Goal: Find specific page/section: Find specific page/section

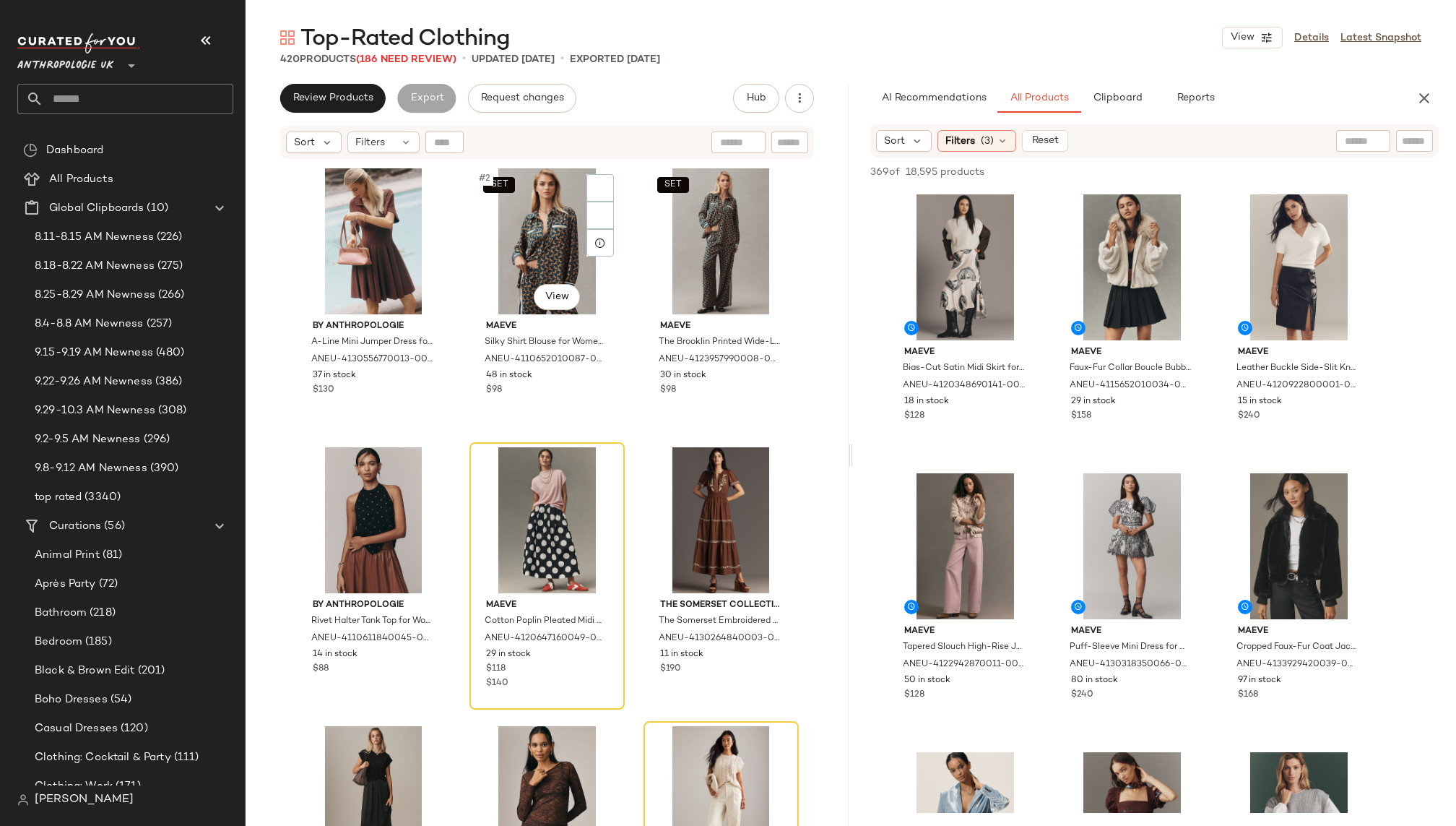
scroll to position [1032, 0]
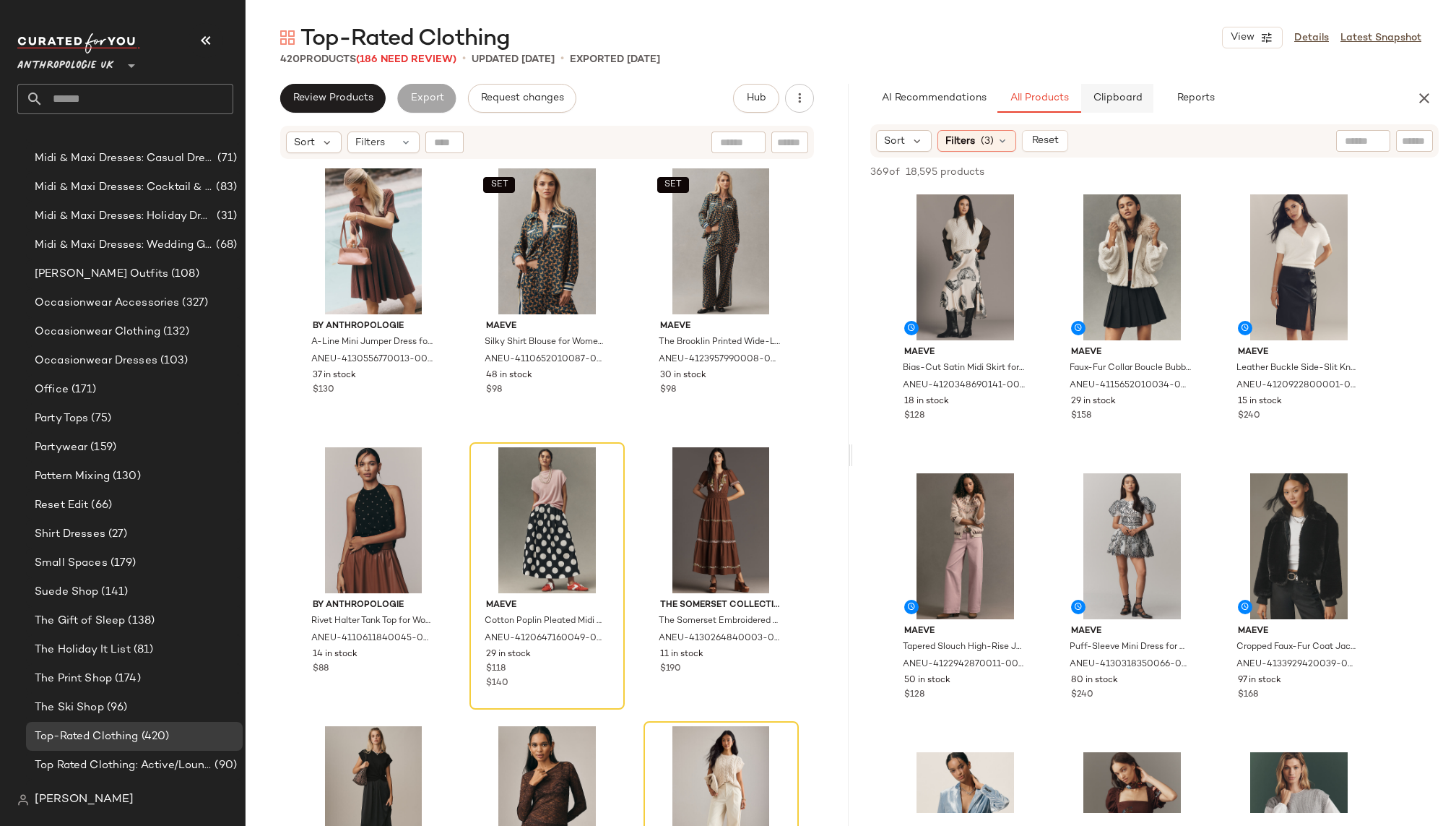
click at [1118, 106] on button "Clipboard" at bounding box center [1117, 98] width 73 height 29
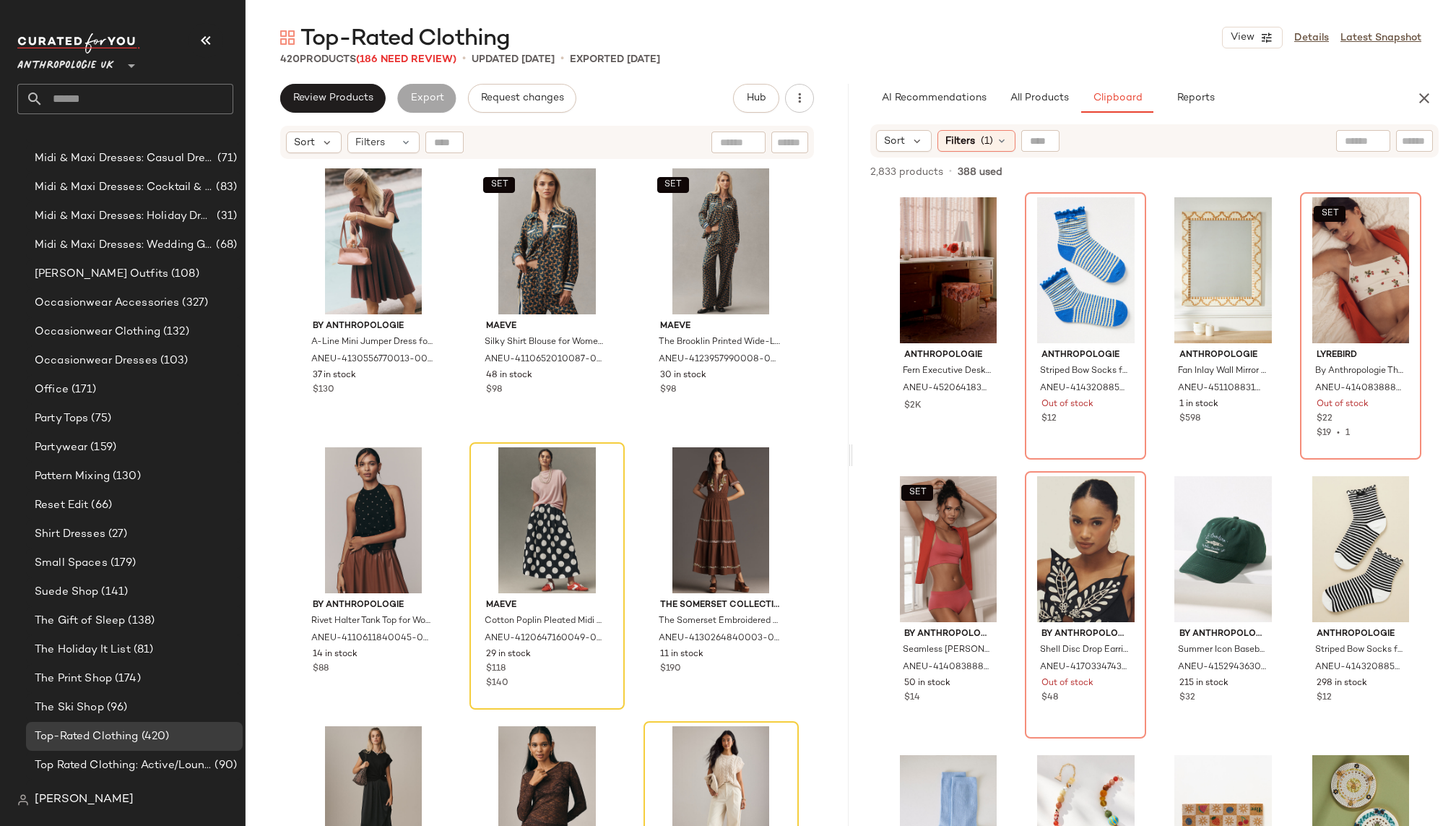
click at [970, 135] on span "Filters" at bounding box center [959, 142] width 29 height 16
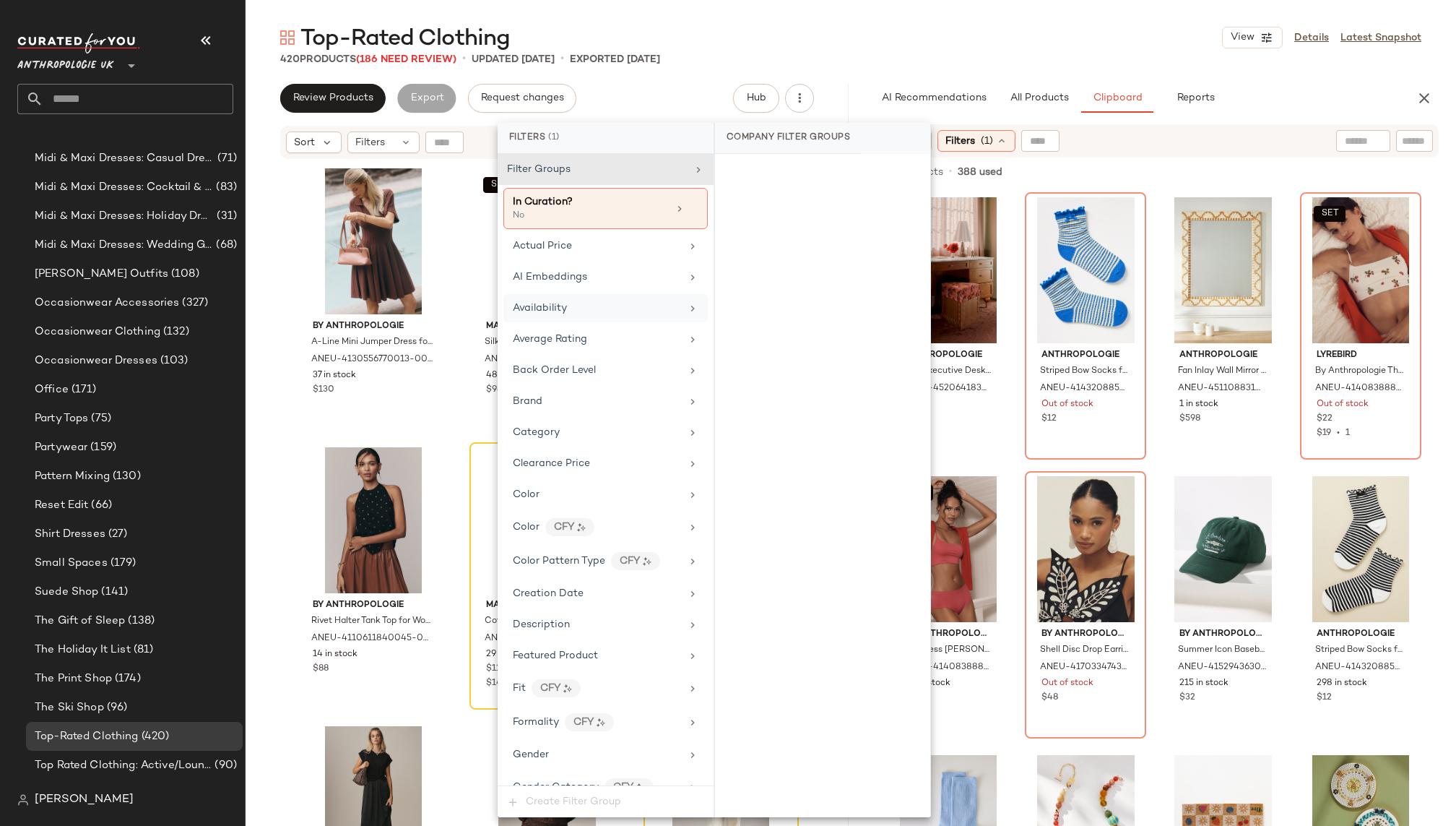
click at [628, 302] on div "Availability" at bounding box center [597, 308] width 168 height 16
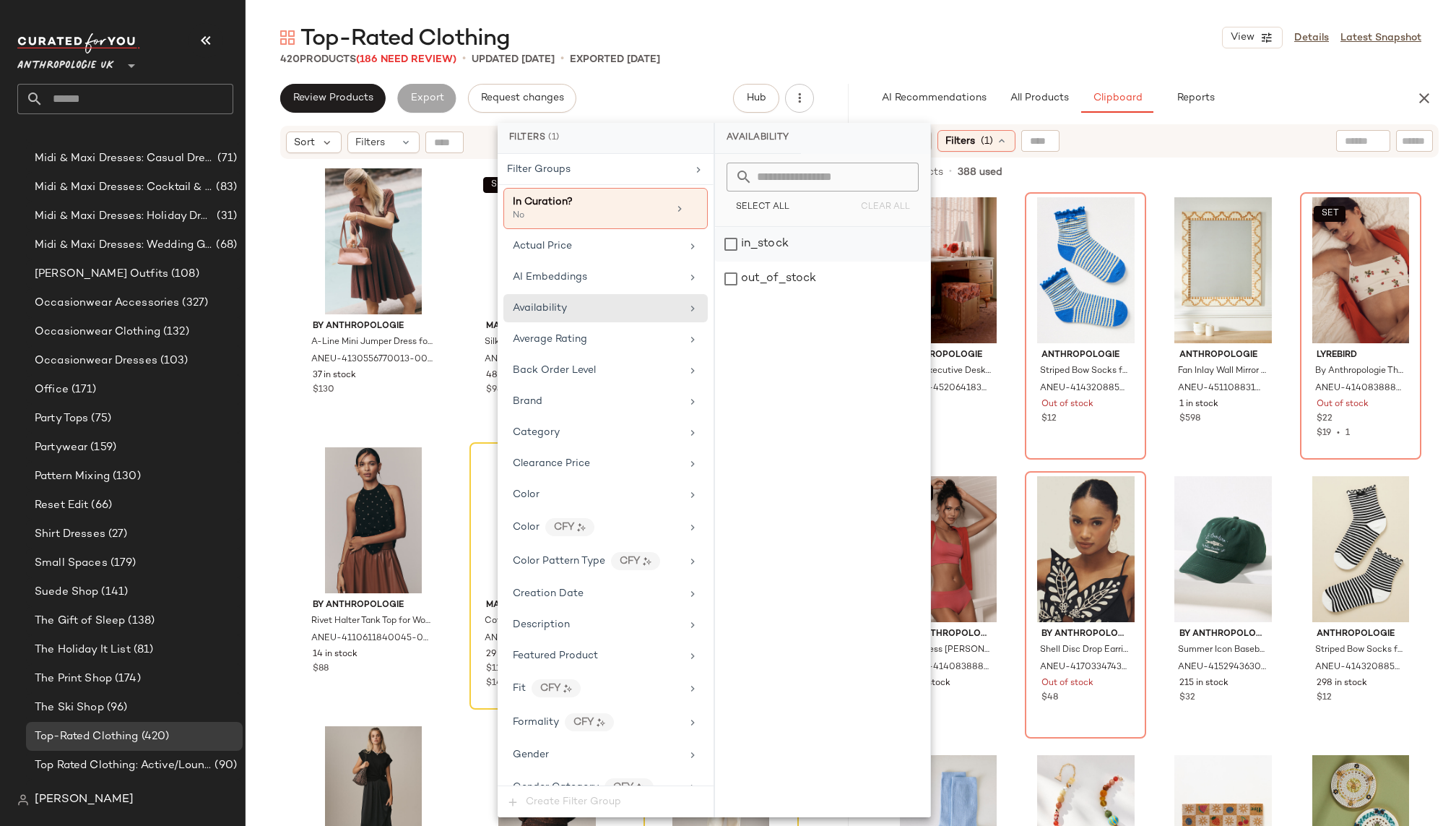
click at [750, 245] on div "in_stock" at bounding box center [822, 245] width 215 height 35
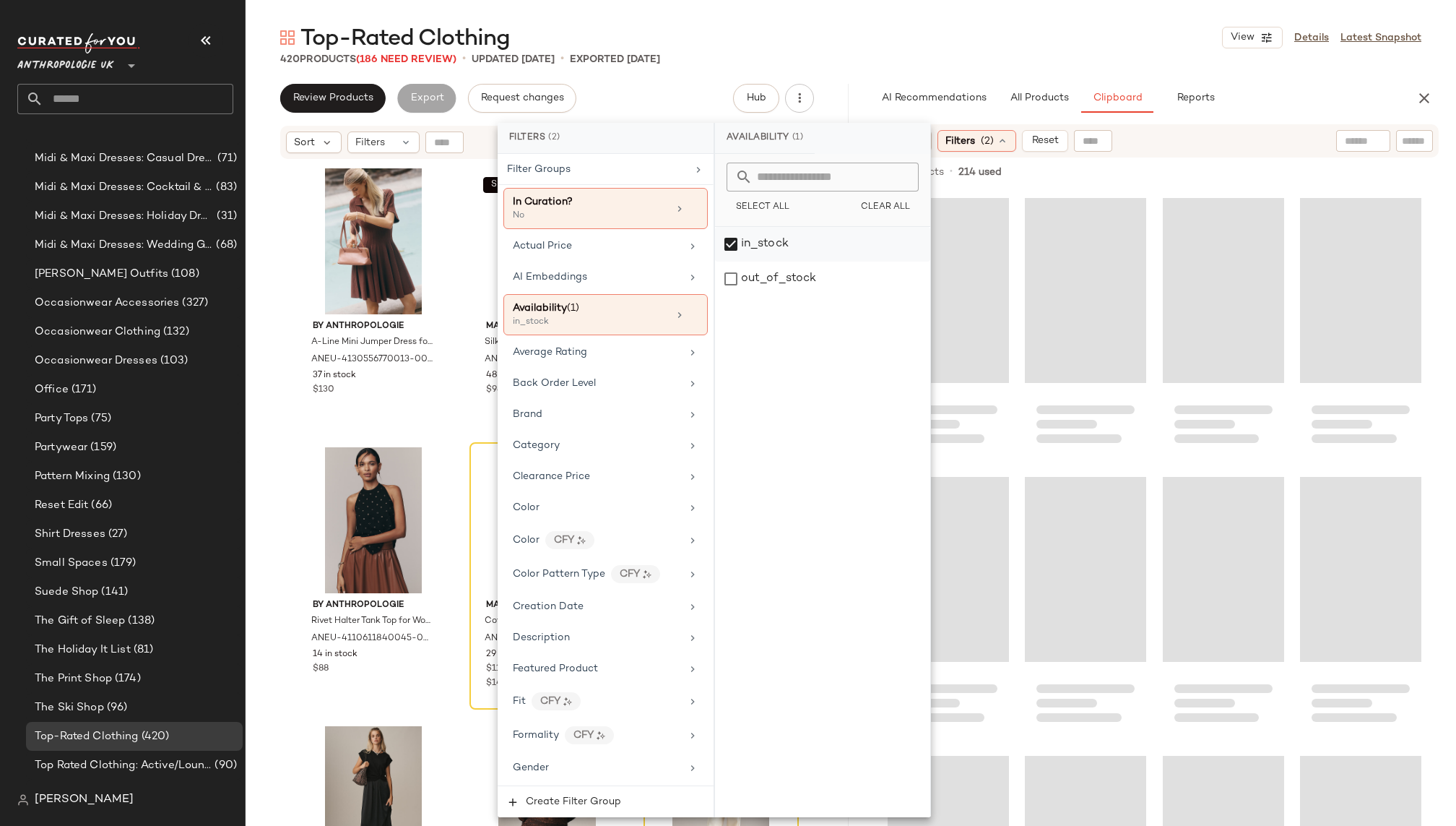
click at [729, 241] on div "in_stock" at bounding box center [822, 245] width 215 height 35
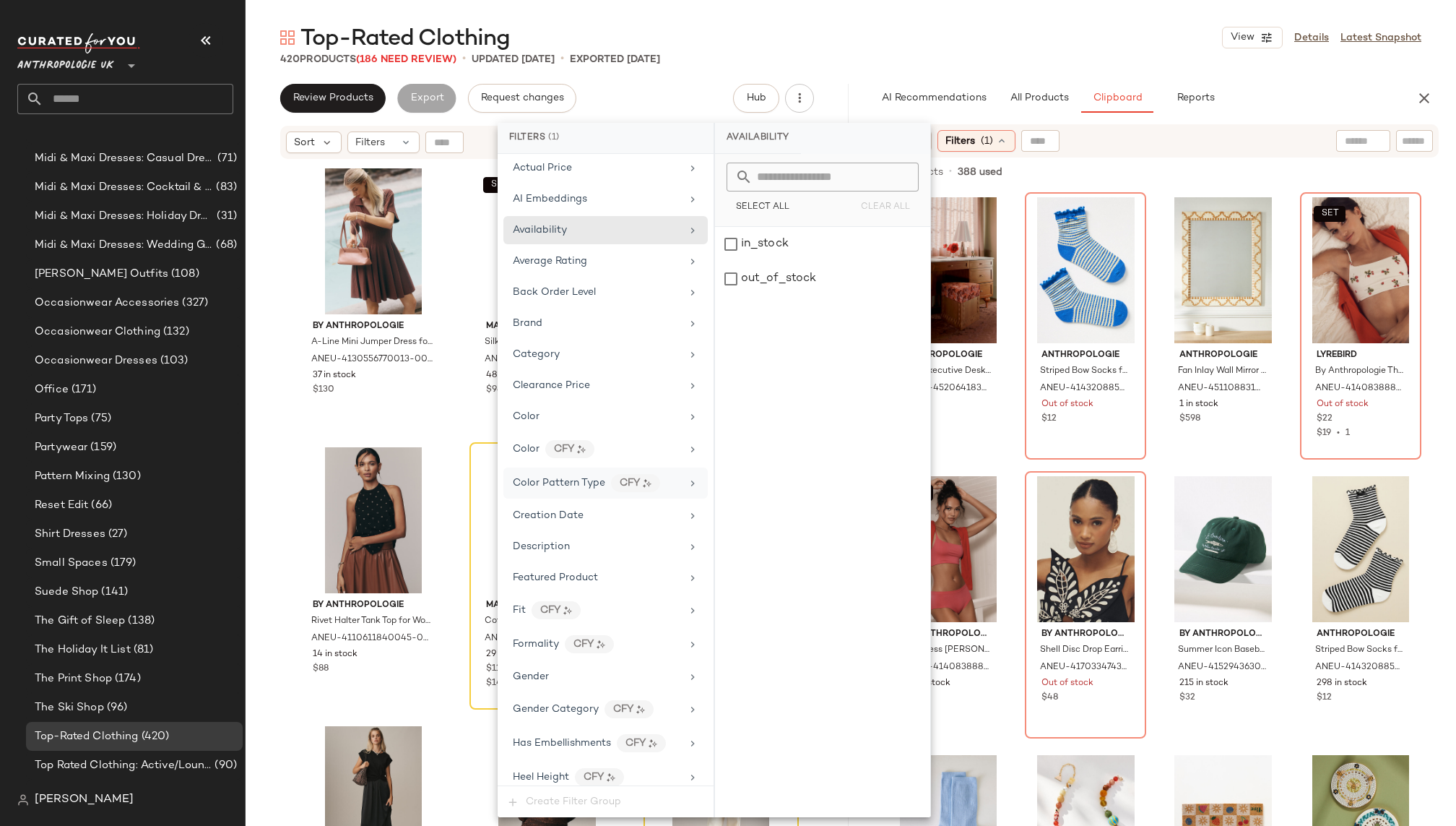
scroll to position [0, 0]
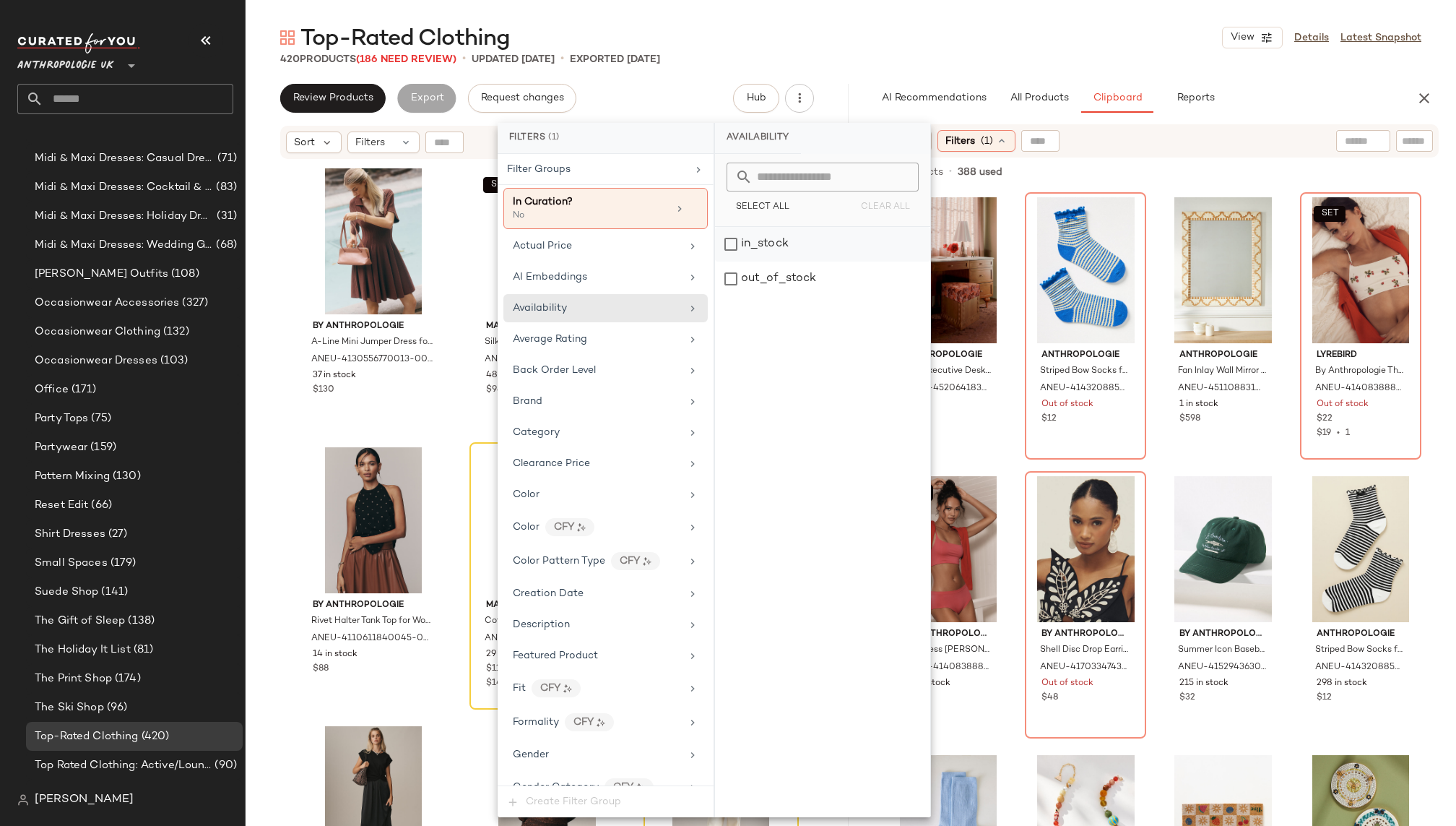
click at [742, 242] on div "in_stock" at bounding box center [822, 245] width 215 height 35
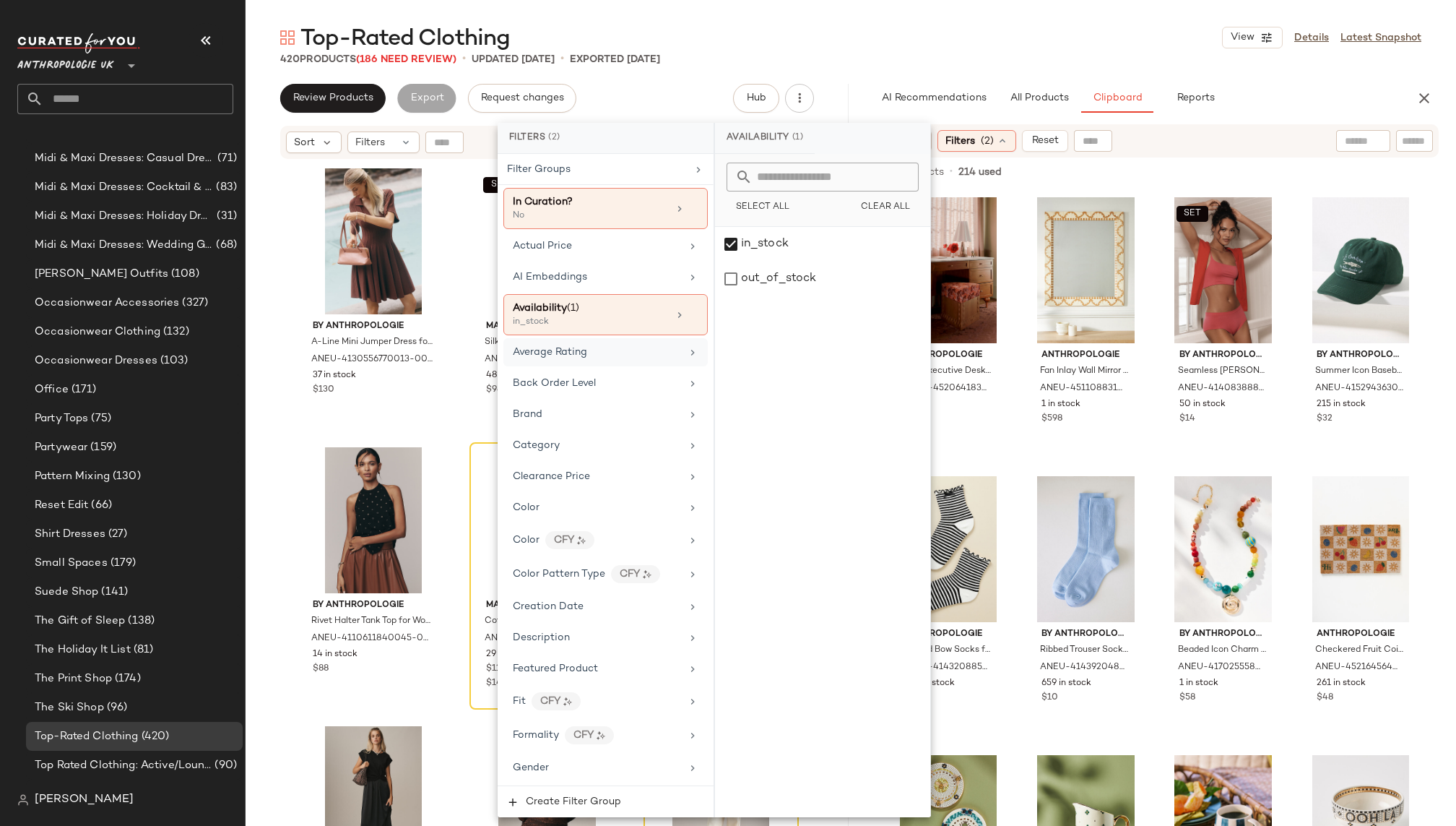
click at [590, 346] on div "Average Rating" at bounding box center [597, 353] width 168 height 16
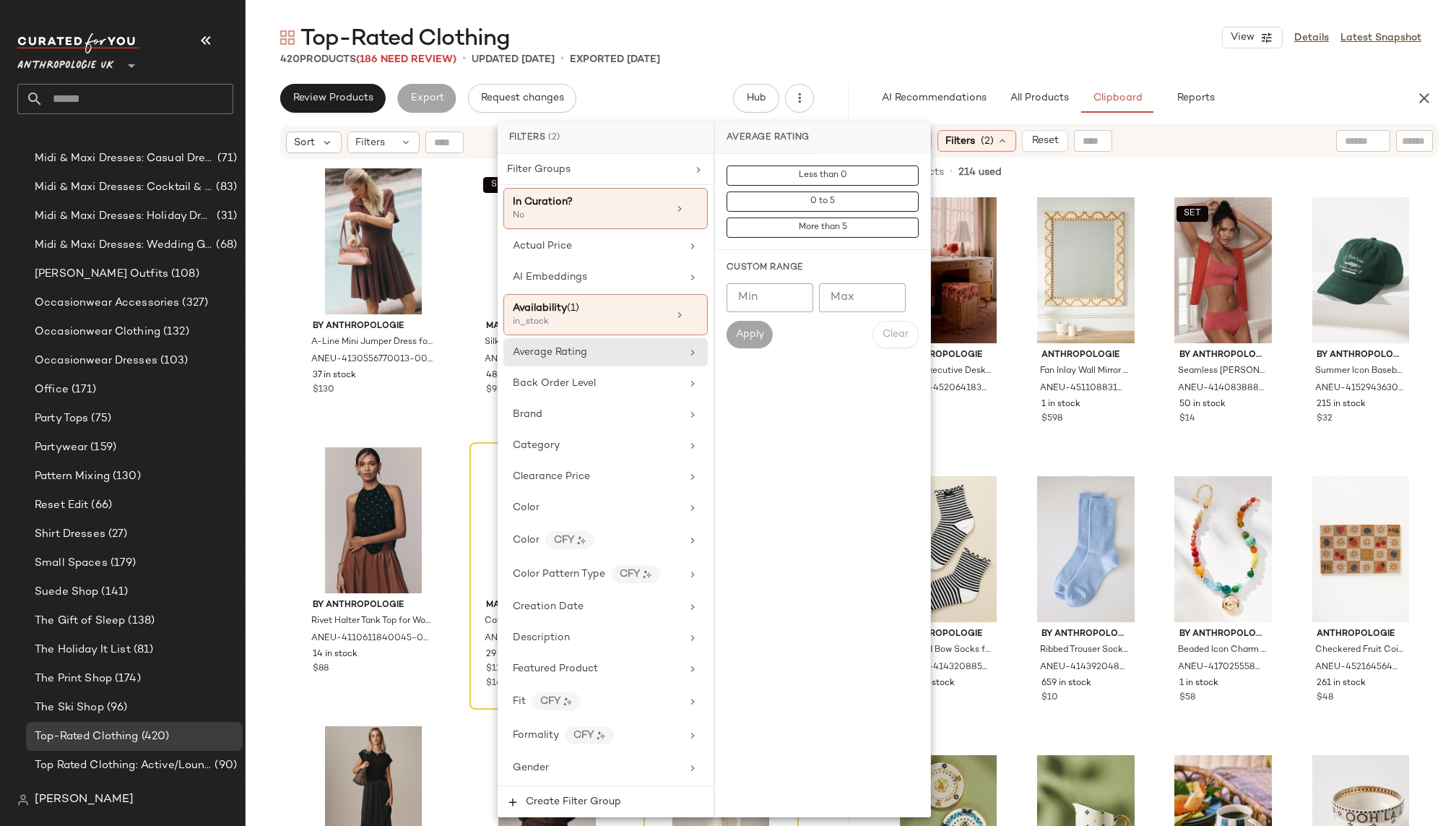
click at [768, 291] on input "Min" at bounding box center [769, 297] width 86 height 29
type input "***"
click at [750, 341] on button "Apply" at bounding box center [750, 334] width 47 height 28
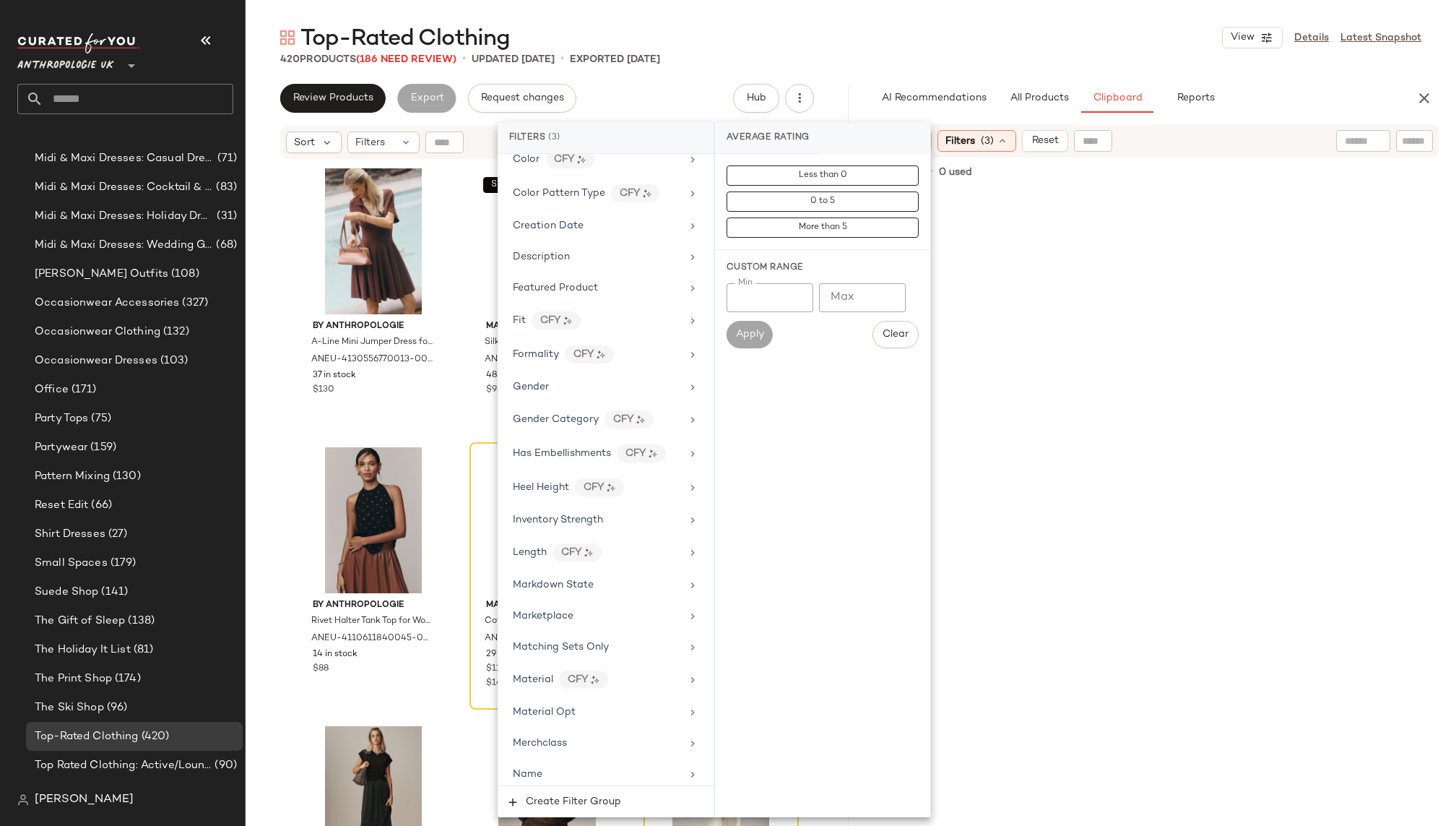
scroll to position [394, 0]
click at [1057, 105] on button "All Products" at bounding box center [1039, 98] width 84 height 29
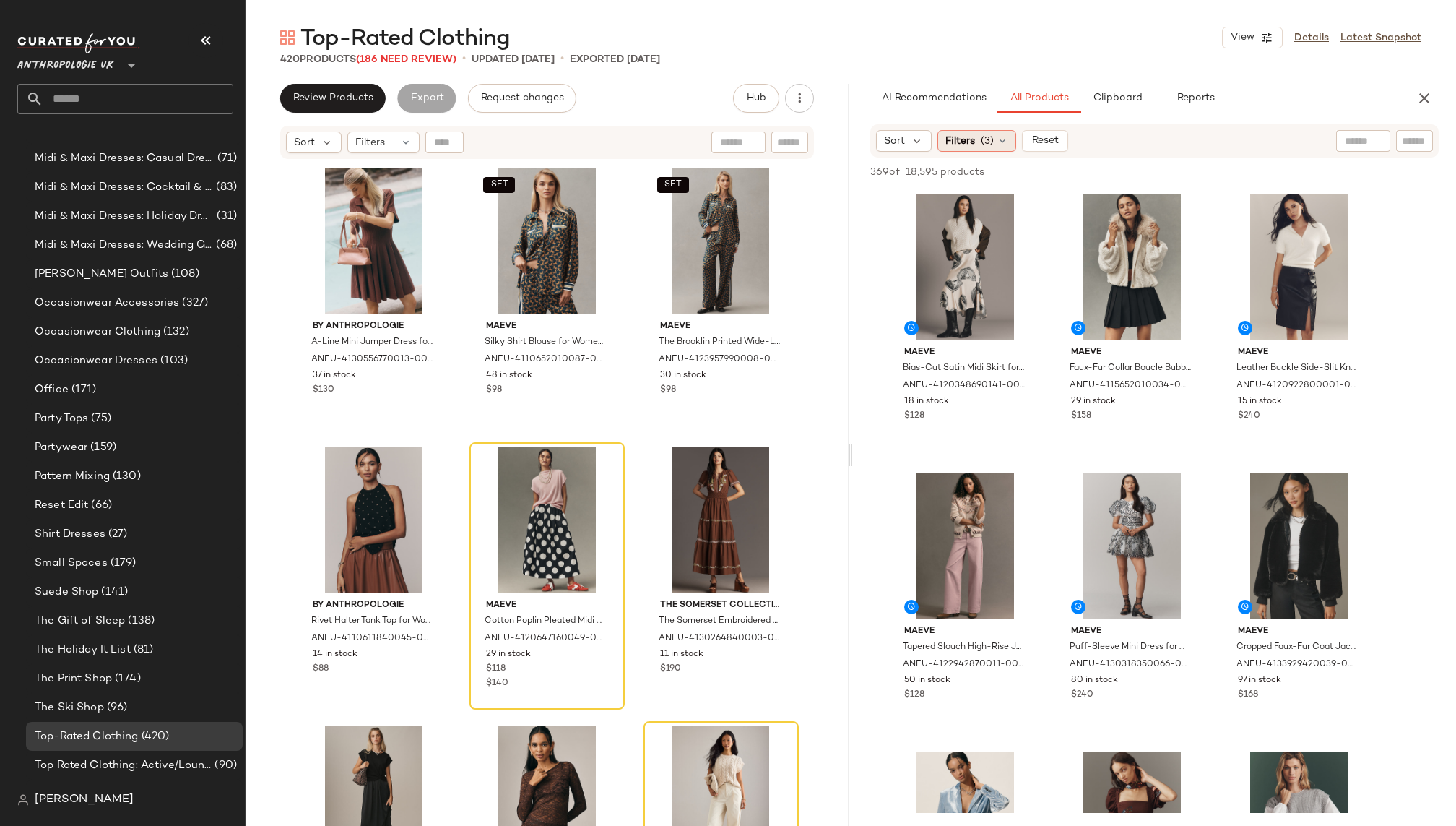
click at [975, 136] on div "Filters (3)" at bounding box center [976, 140] width 79 height 22
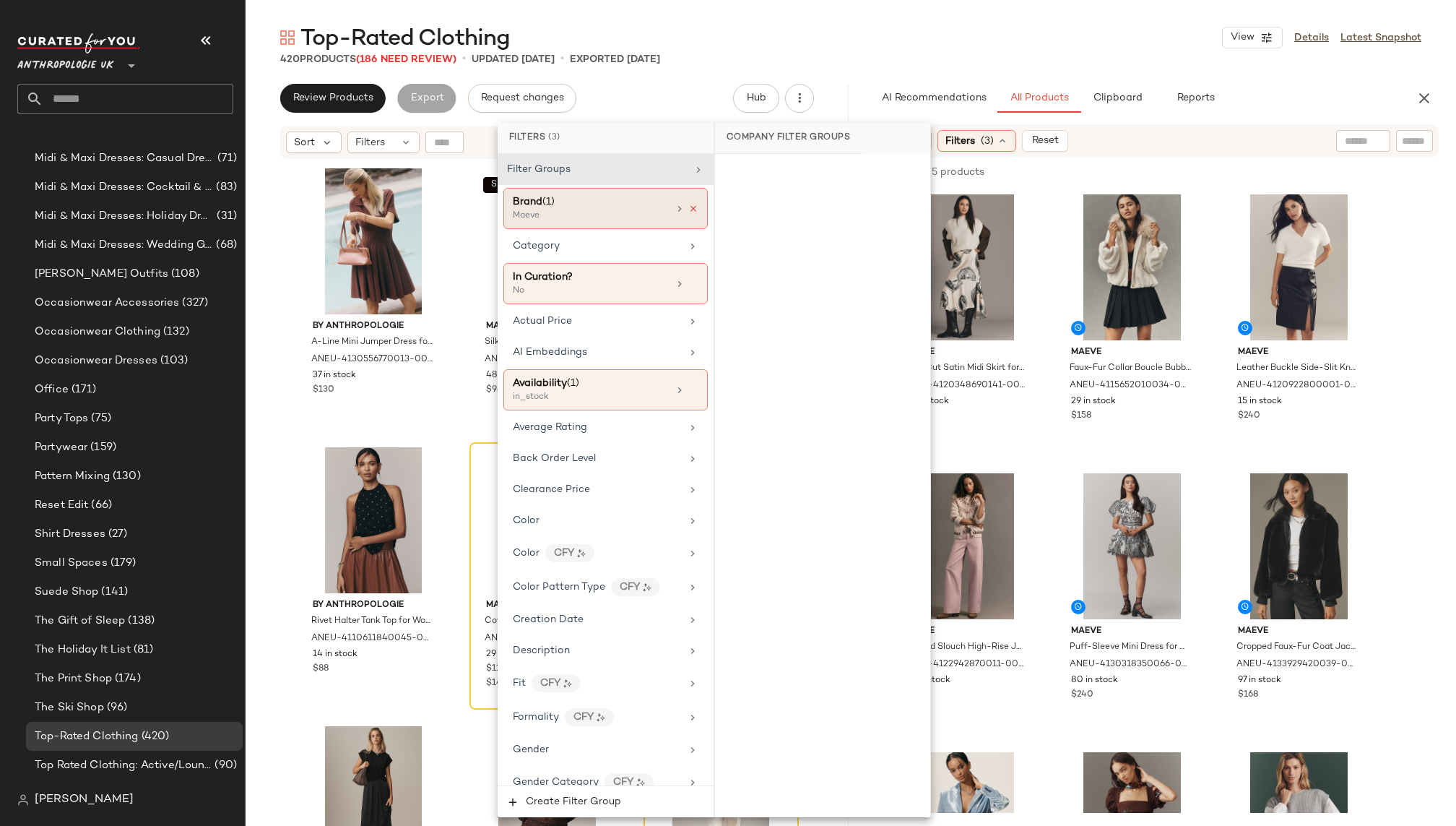
click at [688, 207] on icon at bounding box center [693, 209] width 10 height 10
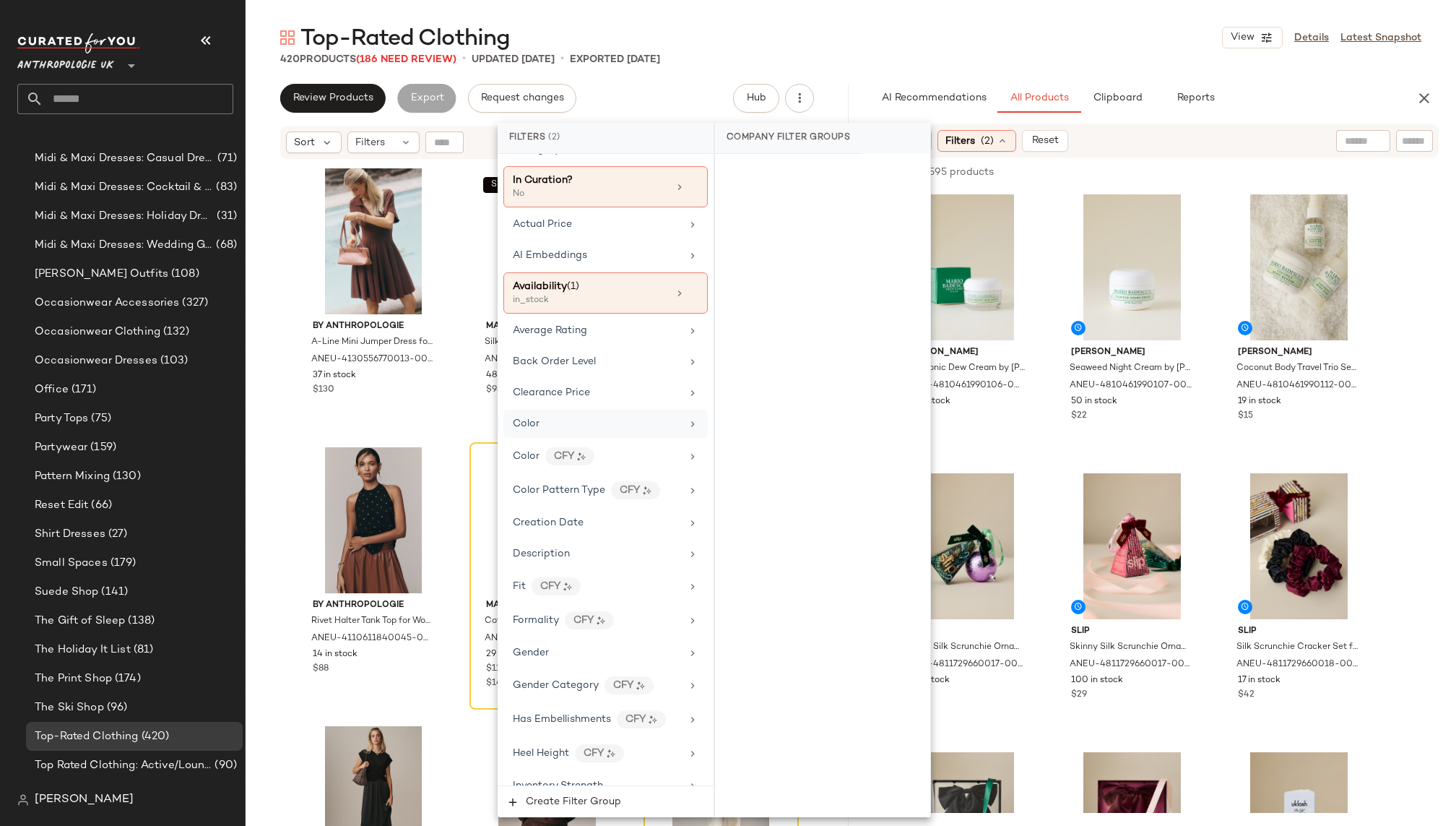
scroll to position [92, 0]
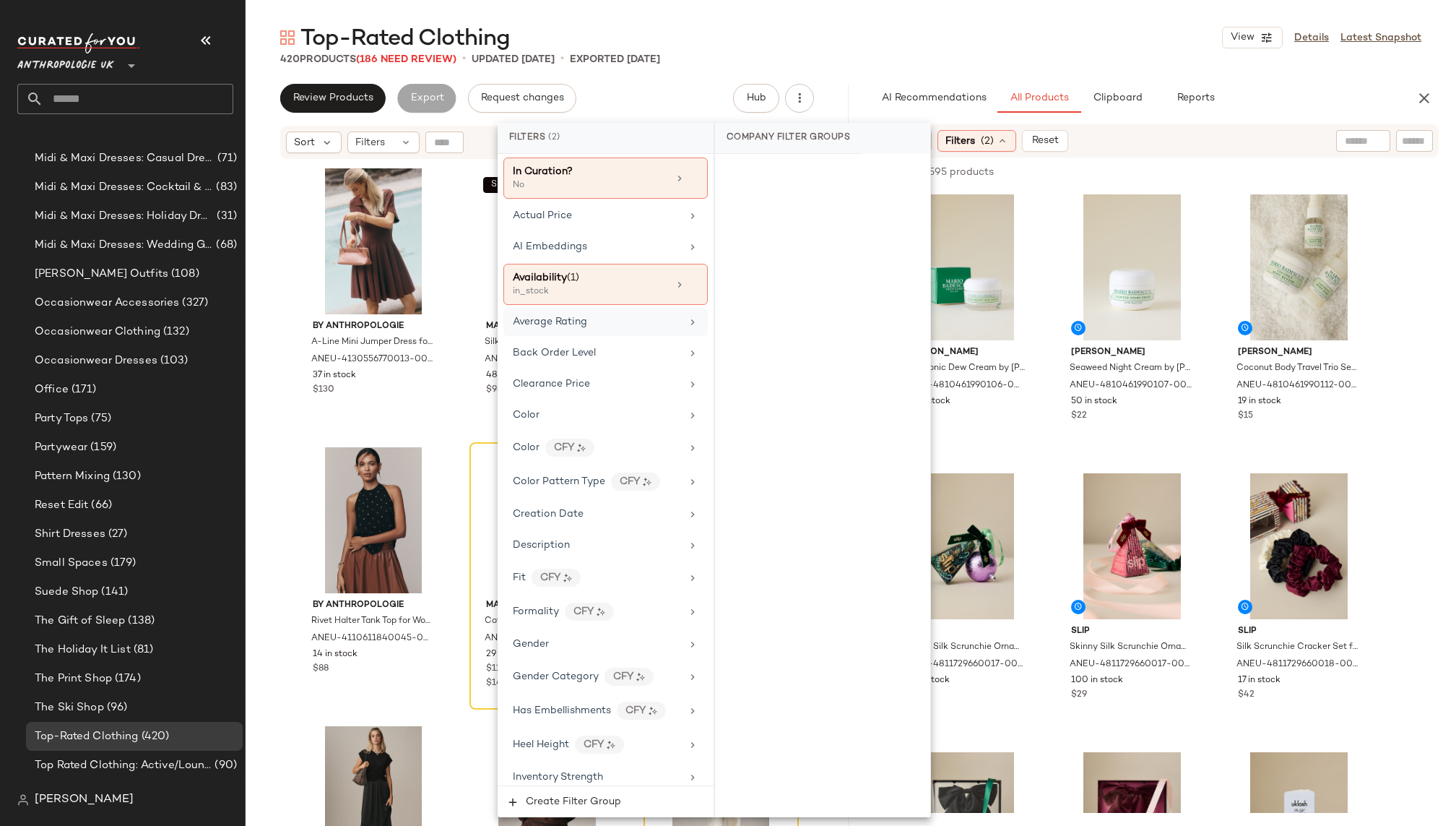
click at [597, 308] on div "Average Rating" at bounding box center [605, 321] width 205 height 29
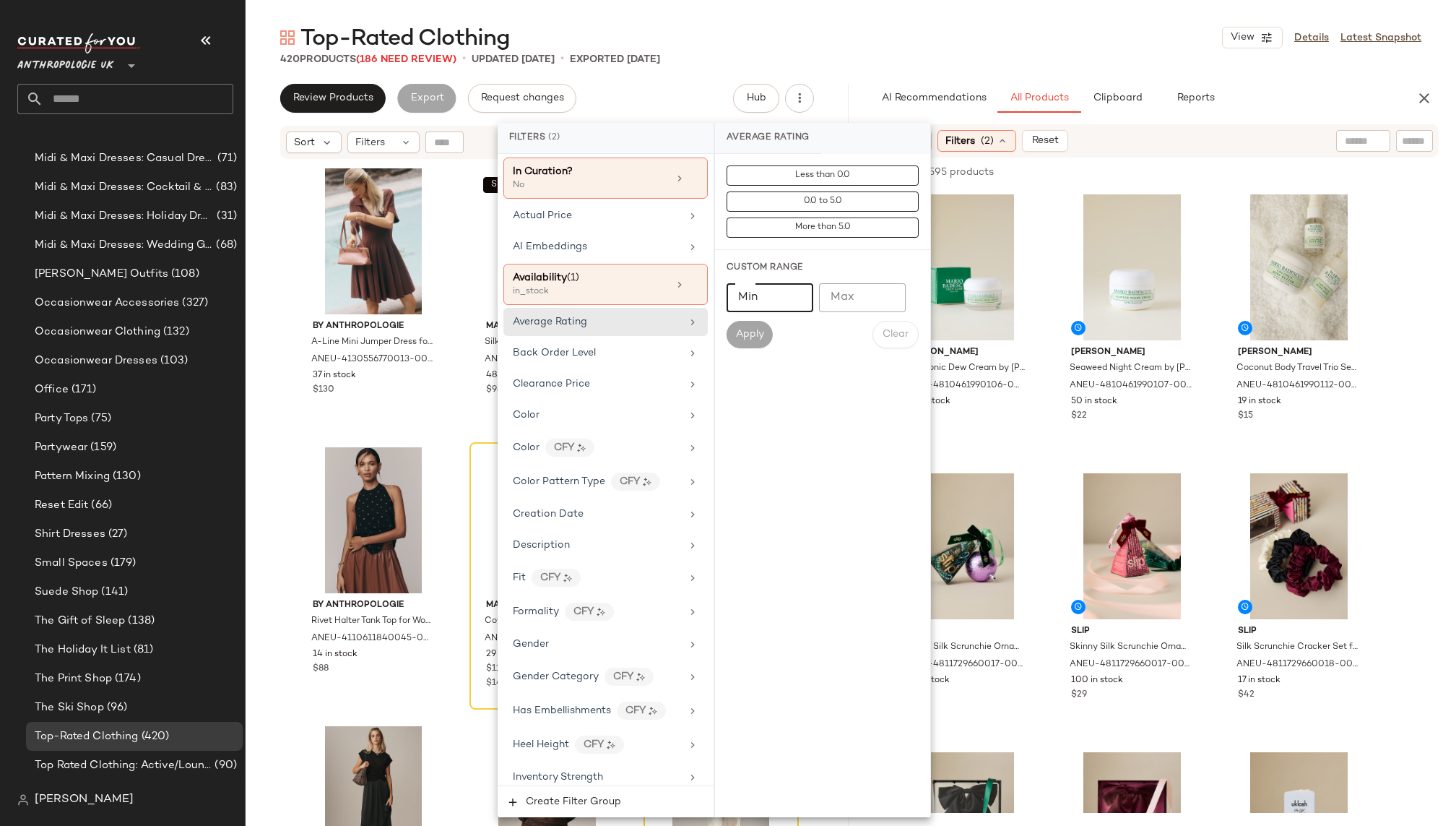
click at [760, 294] on input "Min" at bounding box center [769, 297] width 86 height 29
type input "***"
click at [751, 333] on span "Apply" at bounding box center [749, 334] width 28 height 11
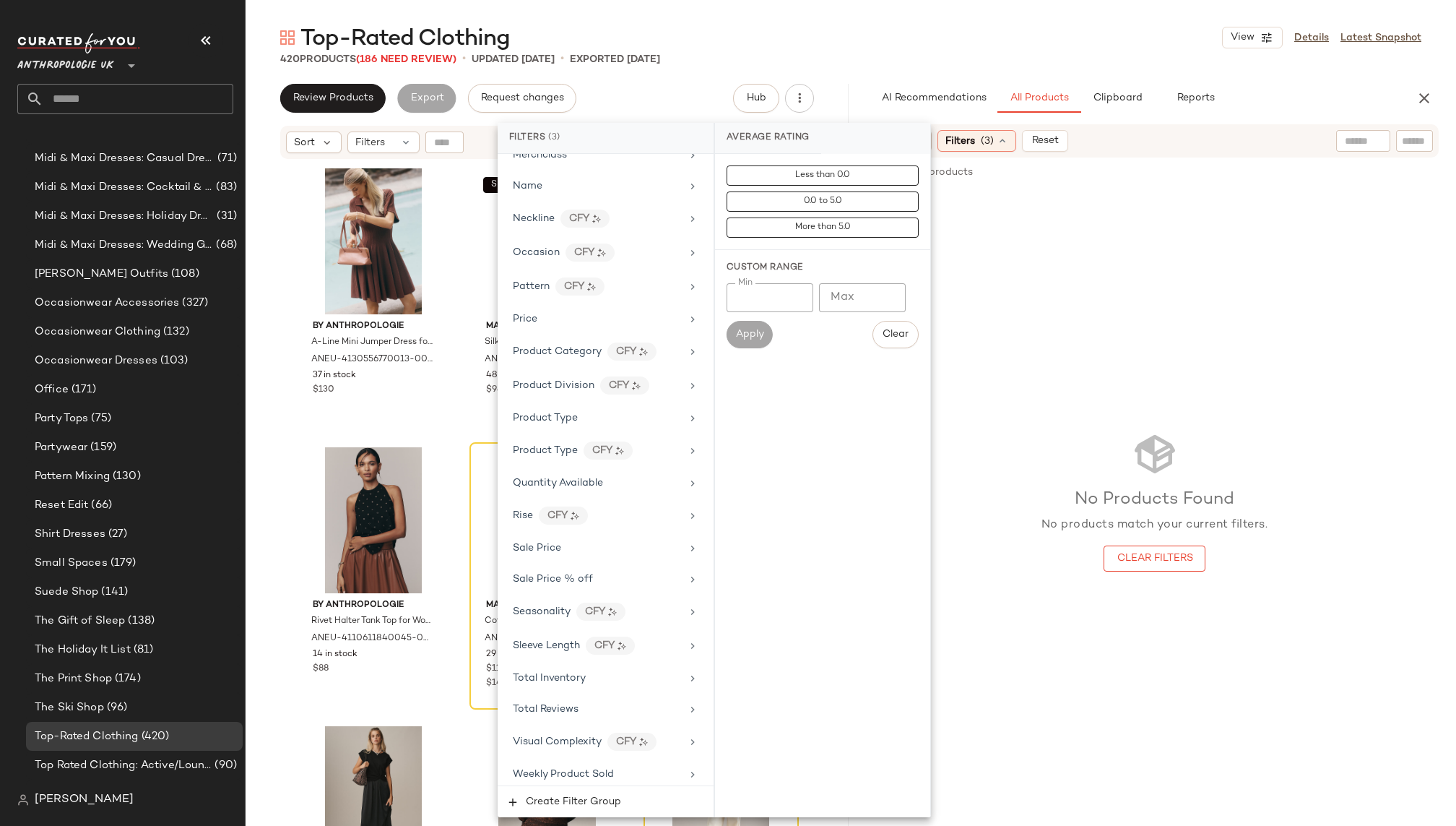
scroll to position [963, 0]
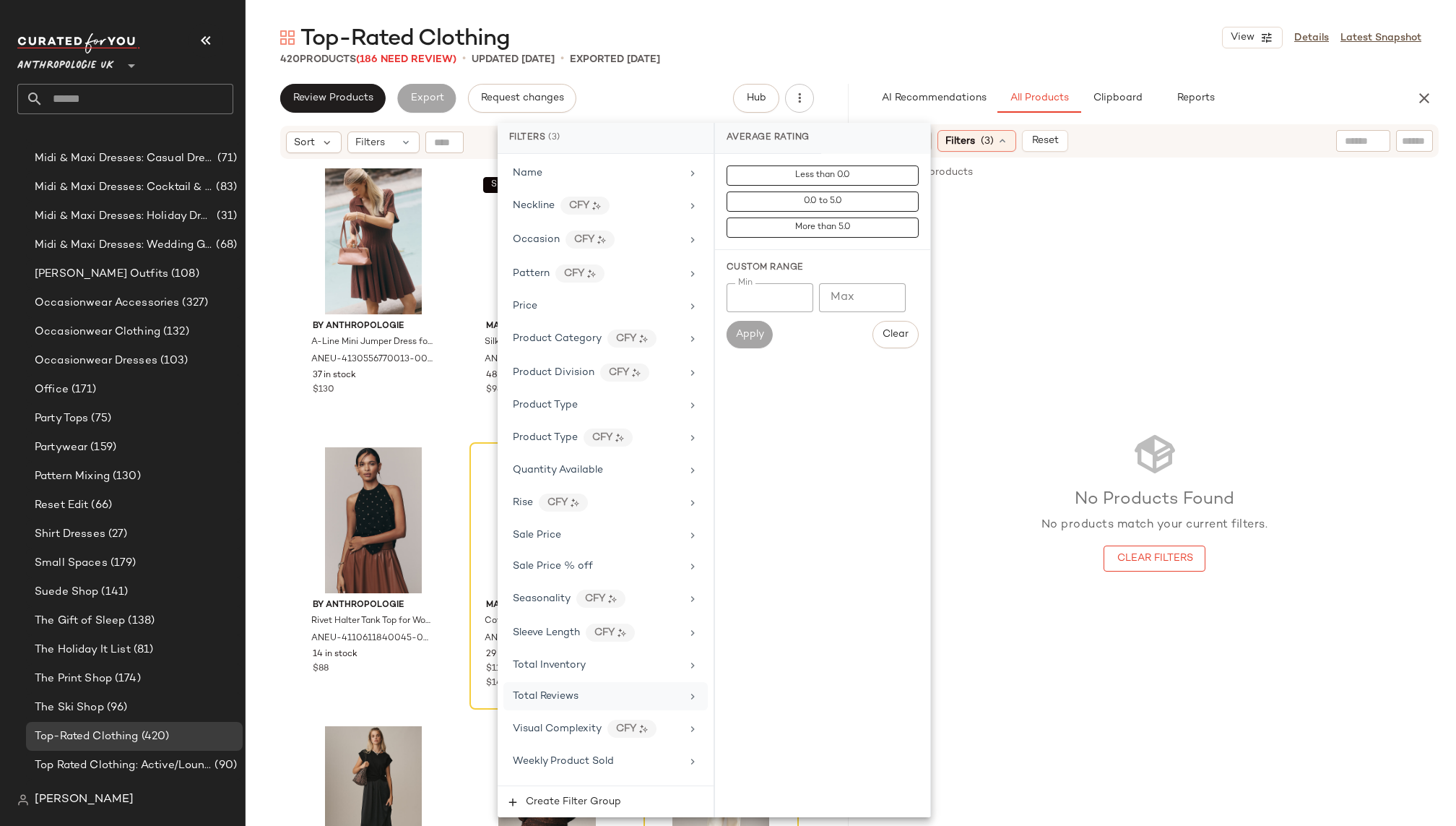
click at [588, 689] on div "Total Reviews" at bounding box center [597, 696] width 168 height 16
click at [791, 300] on input "**" at bounding box center [769, 297] width 86 height 29
type input "**"
type input "*"
click at [749, 333] on span "Apply" at bounding box center [749, 334] width 28 height 11
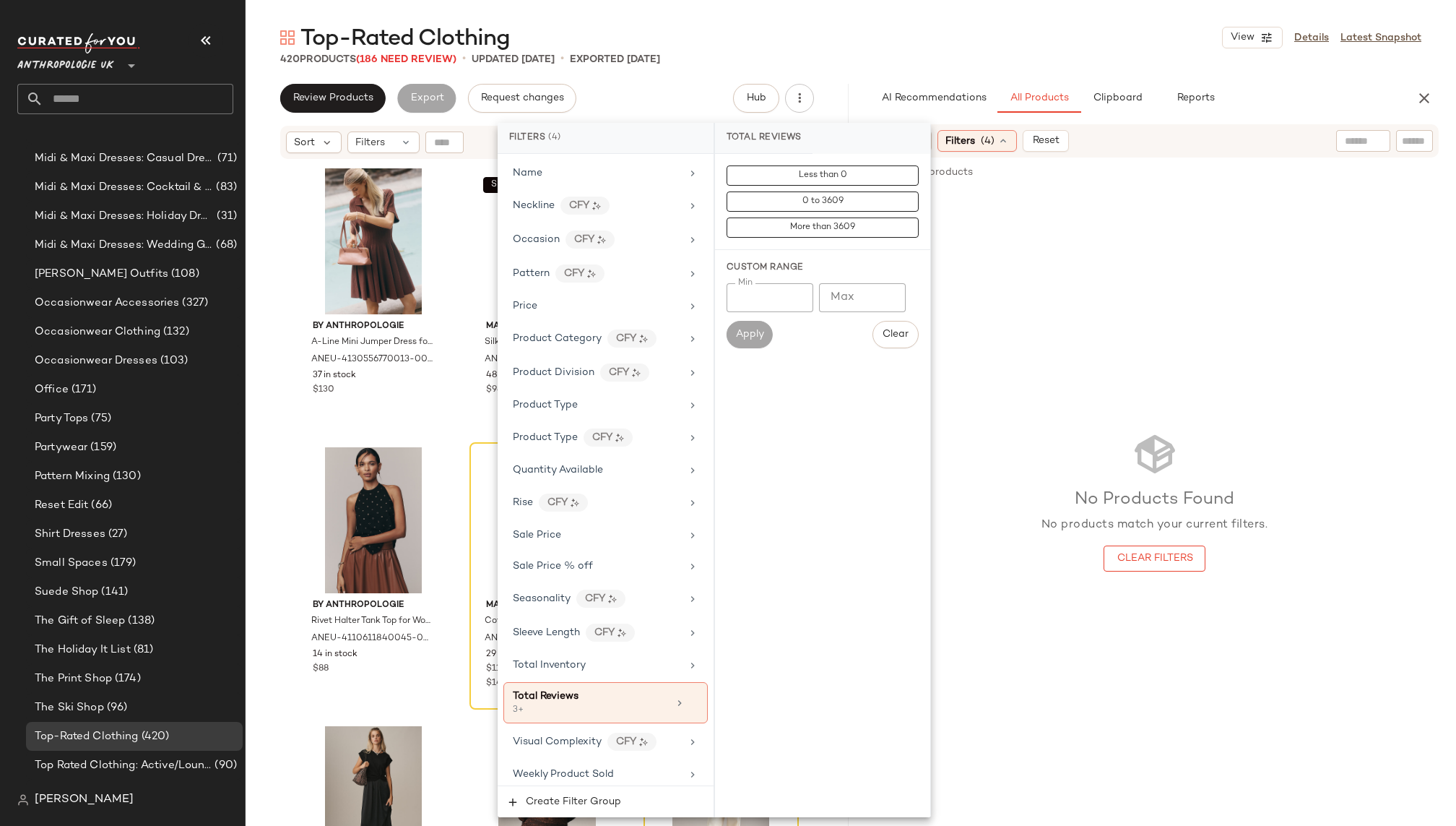
scroll to position [0, 0]
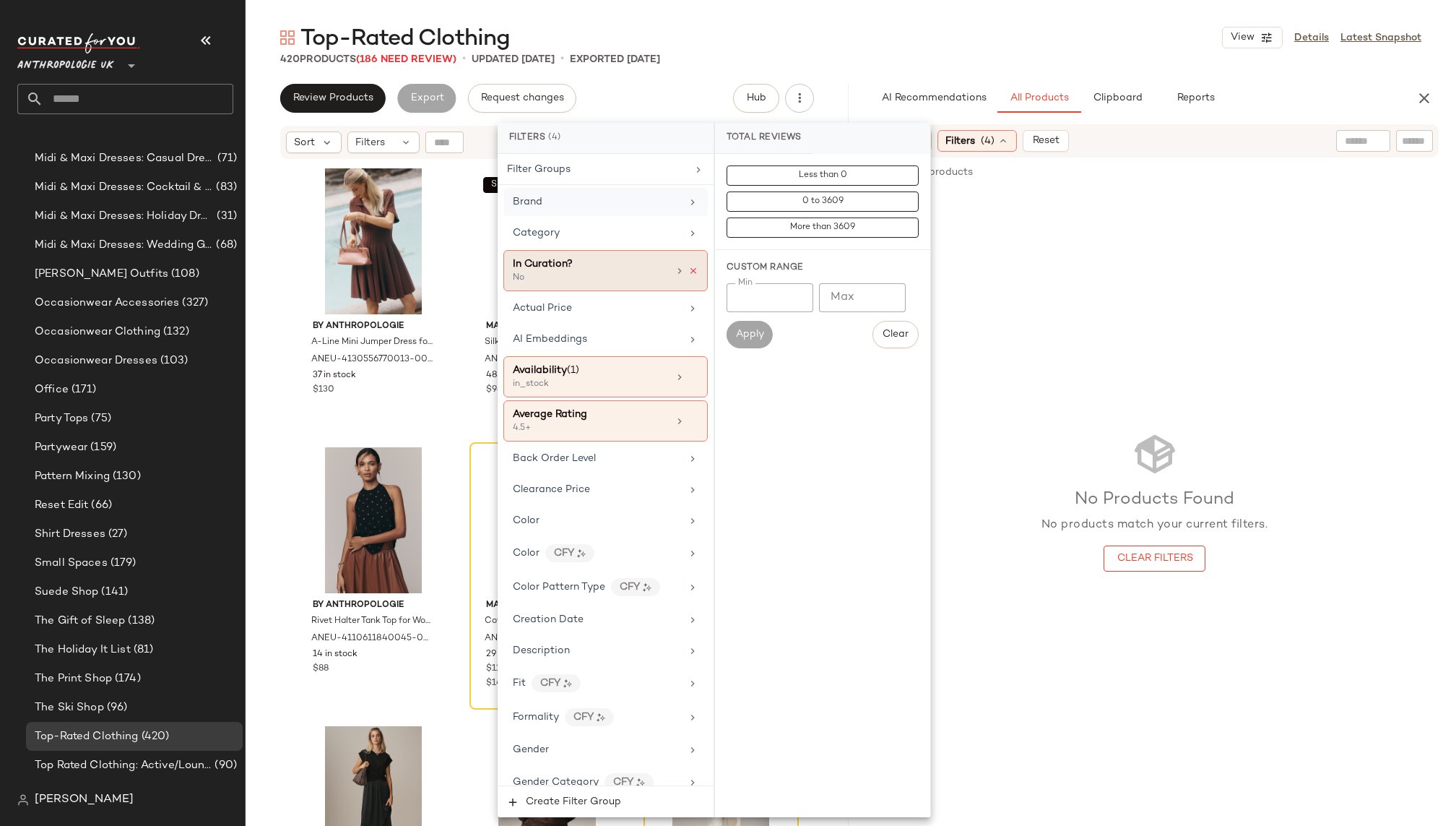
click at [689, 271] on icon at bounding box center [693, 271] width 10 height 10
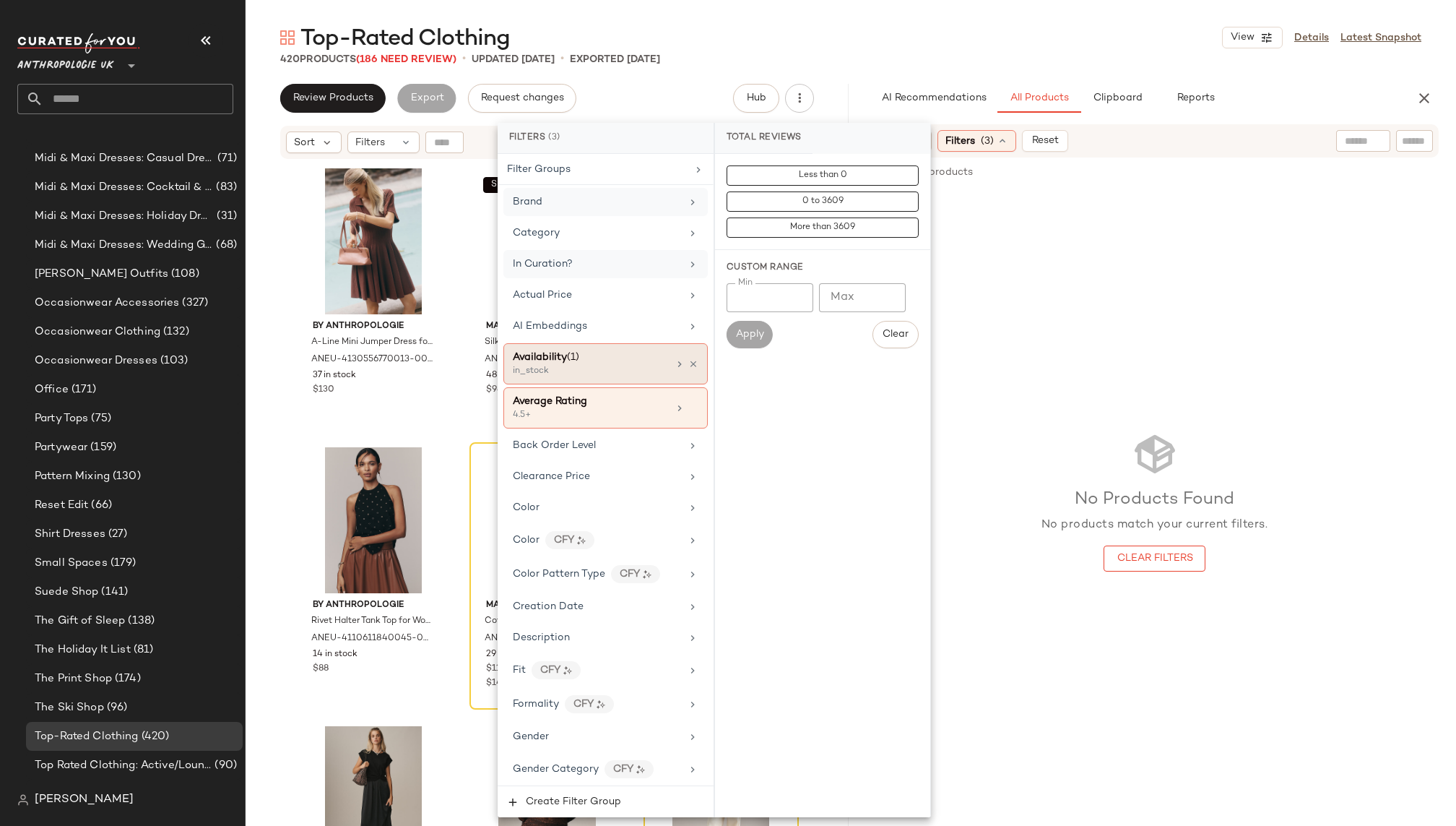
click at [681, 359] on div at bounding box center [686, 364] width 24 height 11
click at [688, 360] on icon at bounding box center [693, 365] width 10 height 10
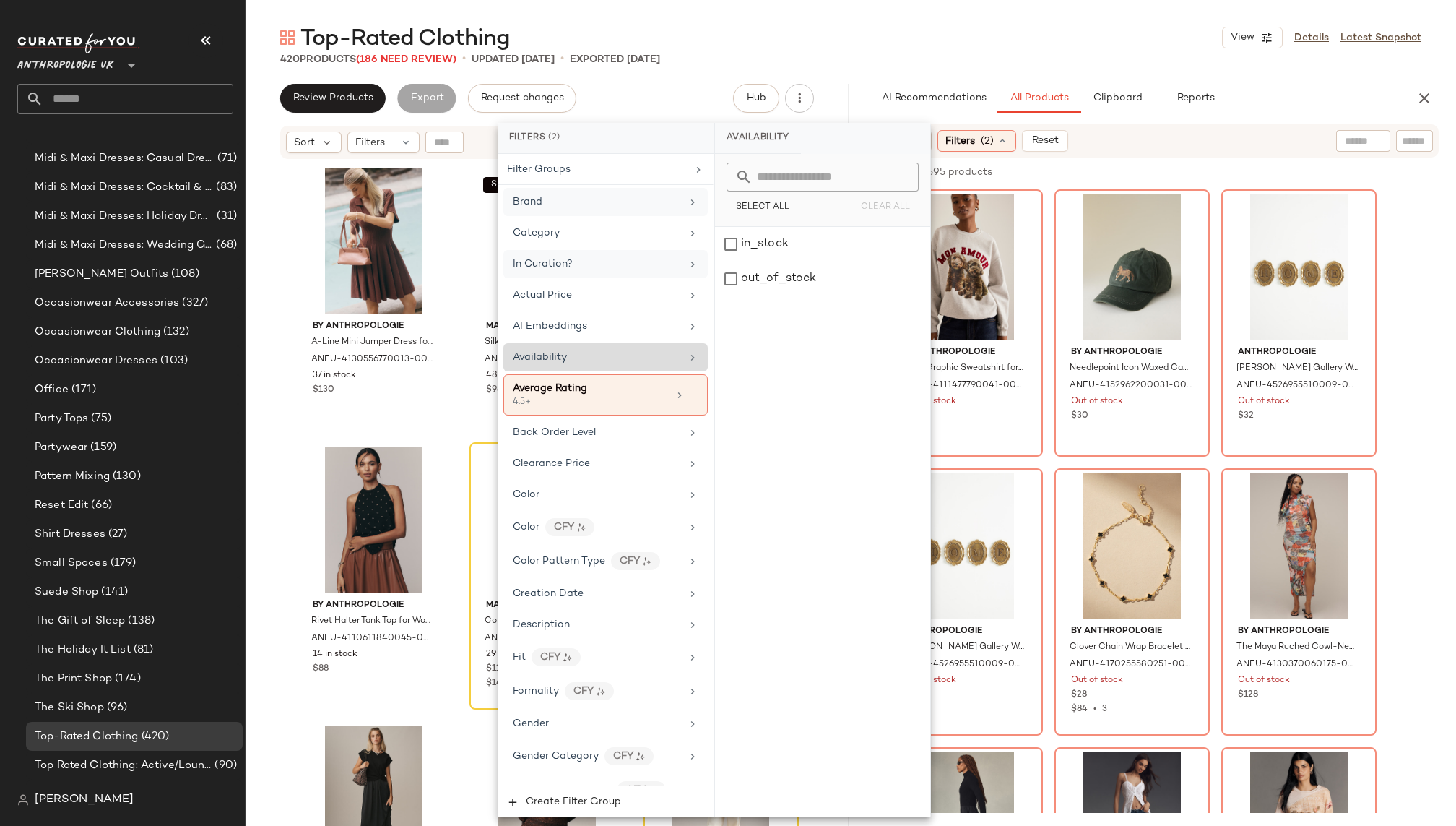
click at [1052, 52] on div "420 Products (186 Need Review) • updated [DATE] • Exported [DATE]" at bounding box center [850, 59] width 1210 height 15
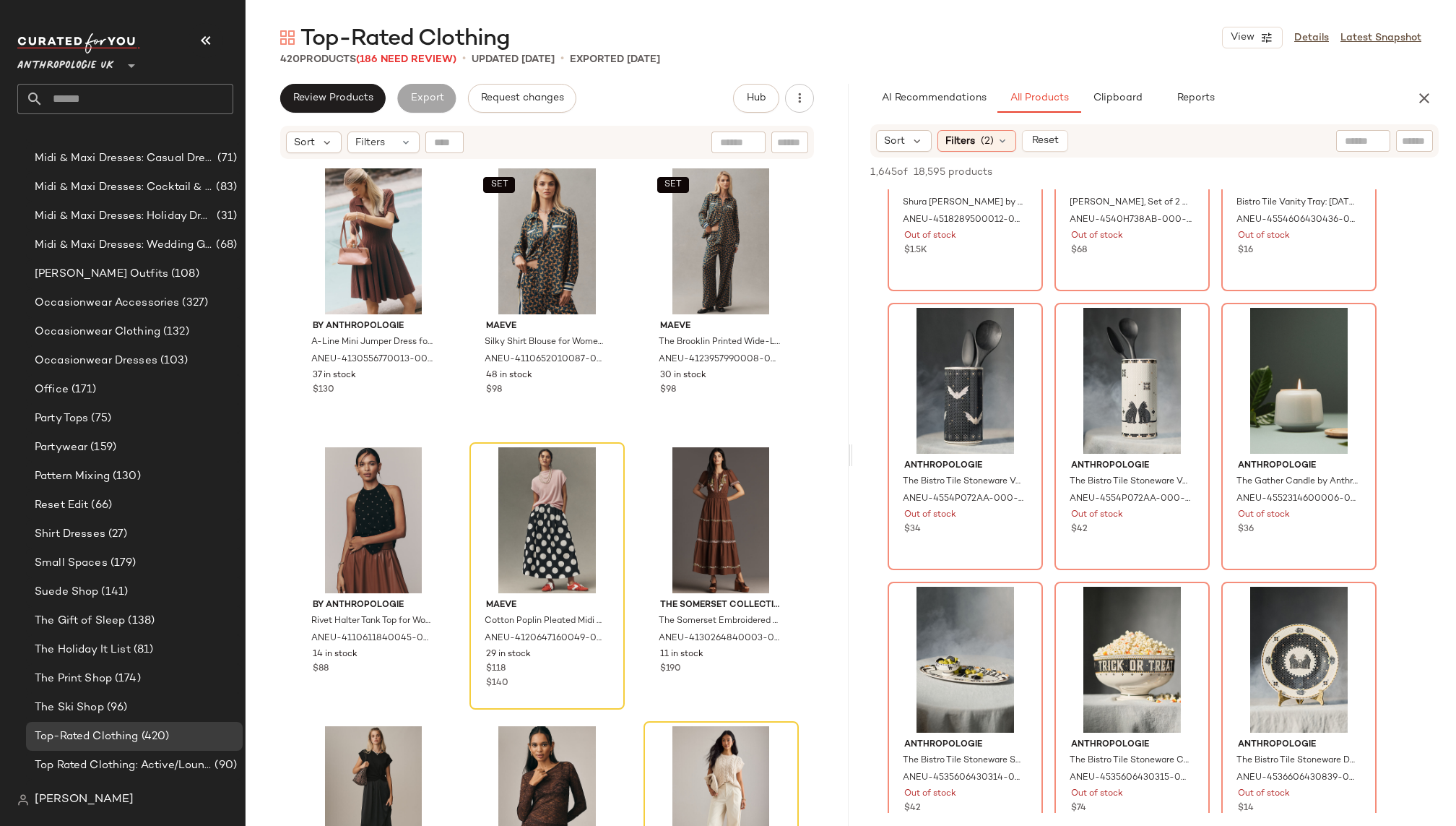
scroll to position [6300, 0]
click at [986, 143] on span "(2)" at bounding box center [986, 142] width 13 height 16
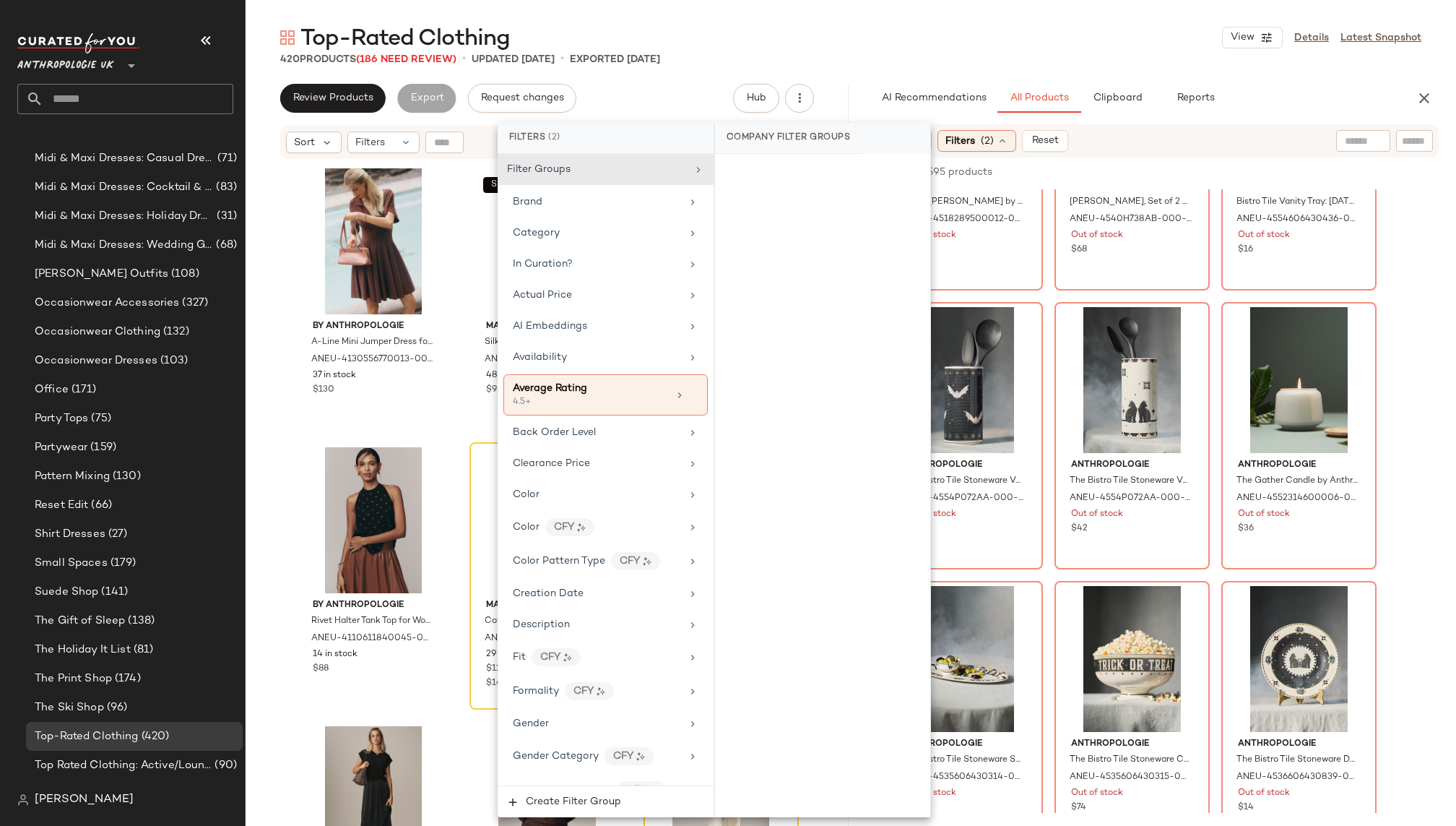
click at [986, 143] on span "(2)" at bounding box center [986, 142] width 13 height 16
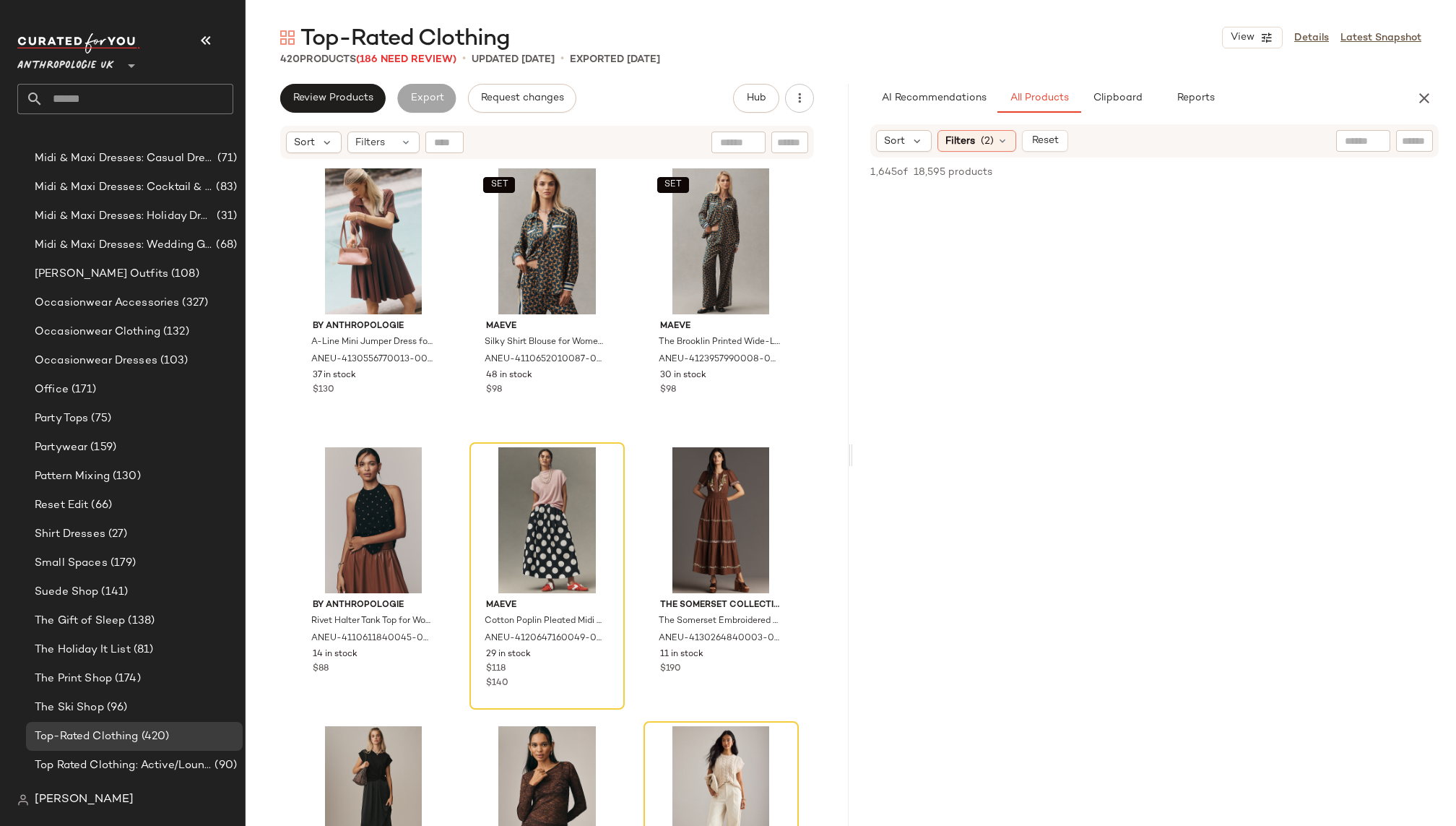
scroll to position [0, 0]
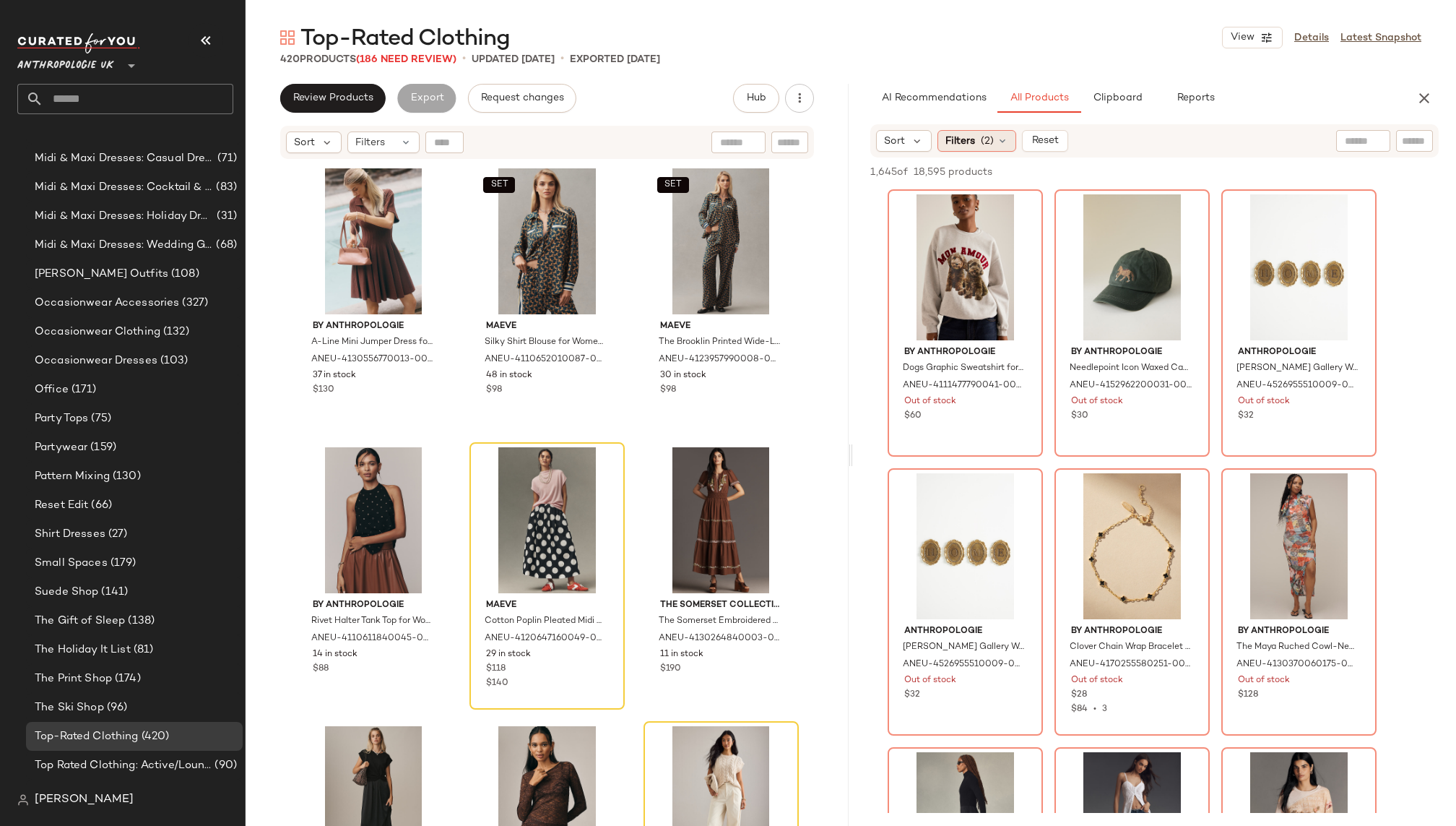
click at [980, 139] on span "(2)" at bounding box center [986, 142] width 13 height 16
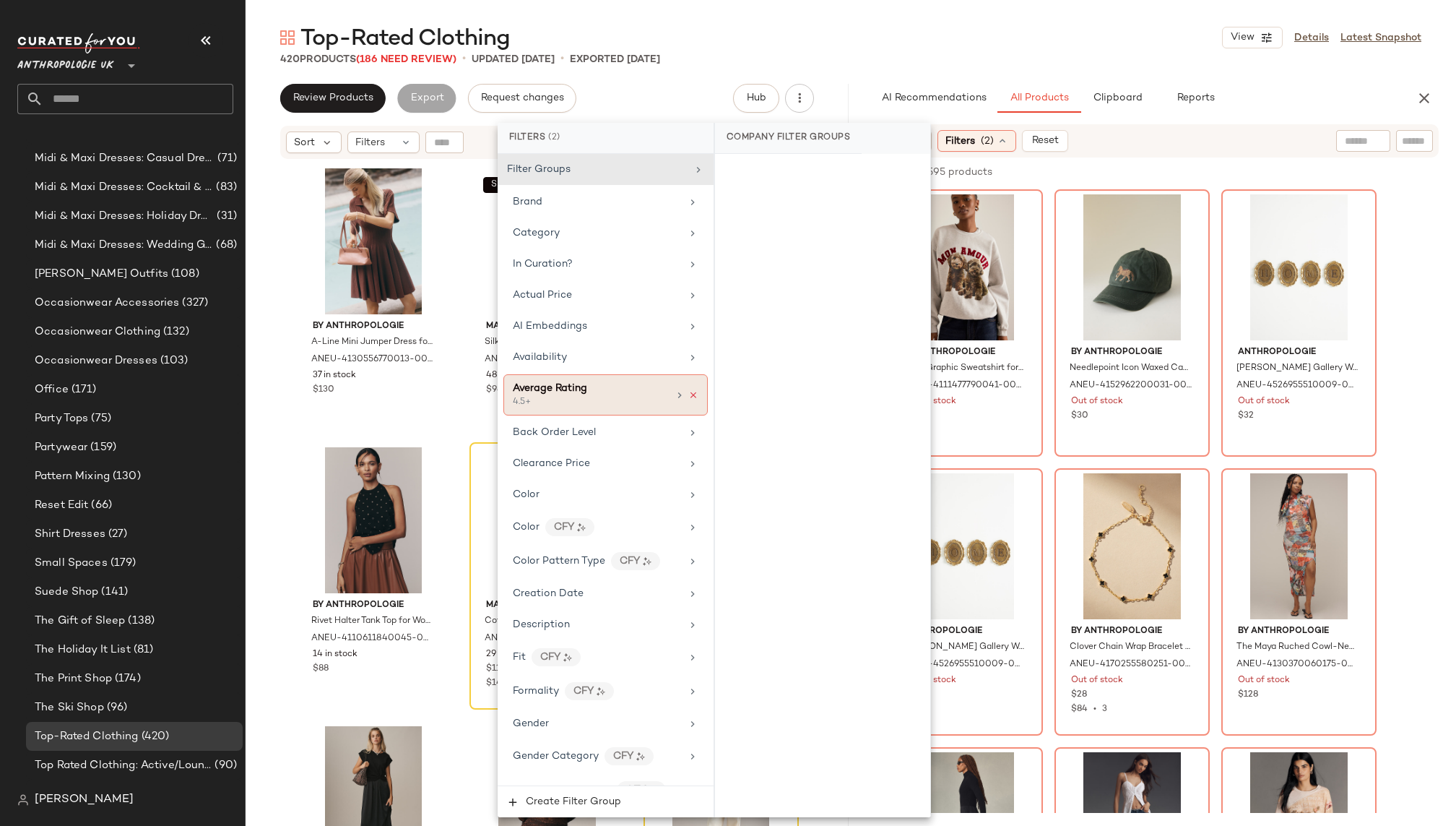
click at [689, 391] on icon at bounding box center [693, 395] width 10 height 10
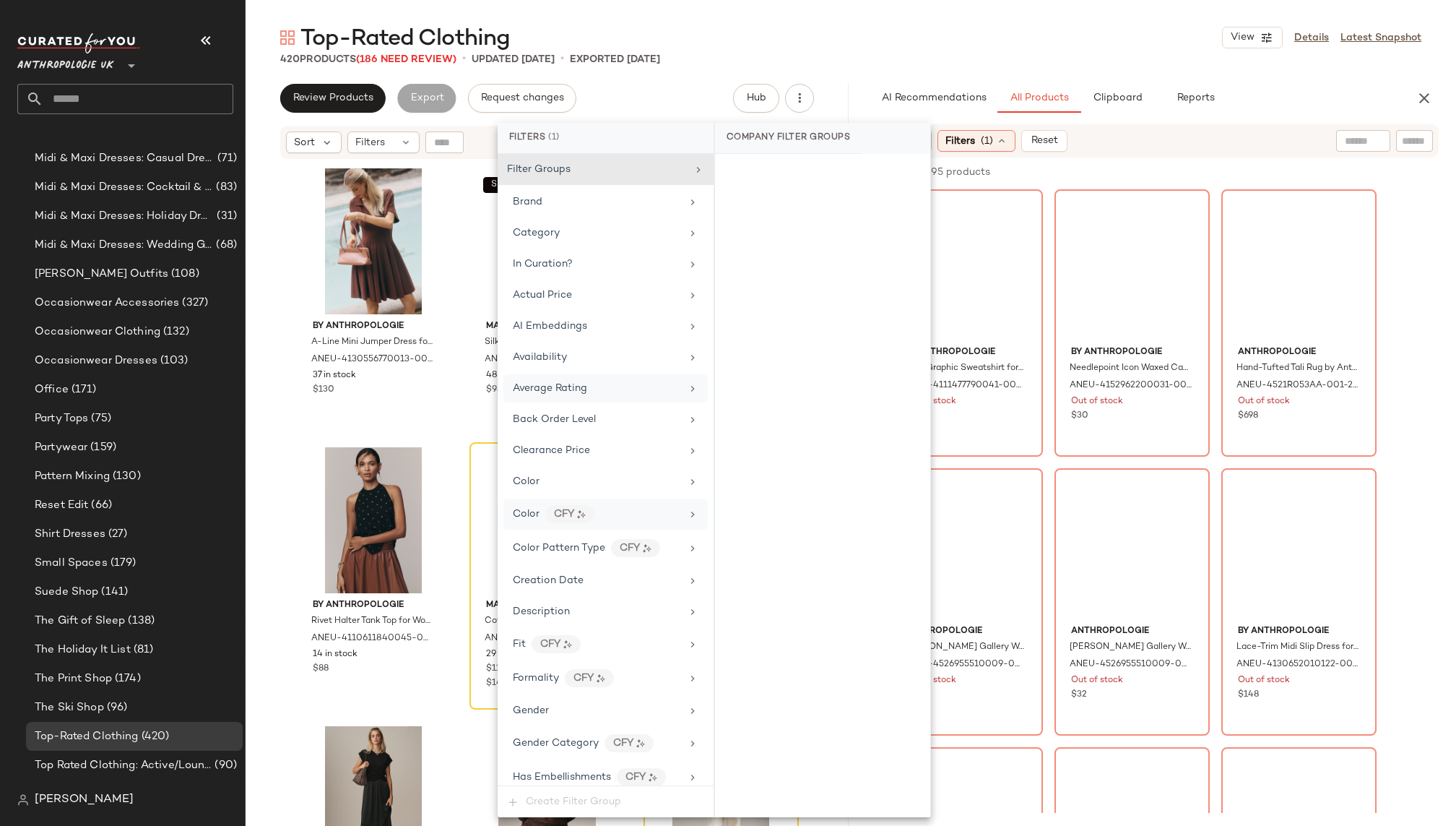
scroll to position [937, 0]
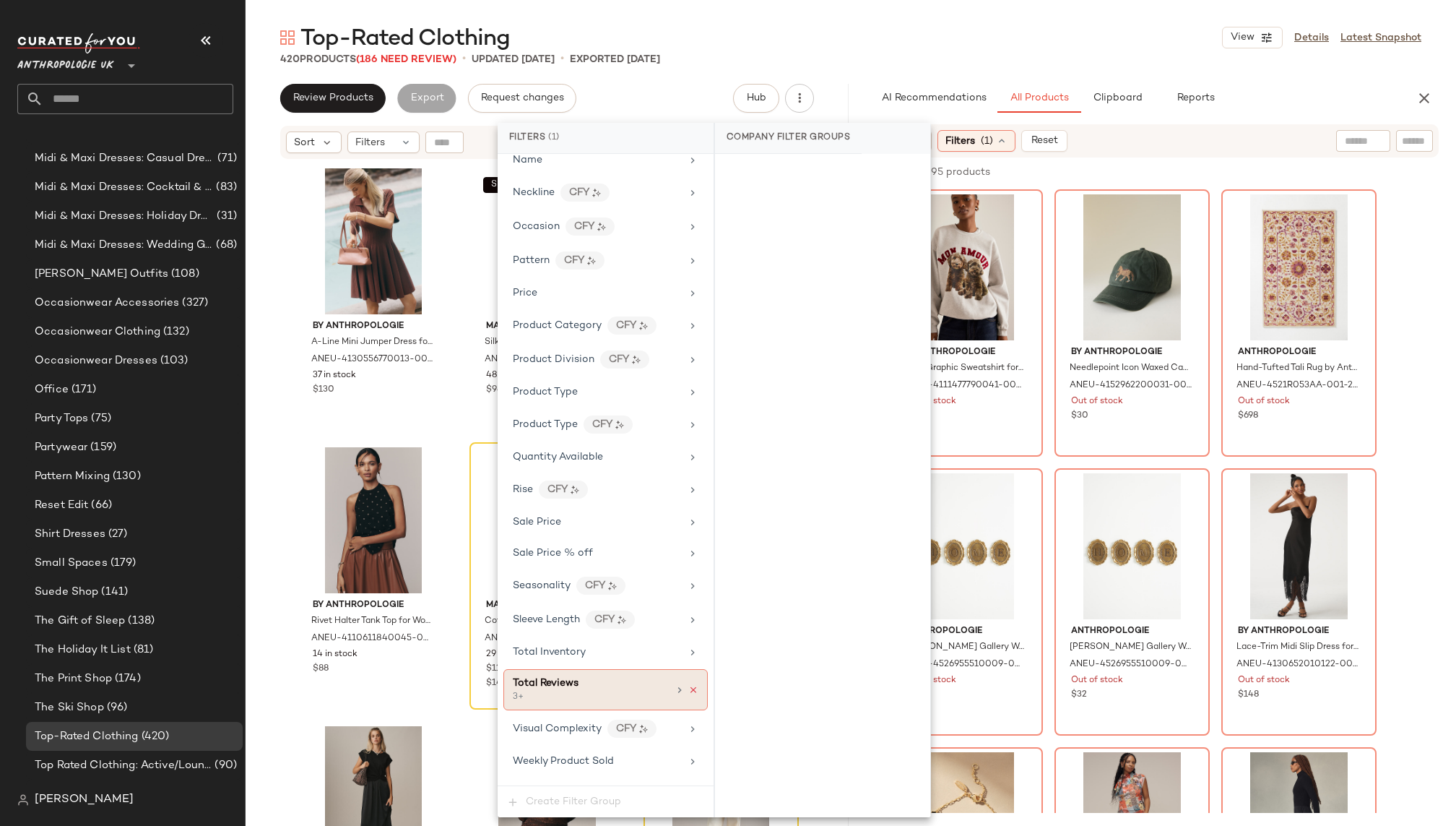
click at [690, 685] on icon at bounding box center [693, 690] width 10 height 10
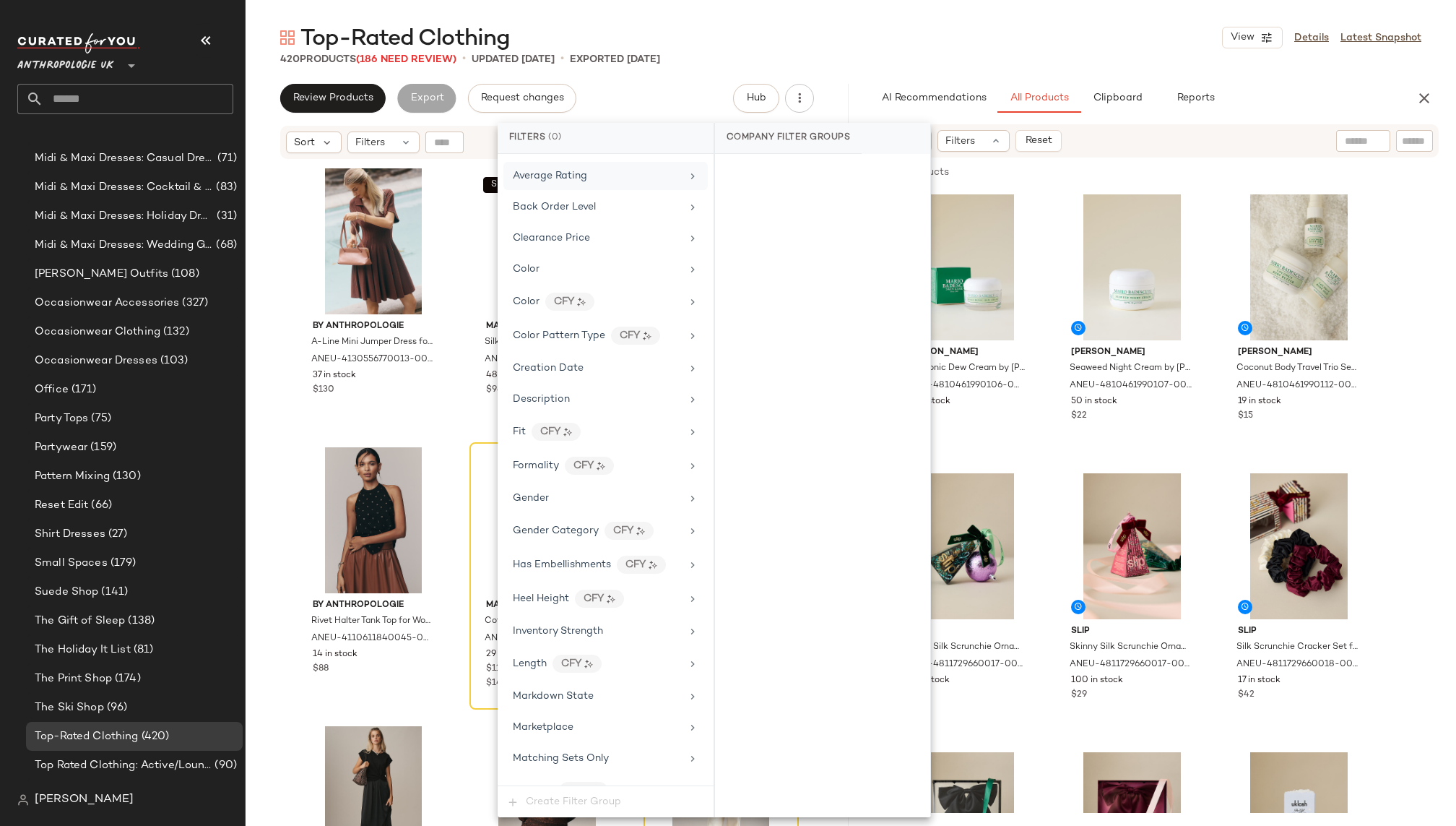
scroll to position [0, 0]
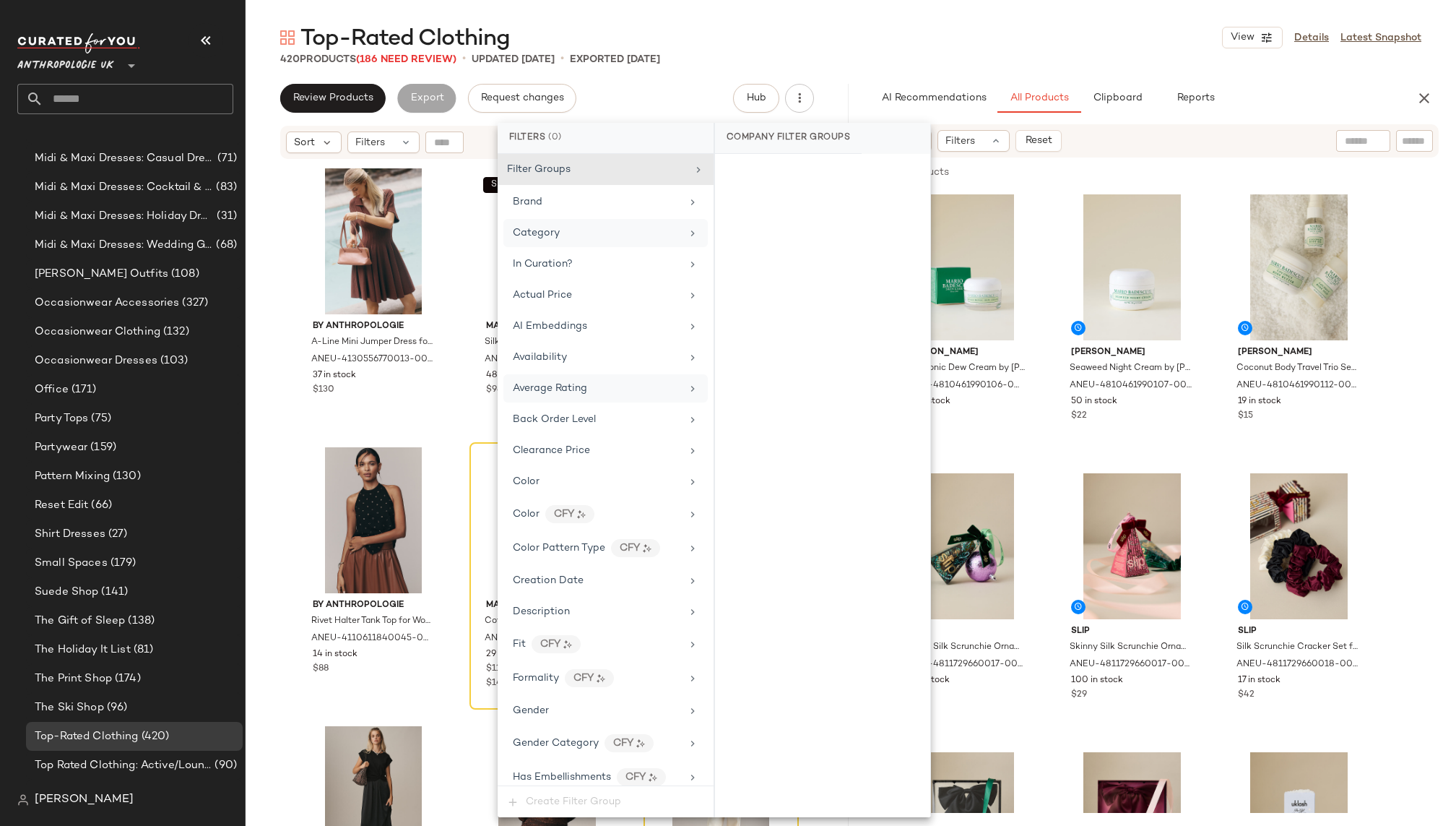
click at [607, 236] on div "Category" at bounding box center [597, 233] width 168 height 16
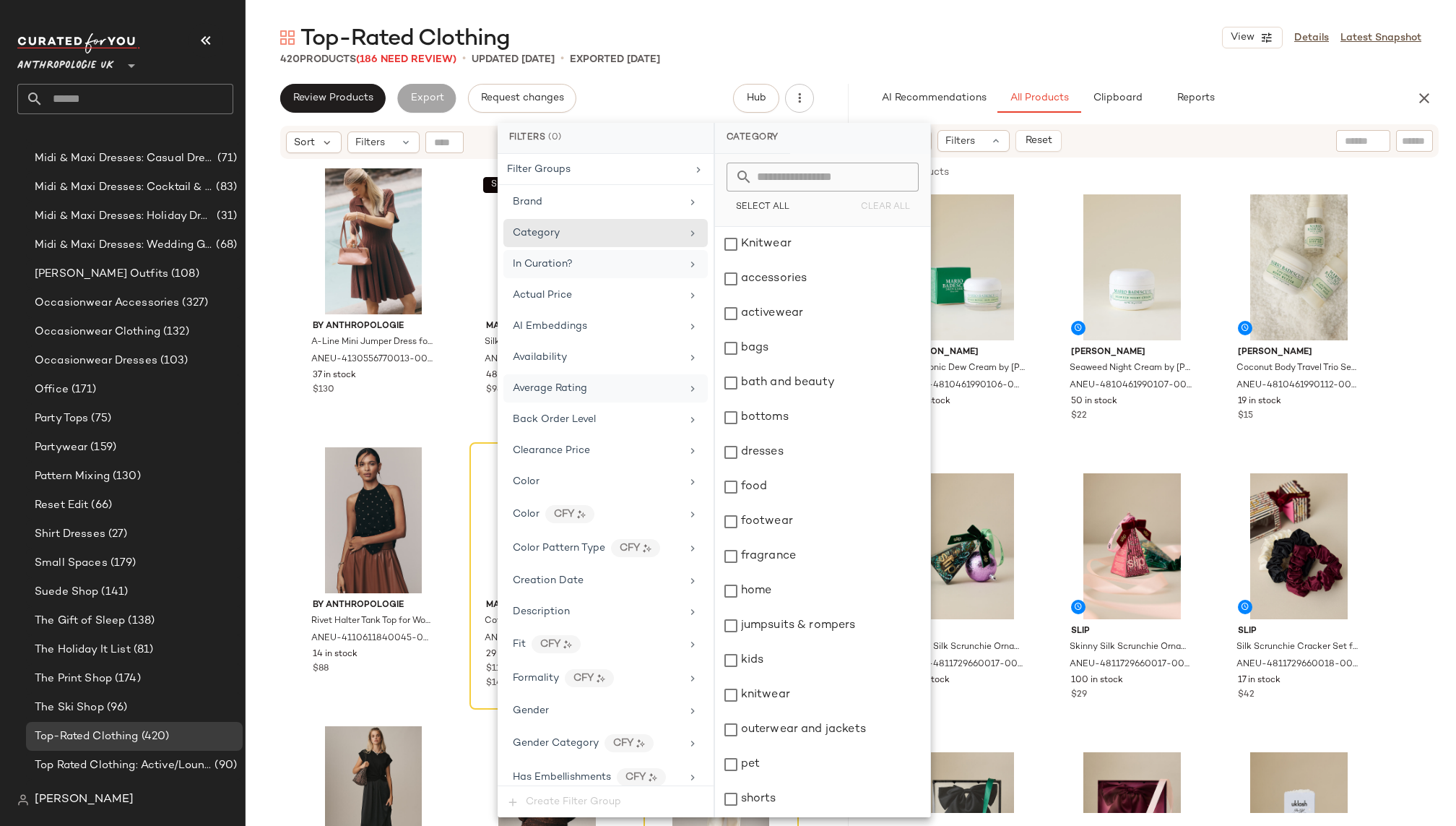
click at [600, 259] on div "In Curation?" at bounding box center [597, 264] width 168 height 16
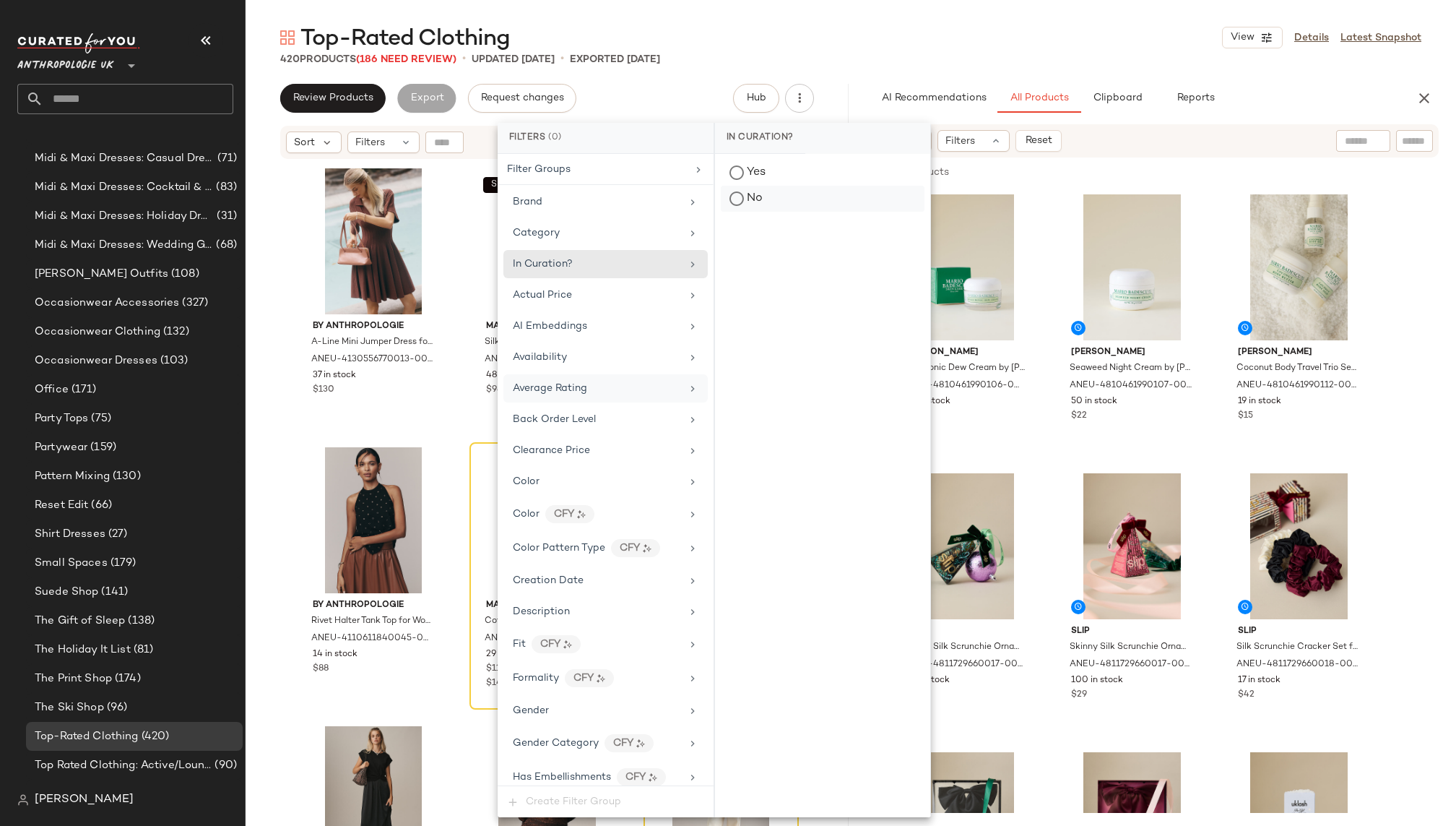
click at [742, 192] on div "No" at bounding box center [822, 199] width 204 height 26
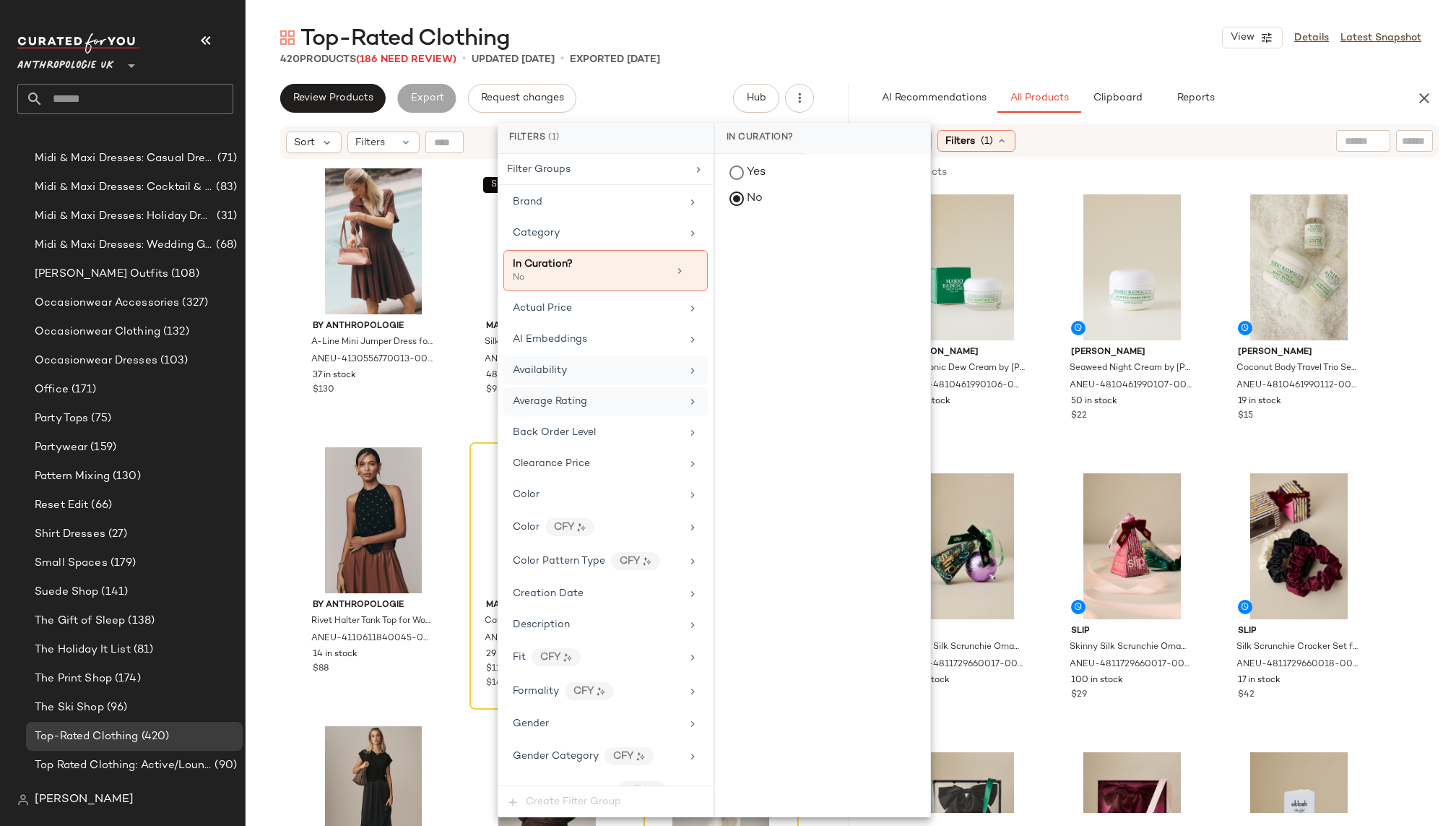
click at [605, 372] on div "Availability" at bounding box center [597, 371] width 168 height 16
click at [733, 243] on div "in_stock" at bounding box center [822, 245] width 215 height 35
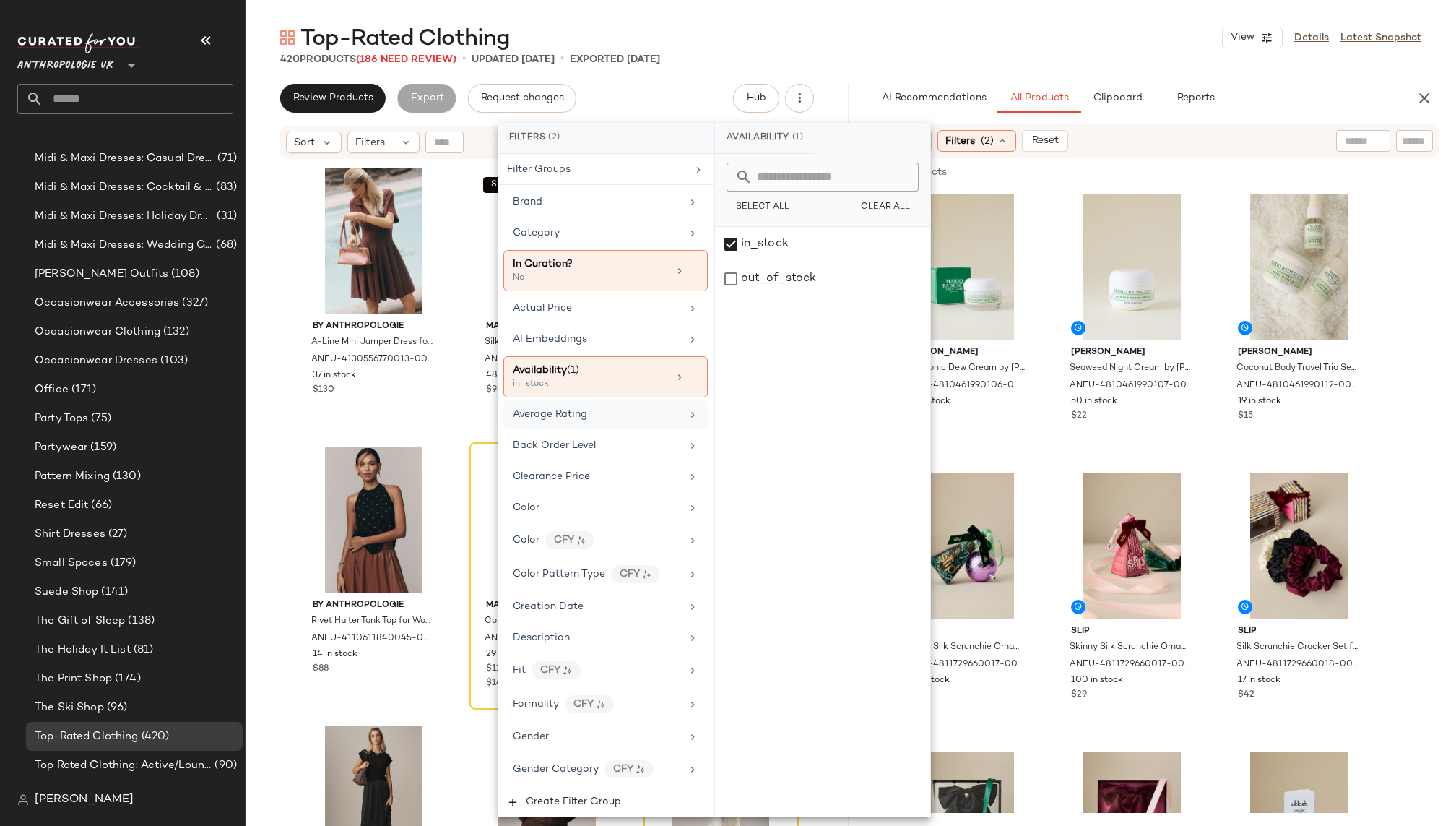
click at [998, 30] on div "Top-Rated Clothing View Details Latest Snapshot" at bounding box center [850, 37] width 1210 height 29
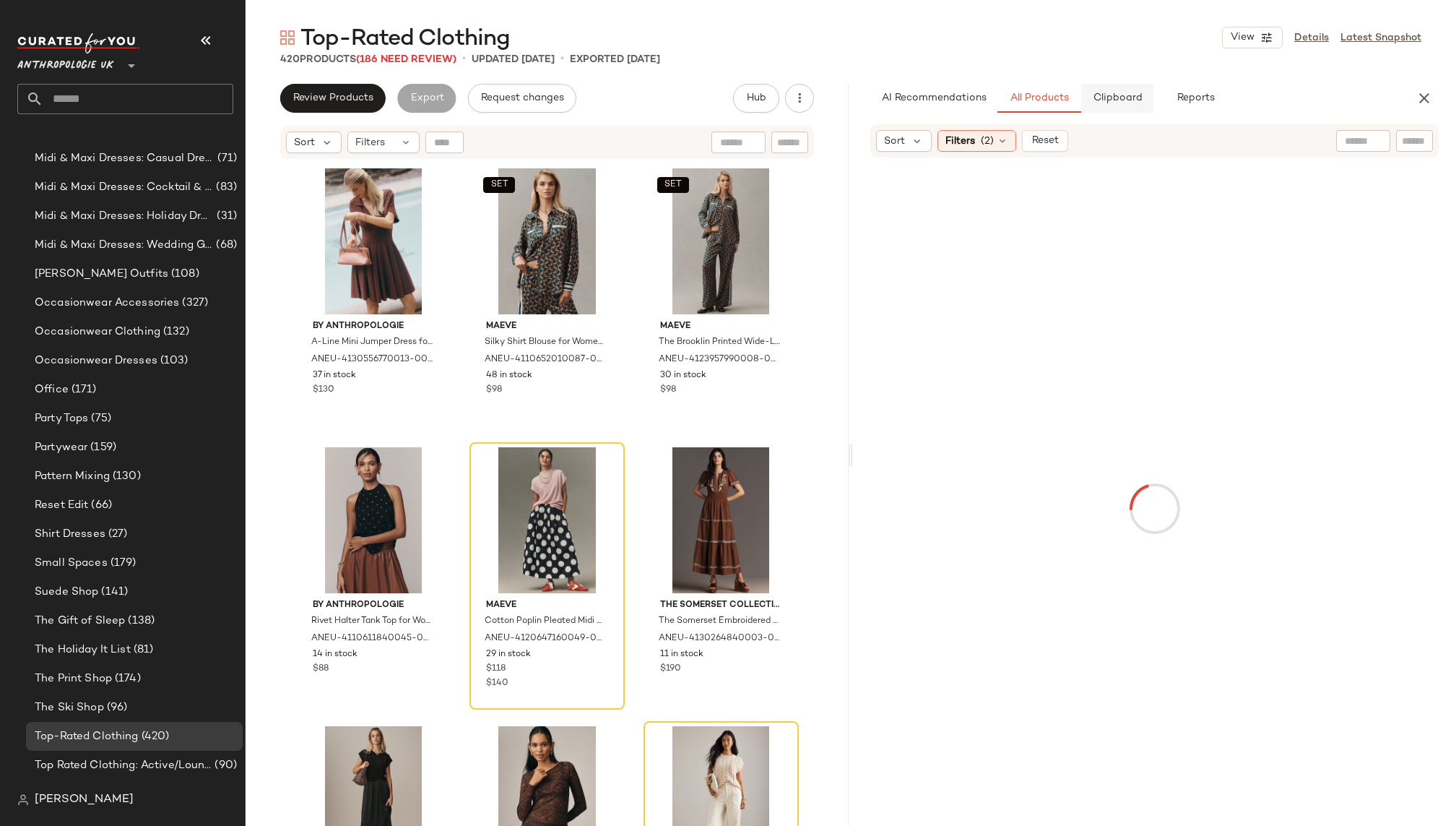
click at [1117, 92] on button "Clipboard" at bounding box center [1117, 98] width 73 height 29
click at [990, 146] on span "(3)" at bounding box center [986, 142] width 13 height 16
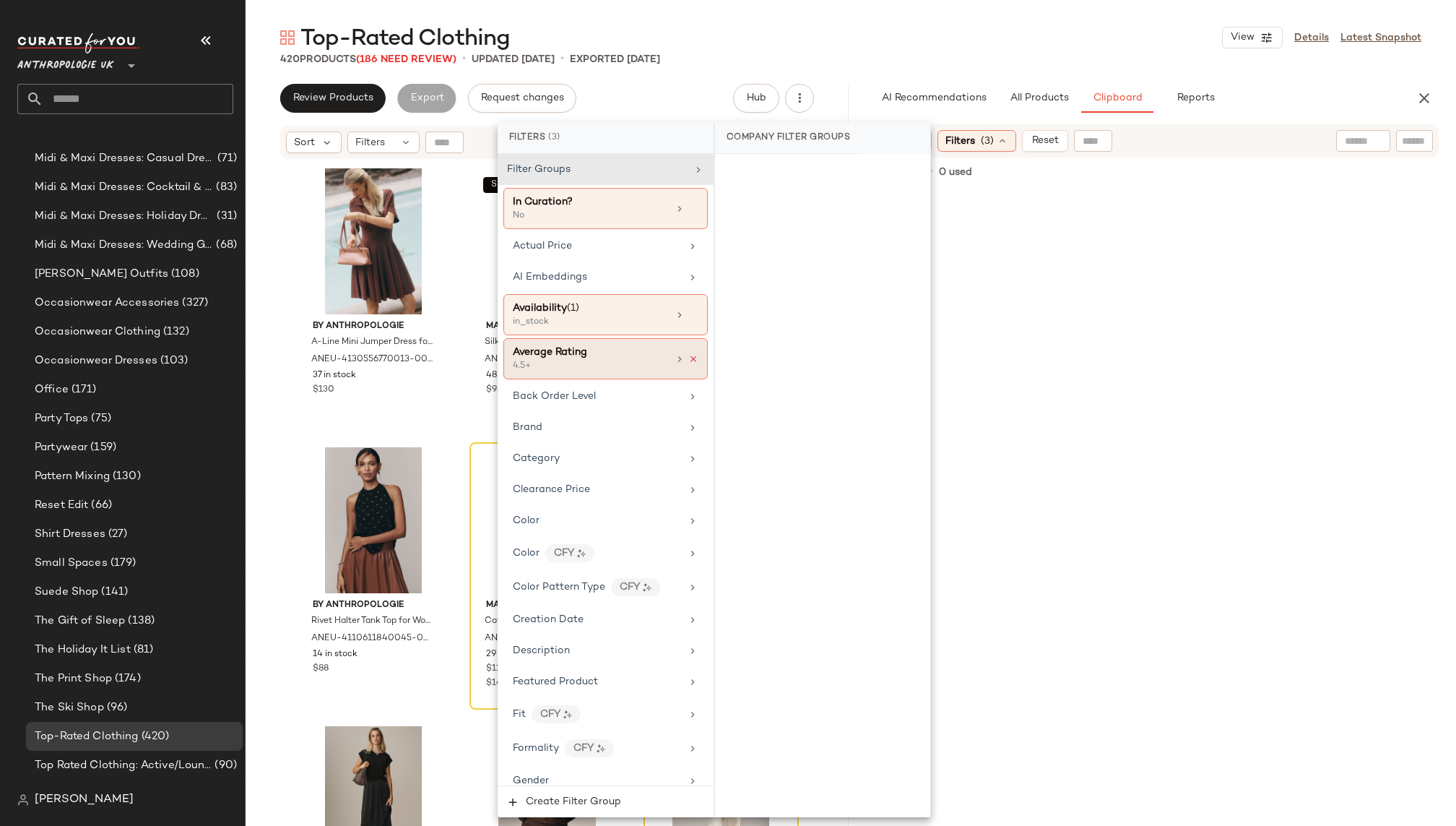
click at [688, 354] on icon at bounding box center [693, 359] width 10 height 10
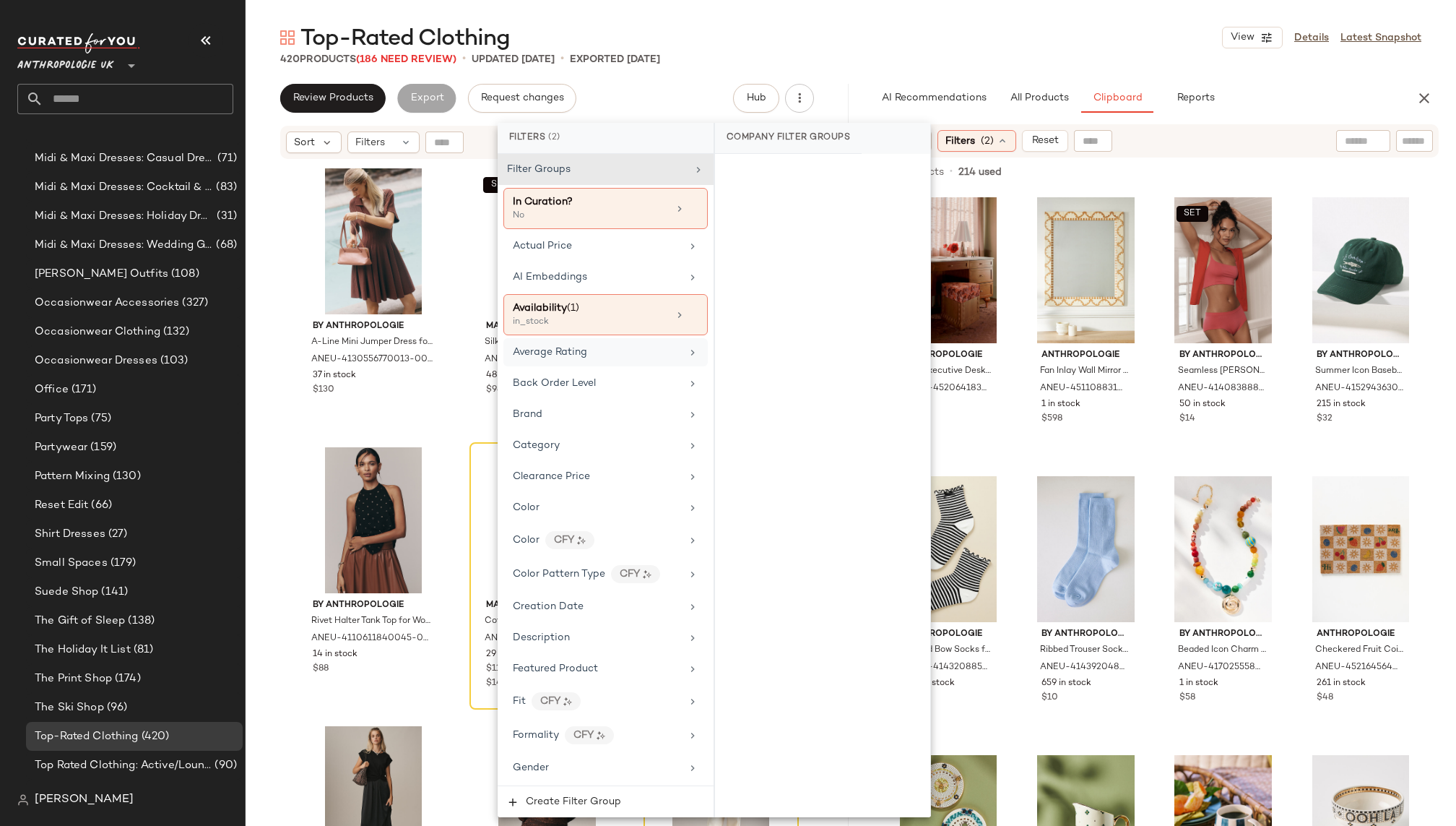
click at [1178, 51] on div "Top-Rated Clothing View Details Latest Snapshot" at bounding box center [850, 37] width 1210 height 29
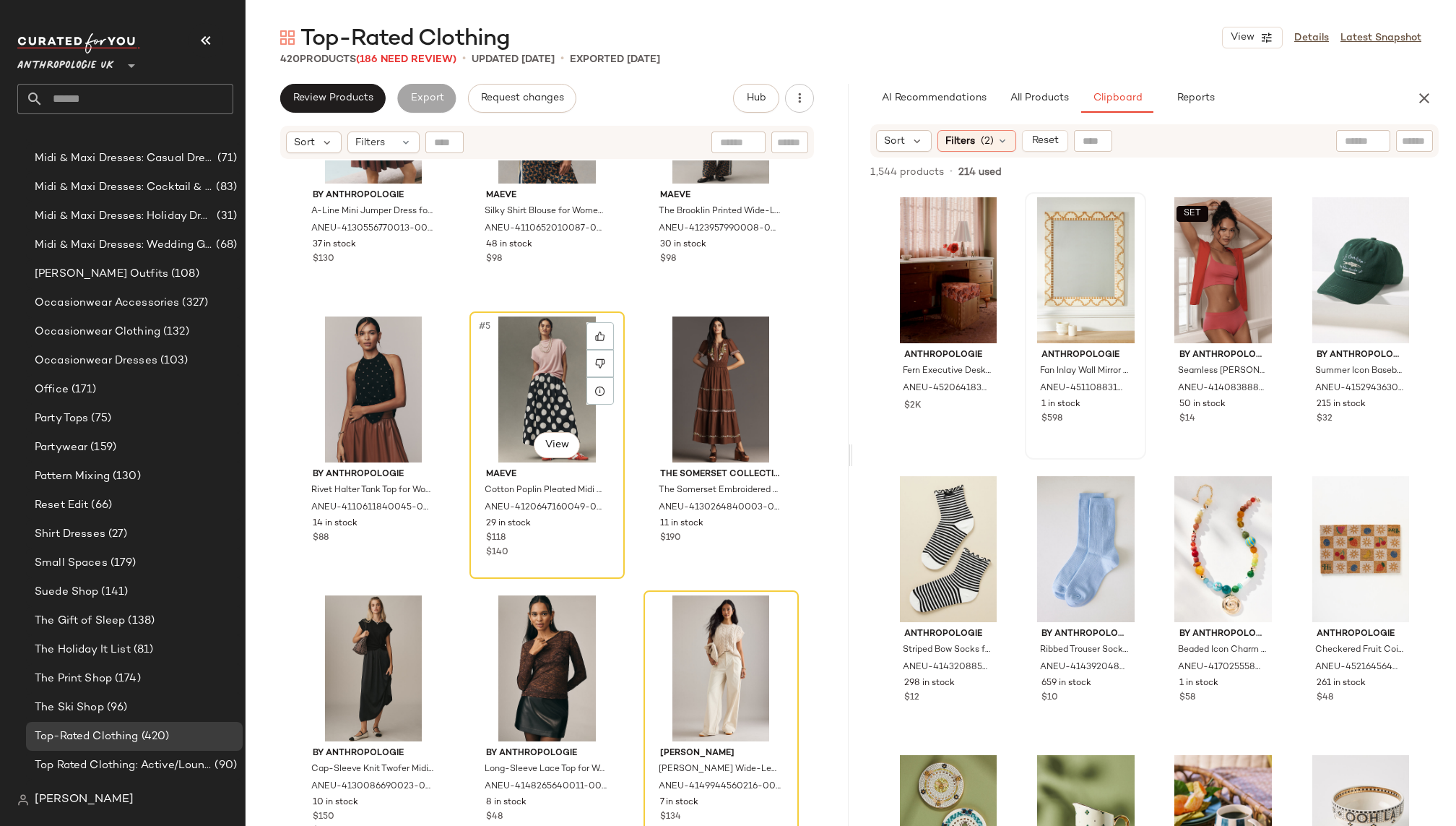
scroll to position [139, 0]
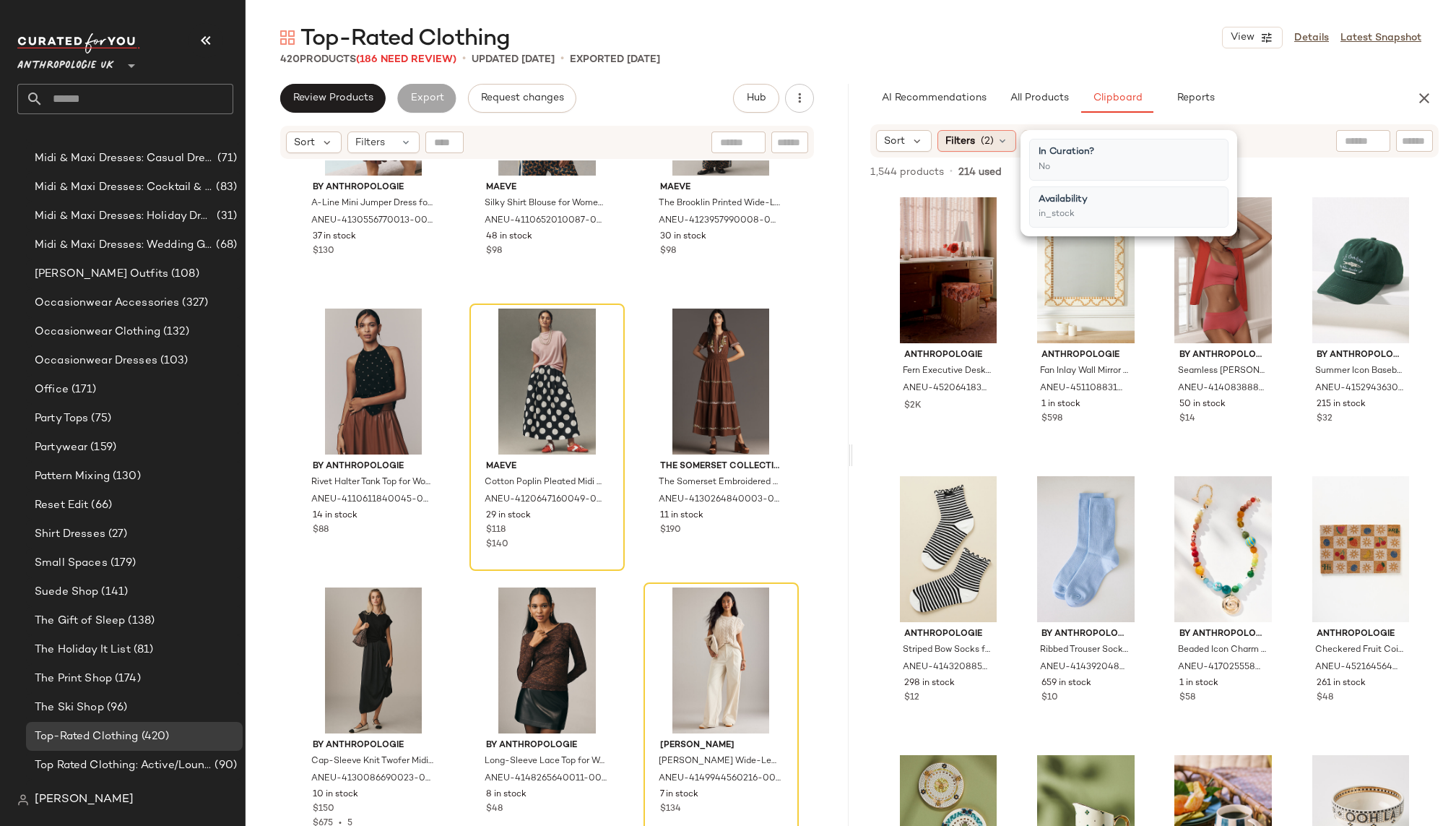
click at [994, 135] on div "Filters (2)" at bounding box center [976, 140] width 79 height 22
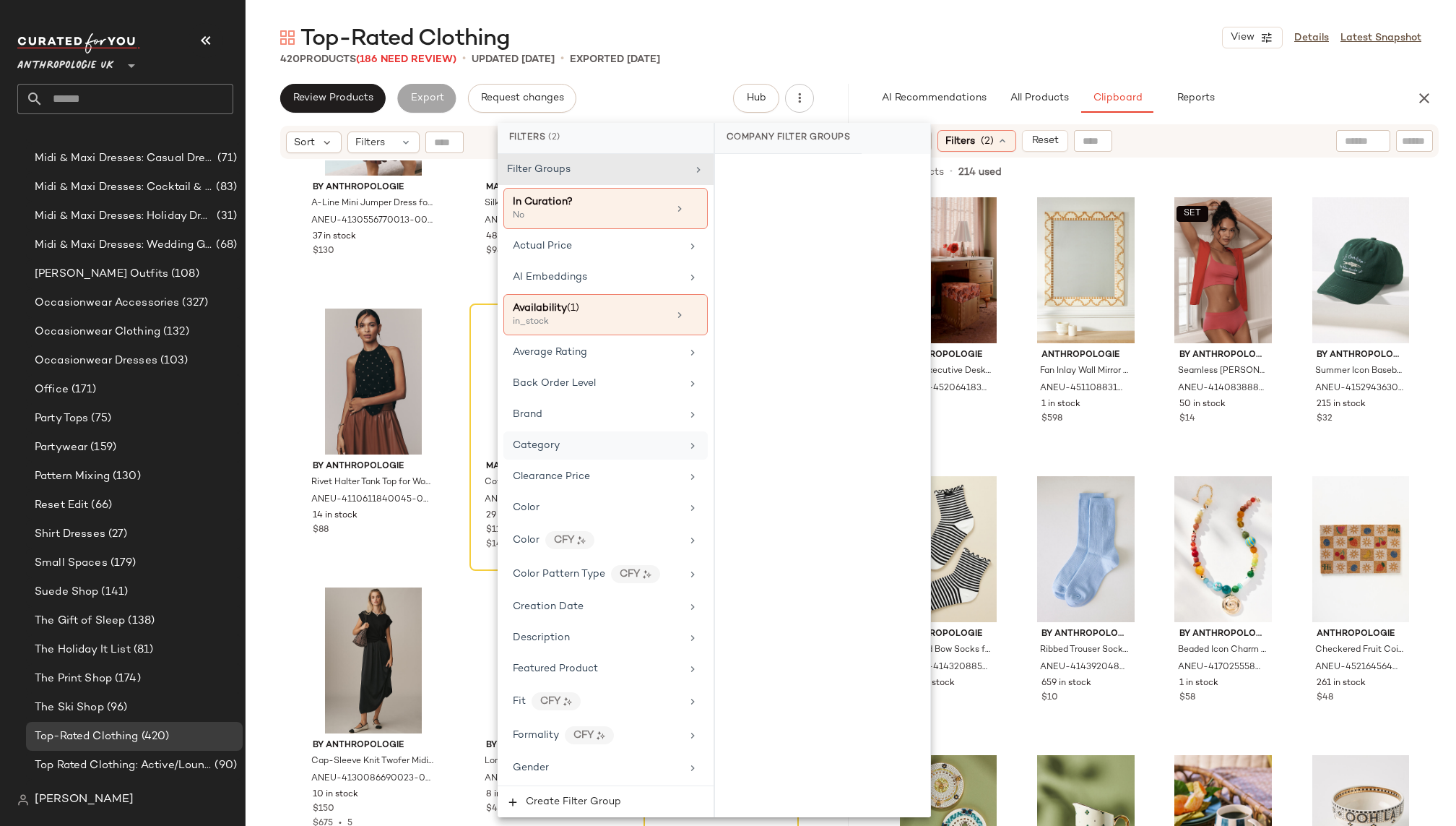
click at [603, 443] on div "Category" at bounding box center [597, 446] width 168 height 16
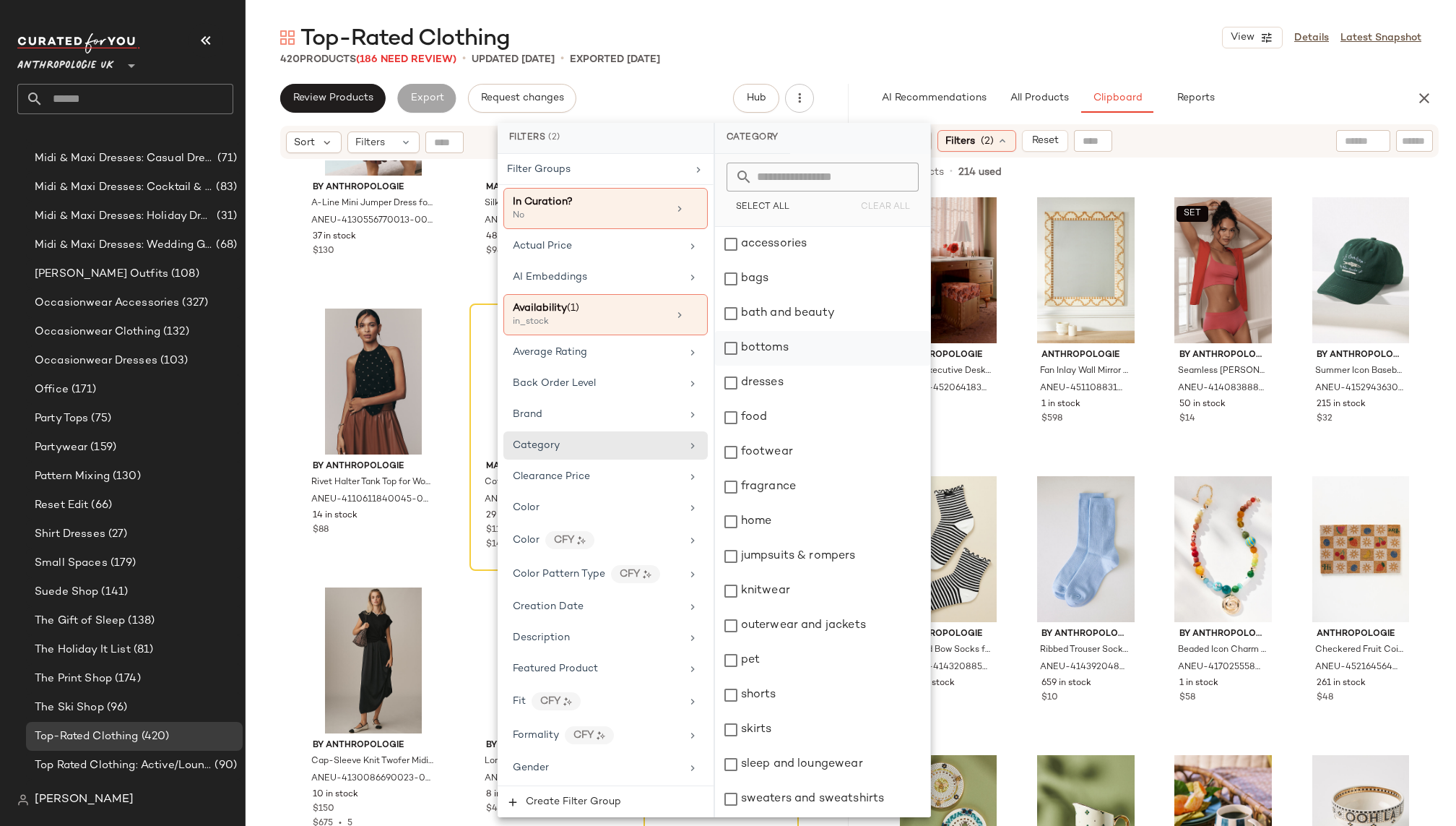
click at [755, 342] on div "bottoms" at bounding box center [822, 348] width 215 height 35
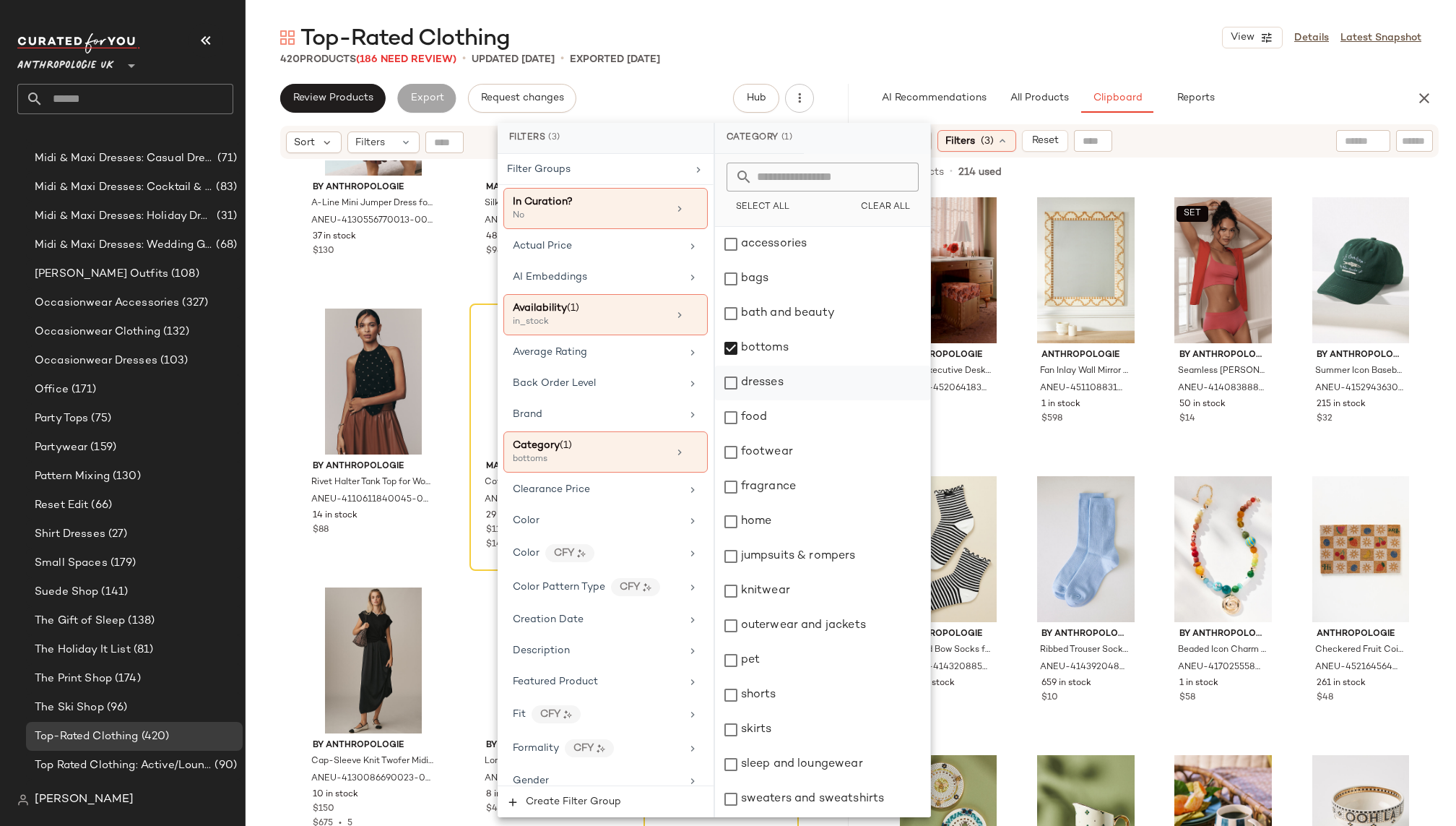
click at [756, 375] on div "dresses" at bounding box center [822, 383] width 215 height 35
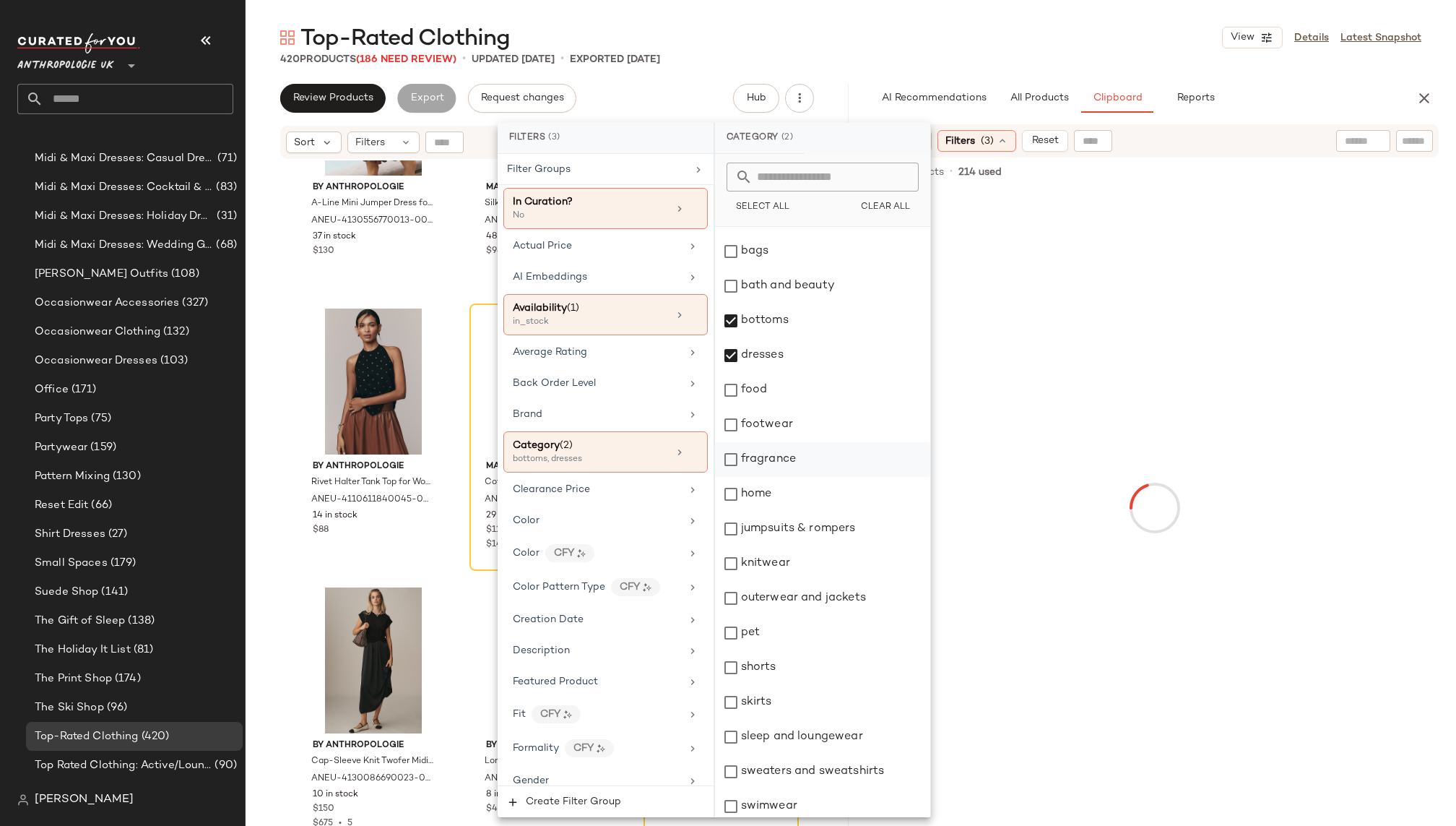
scroll to position [45, 0]
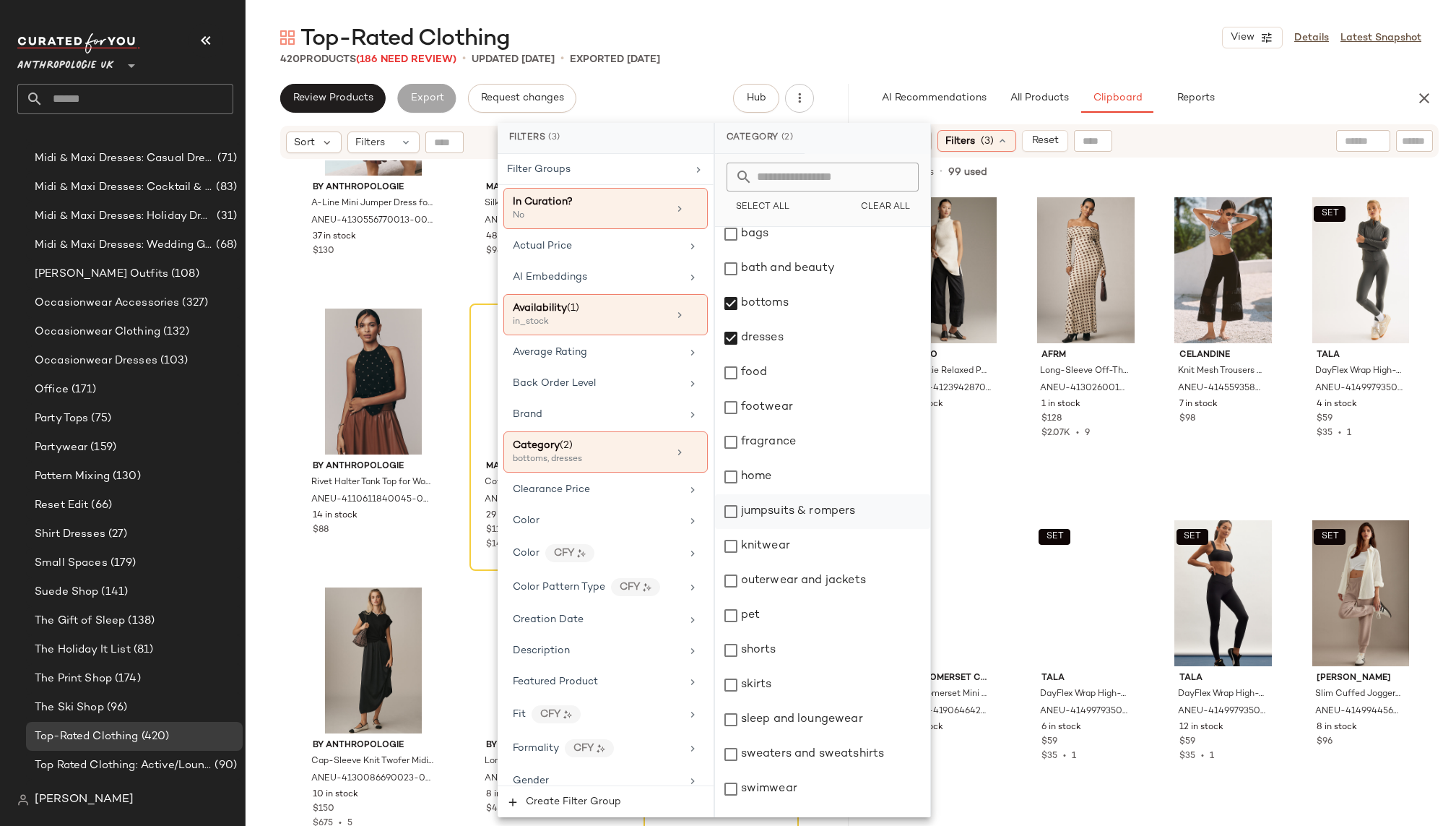
click at [769, 513] on div "jumpsuits & rompers" at bounding box center [822, 511] width 215 height 35
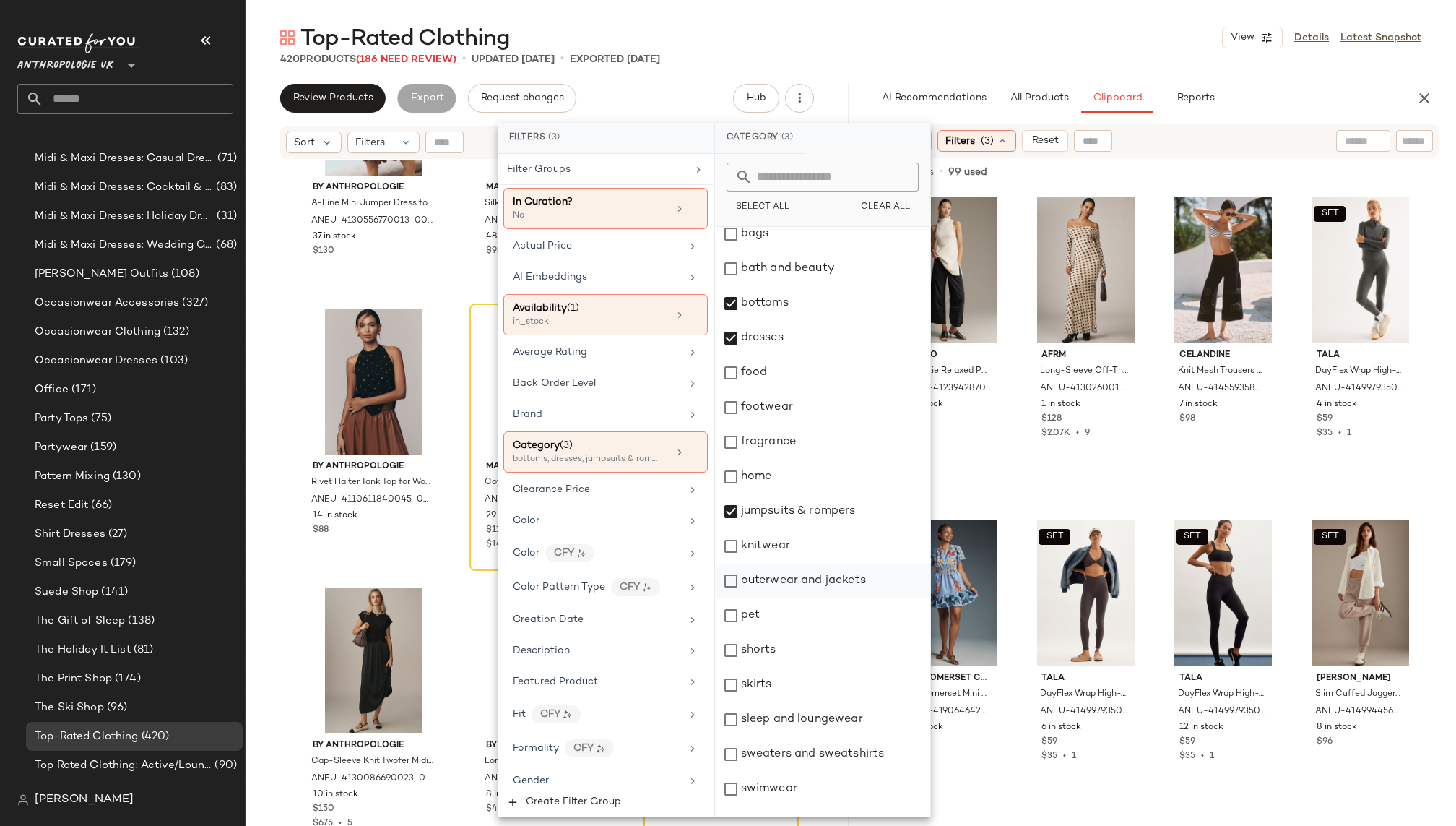
click at [782, 584] on div "outerwear and jackets" at bounding box center [822, 581] width 215 height 35
click at [778, 544] on div "knitwear" at bounding box center [822, 546] width 215 height 35
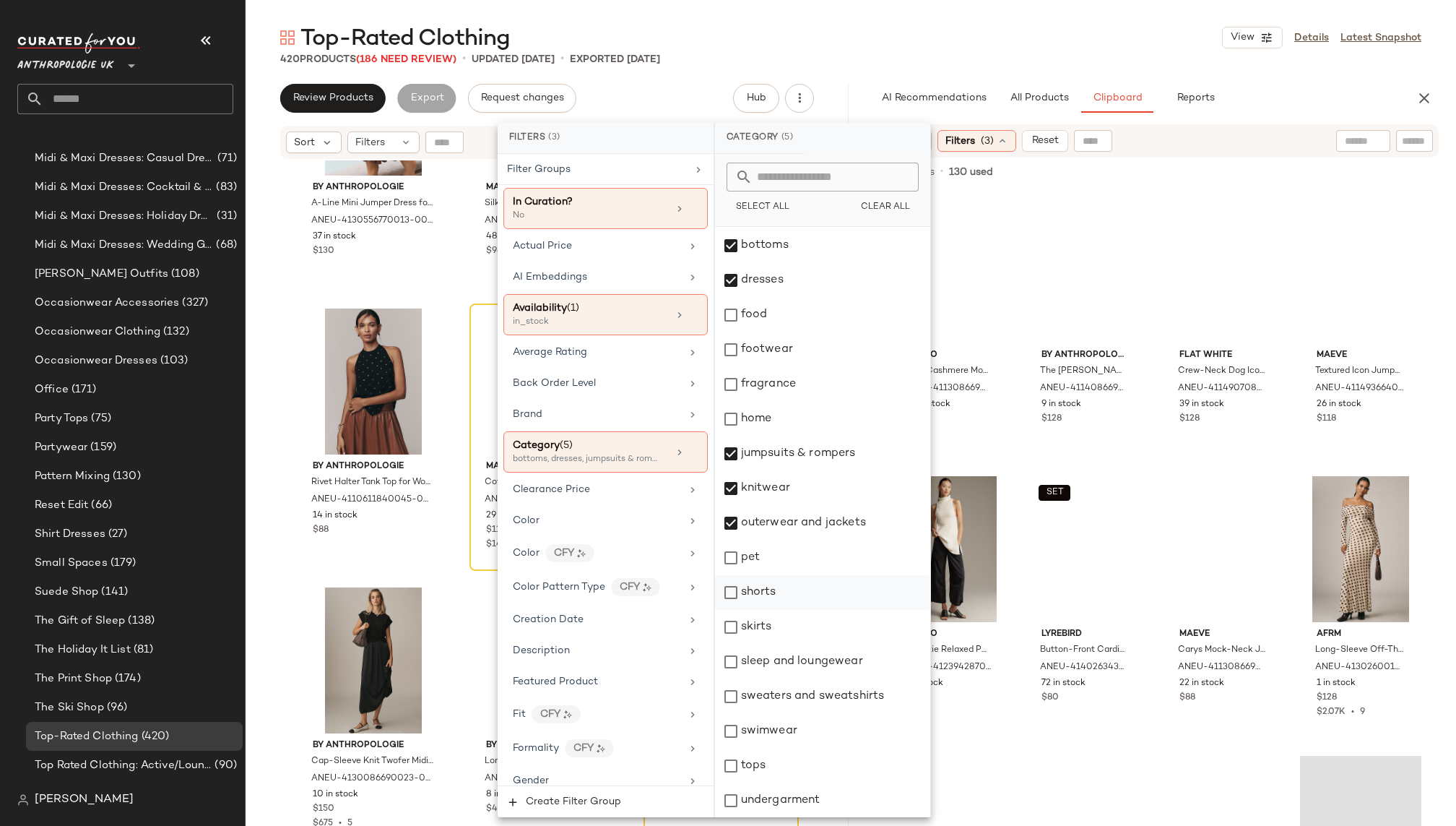
click at [778, 595] on div "shorts" at bounding box center [822, 593] width 215 height 35
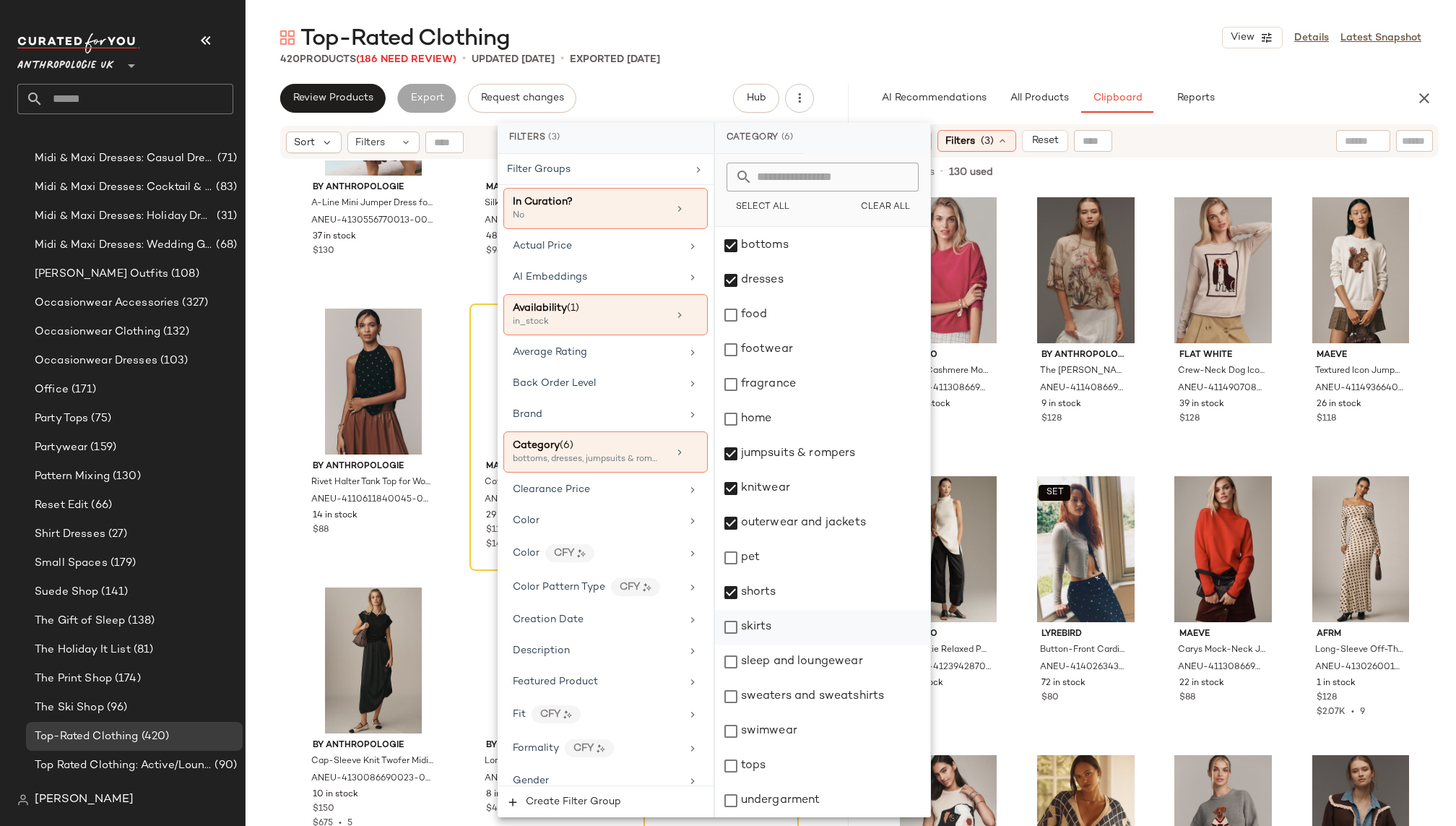
click at [778, 623] on div "skirts" at bounding box center [822, 627] width 215 height 35
click at [786, 702] on div "sweaters and sweatshirts" at bounding box center [822, 696] width 215 height 35
click at [786, 778] on div "tops" at bounding box center [822, 766] width 215 height 35
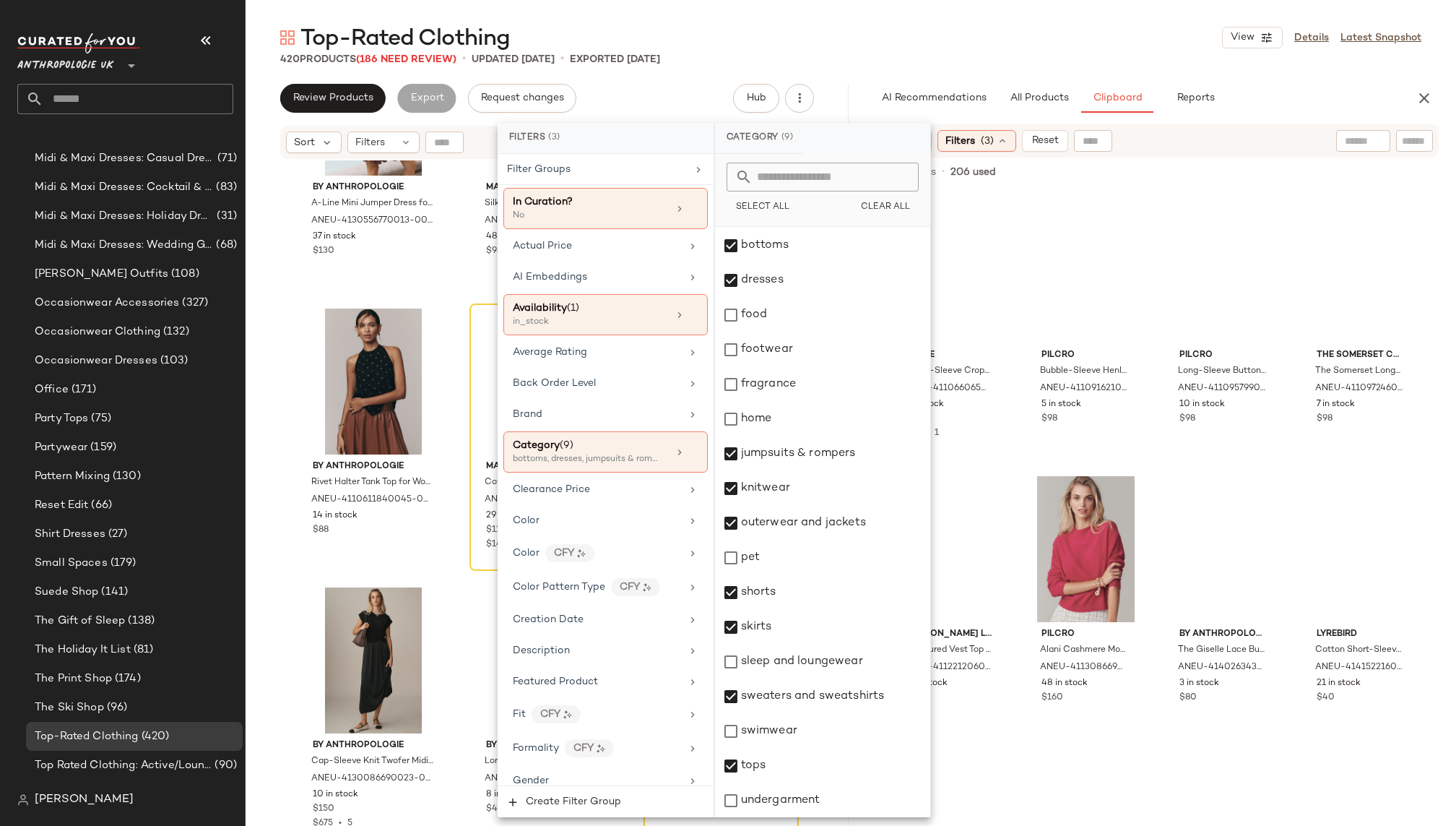
click at [1016, 49] on div "Top-Rated Clothing View Details Latest Snapshot" at bounding box center [850, 37] width 1210 height 29
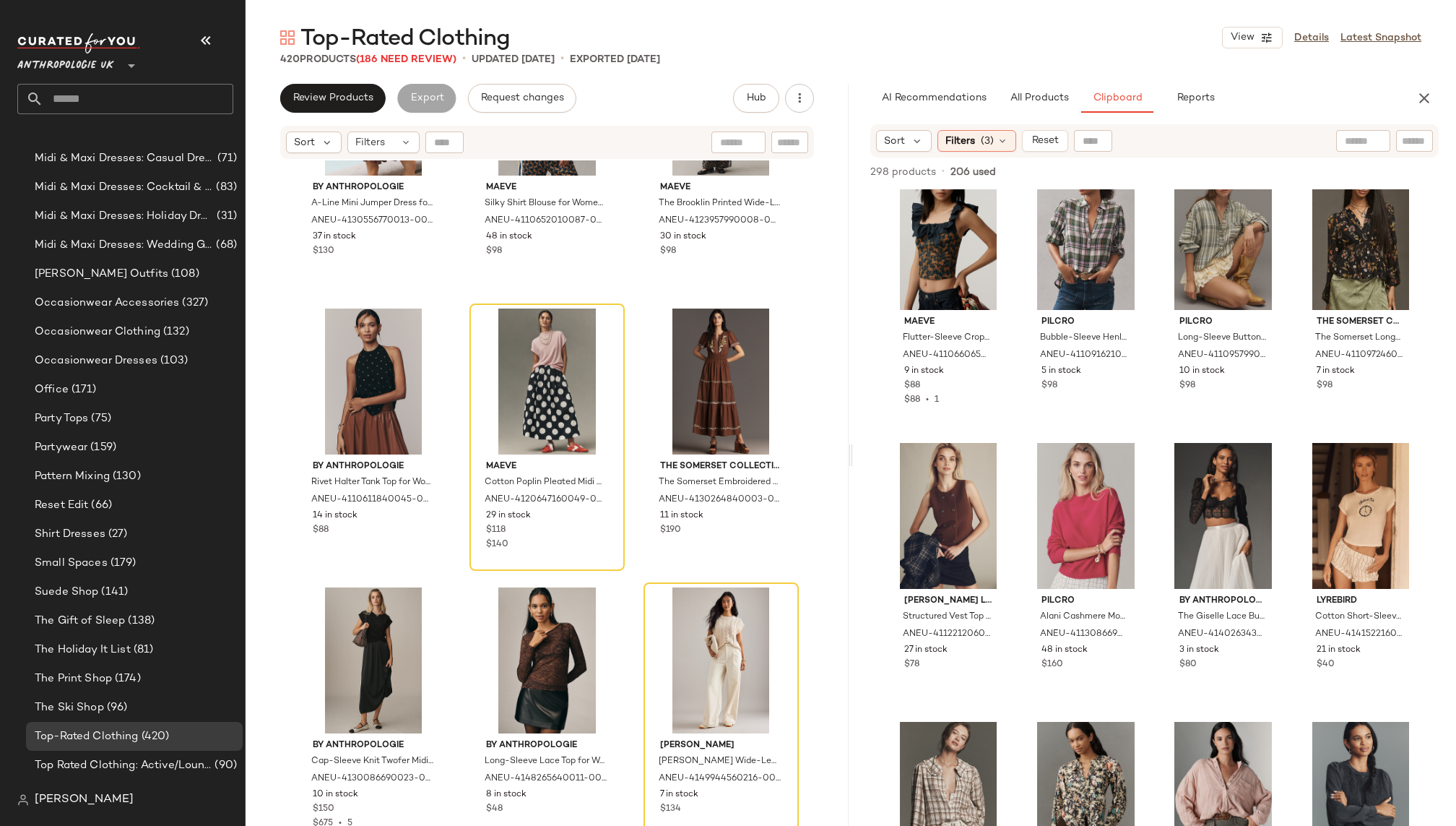
scroll to position [0, 0]
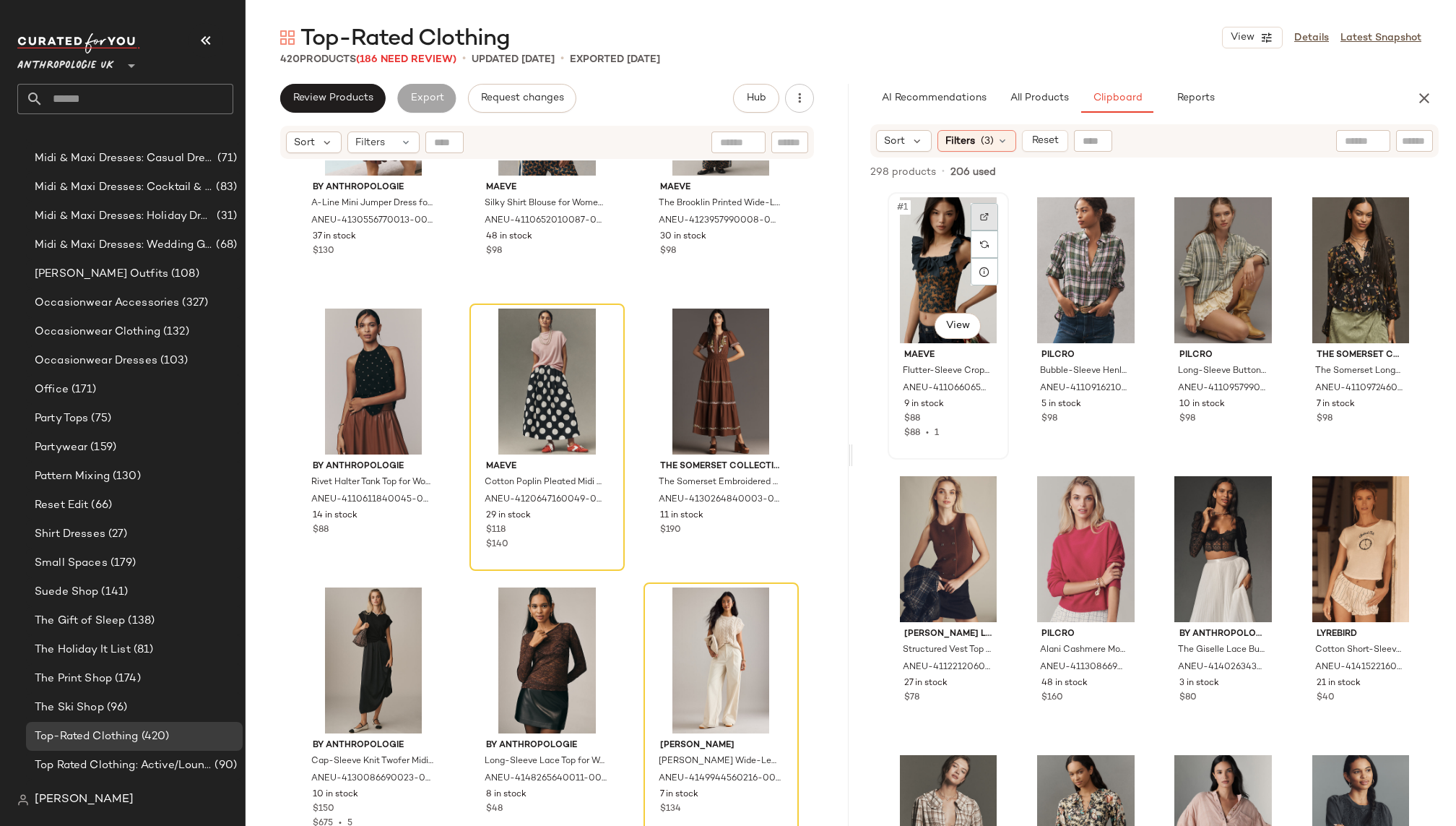
click at [988, 213] on img at bounding box center [984, 217] width 9 height 9
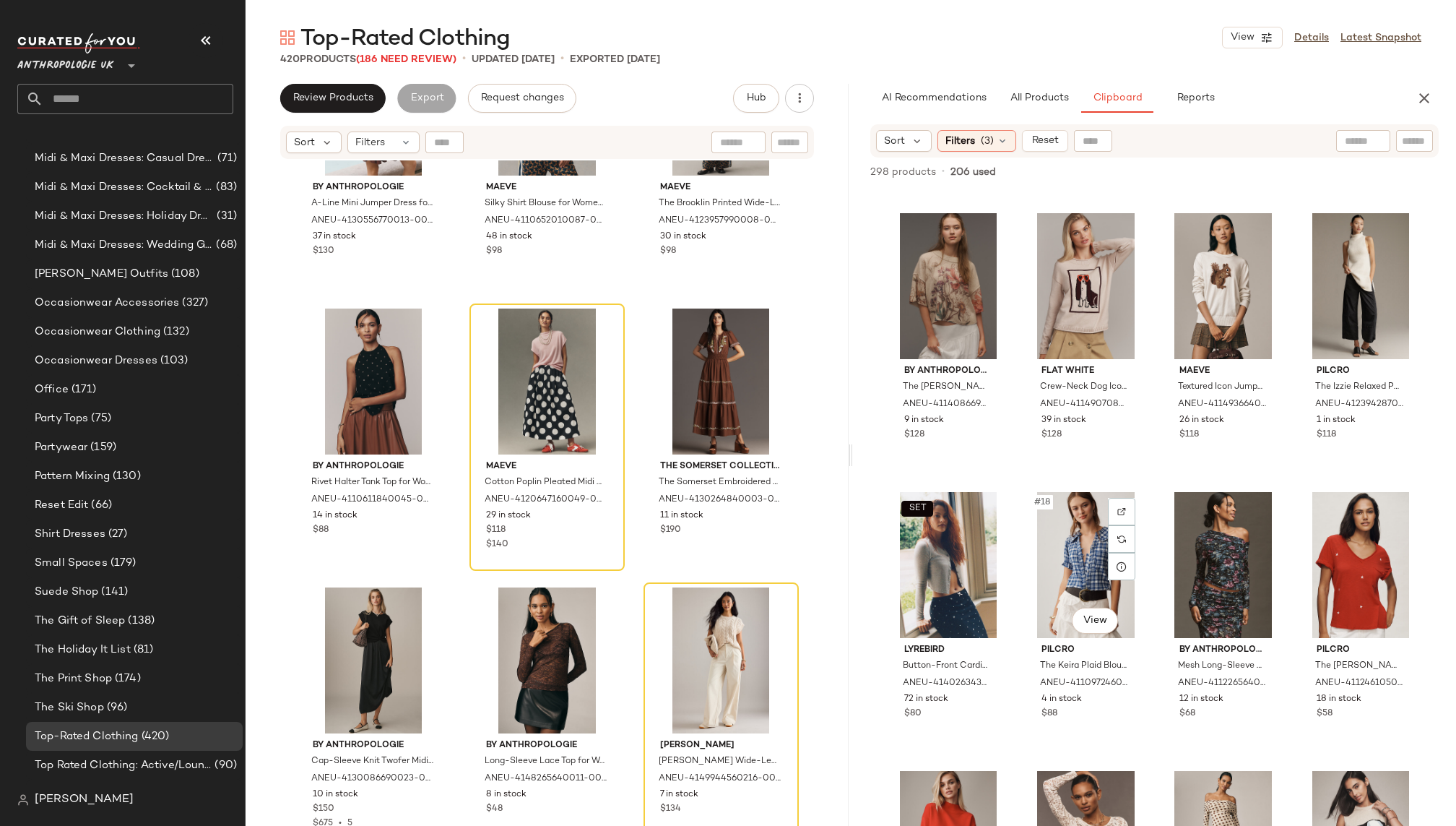
scroll to position [798, 0]
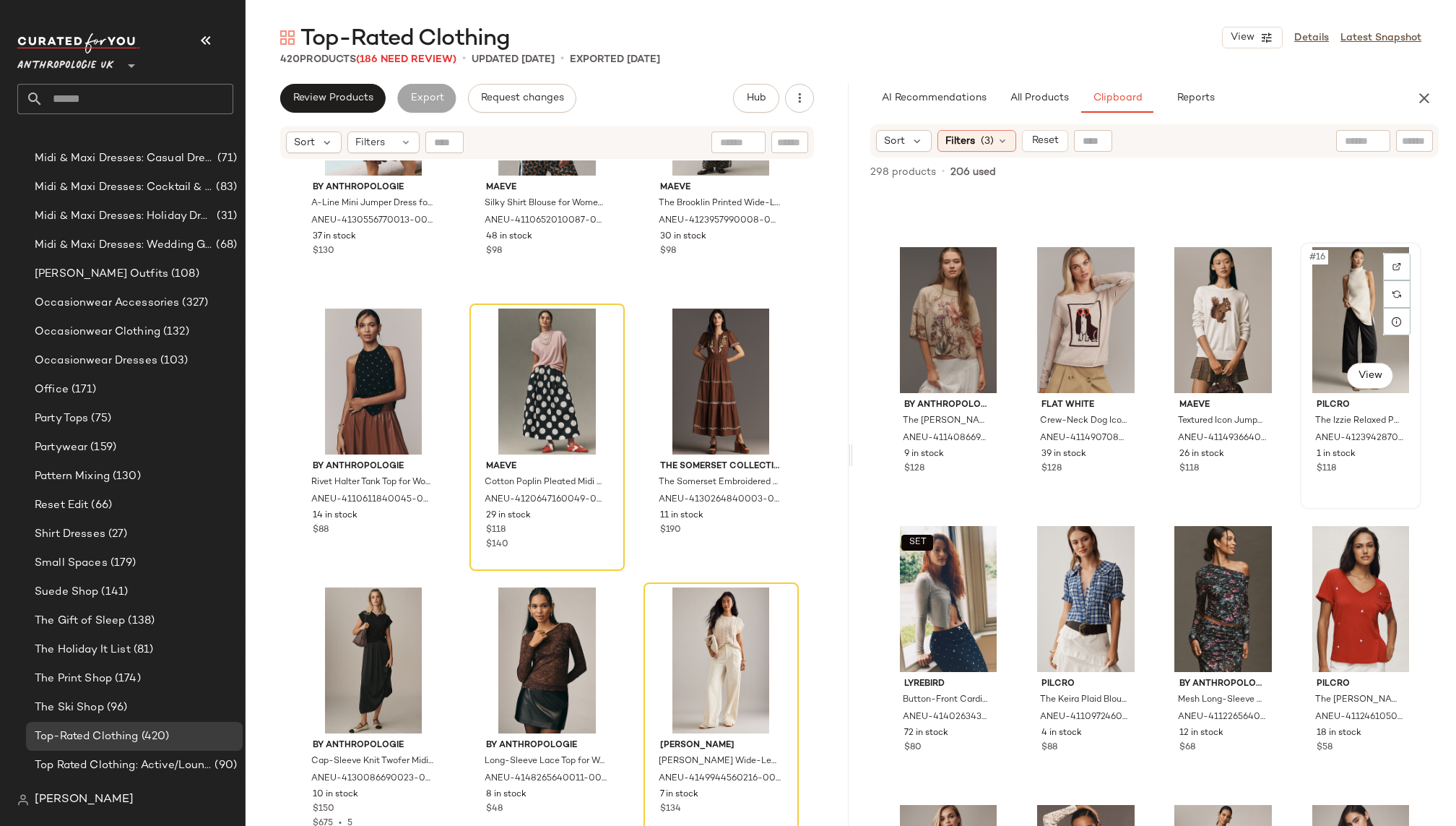
click at [1333, 351] on div "#16 View" at bounding box center [1360, 320] width 111 height 146
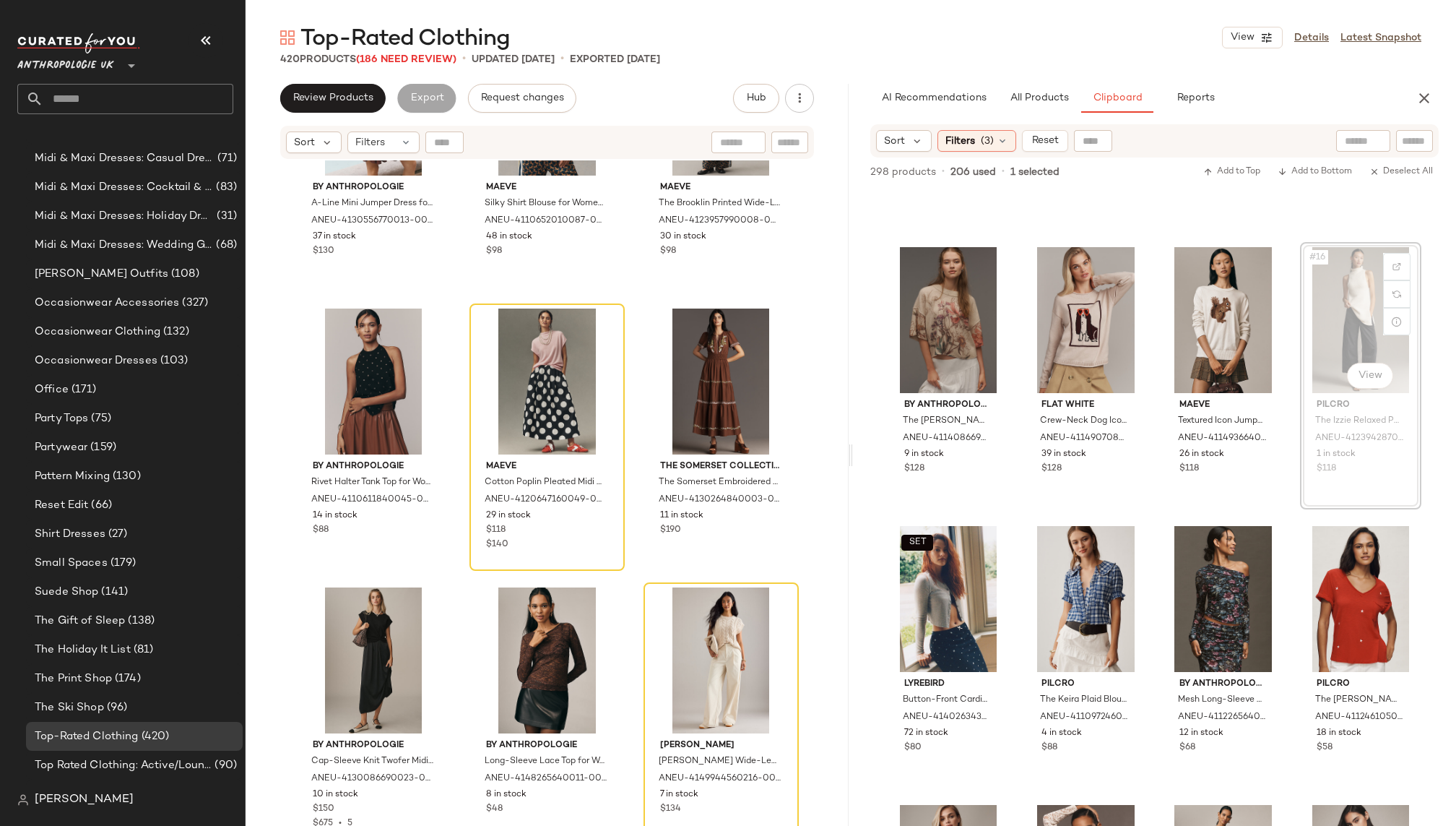
scroll to position [797, 0]
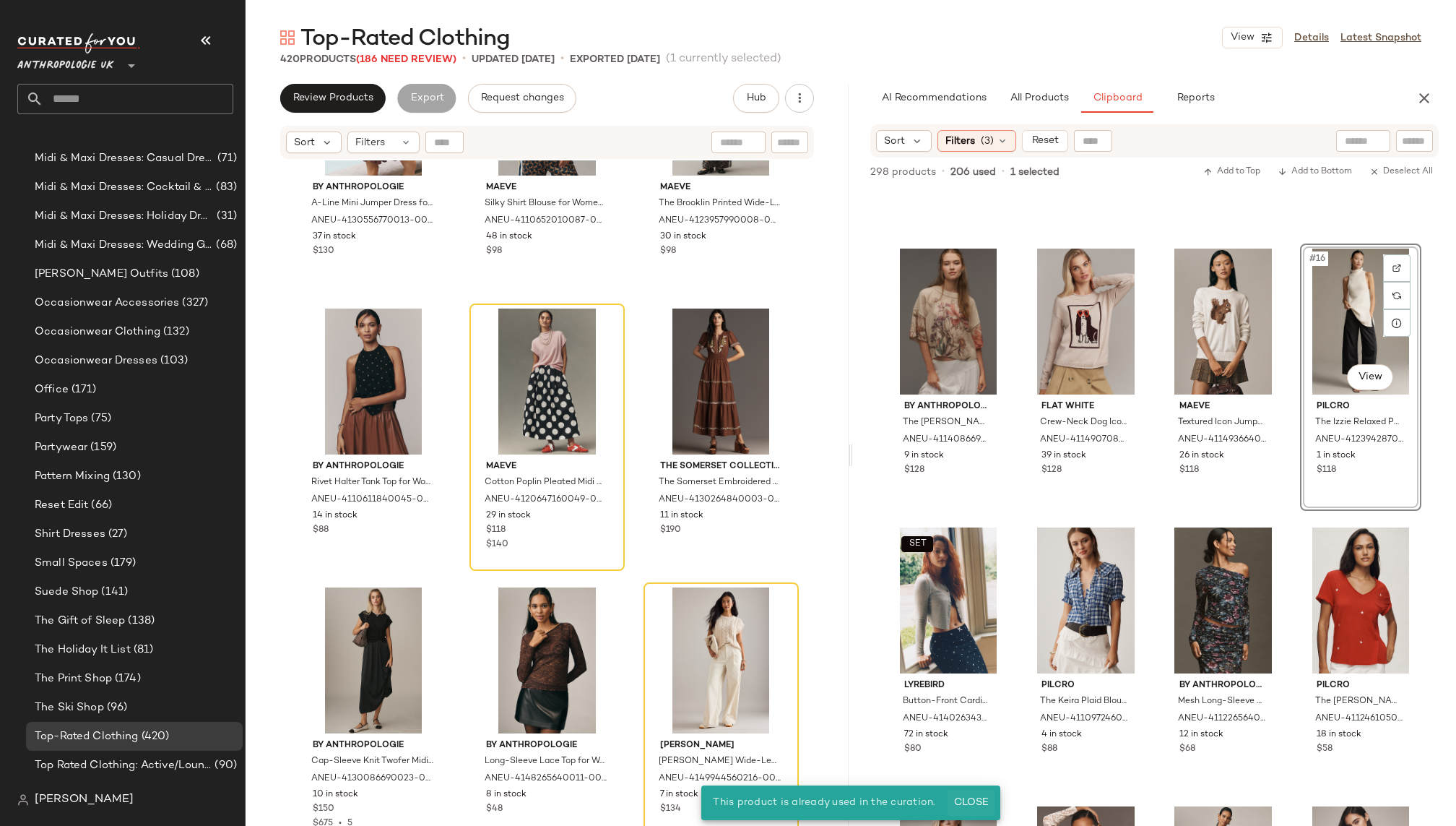
click at [973, 797] on span "Close" at bounding box center [971, 802] width 35 height 11
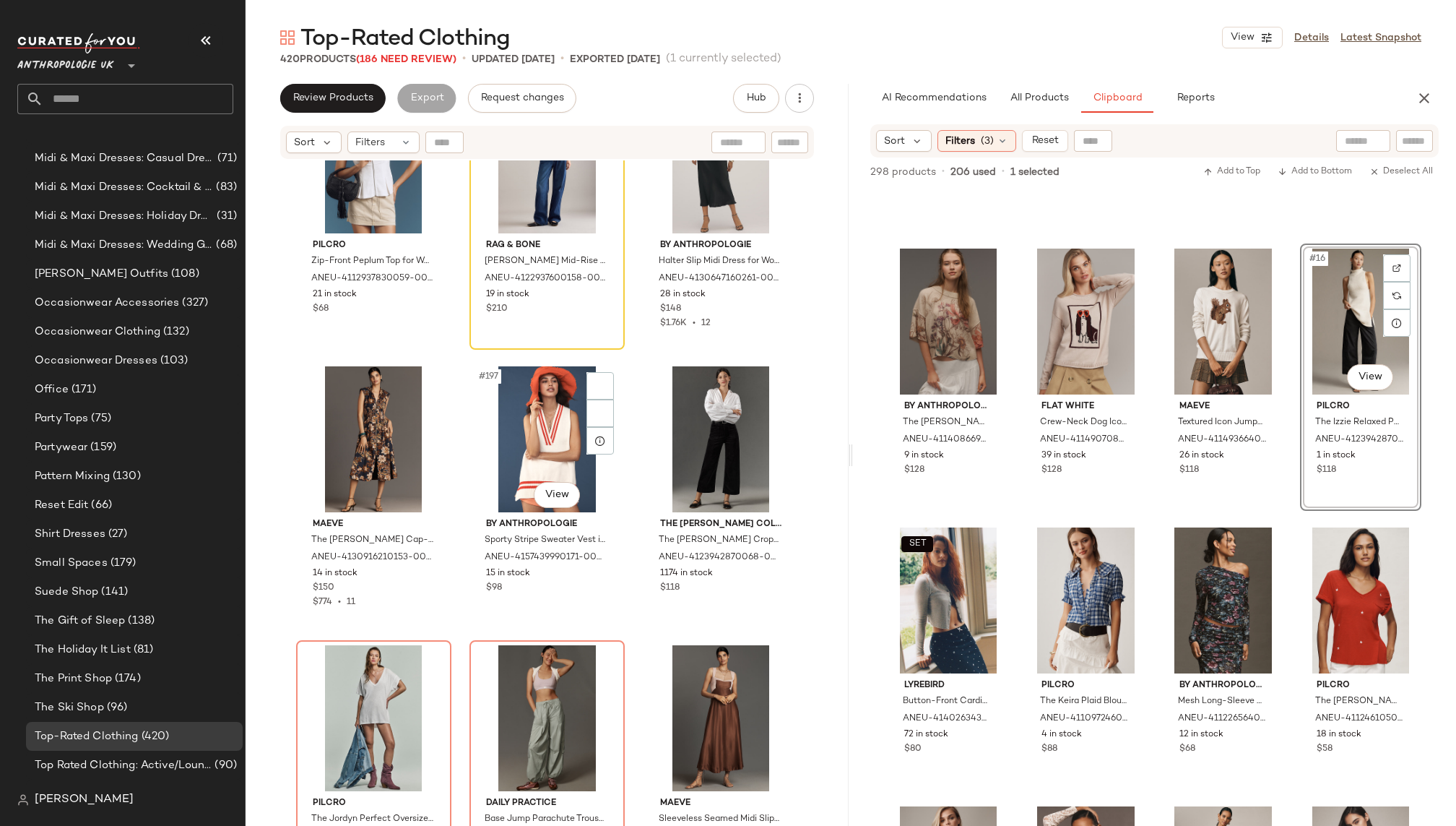
scroll to position [17942, 0]
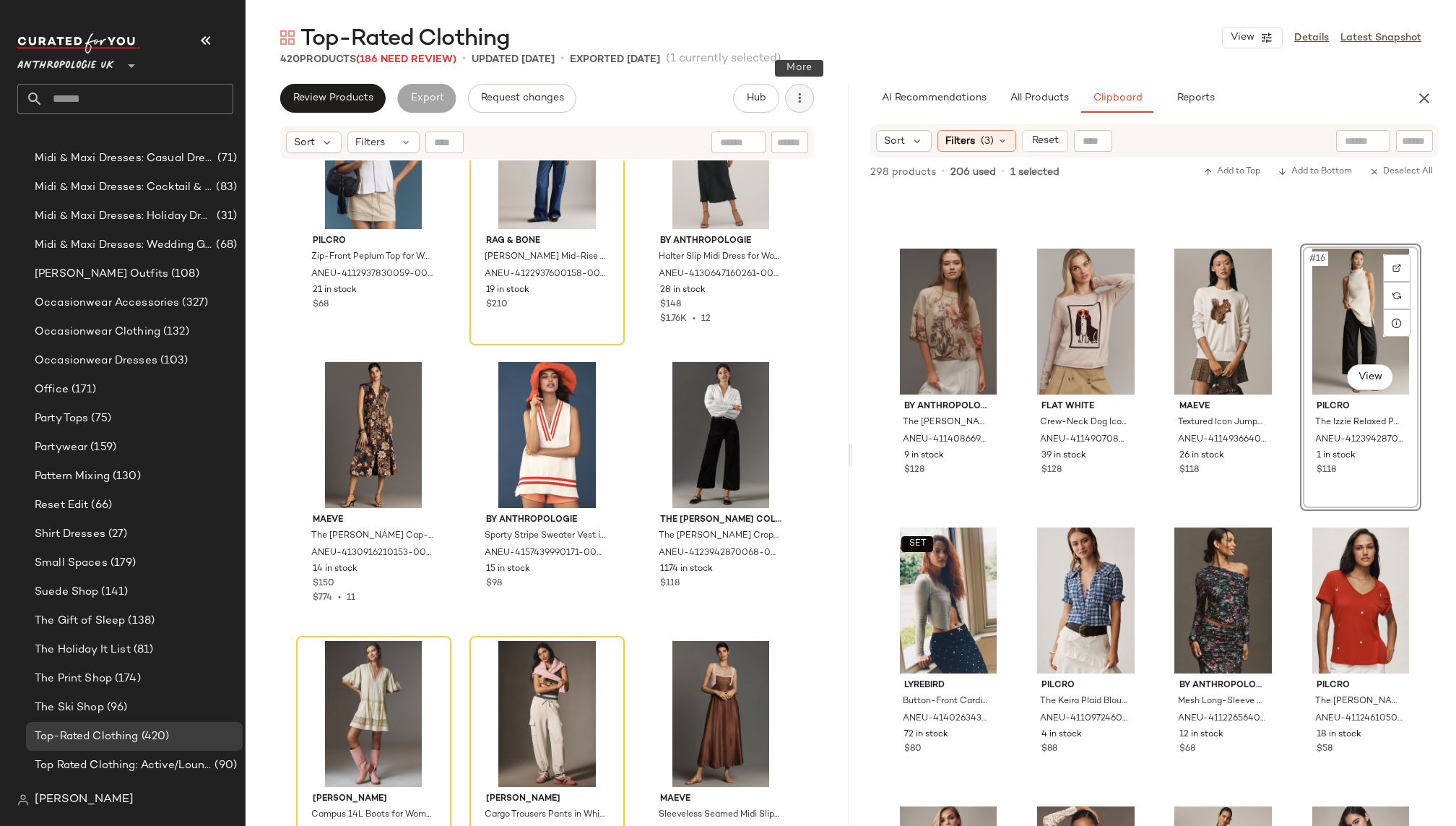
click at [804, 98] on icon "button" at bounding box center [799, 98] width 15 height 15
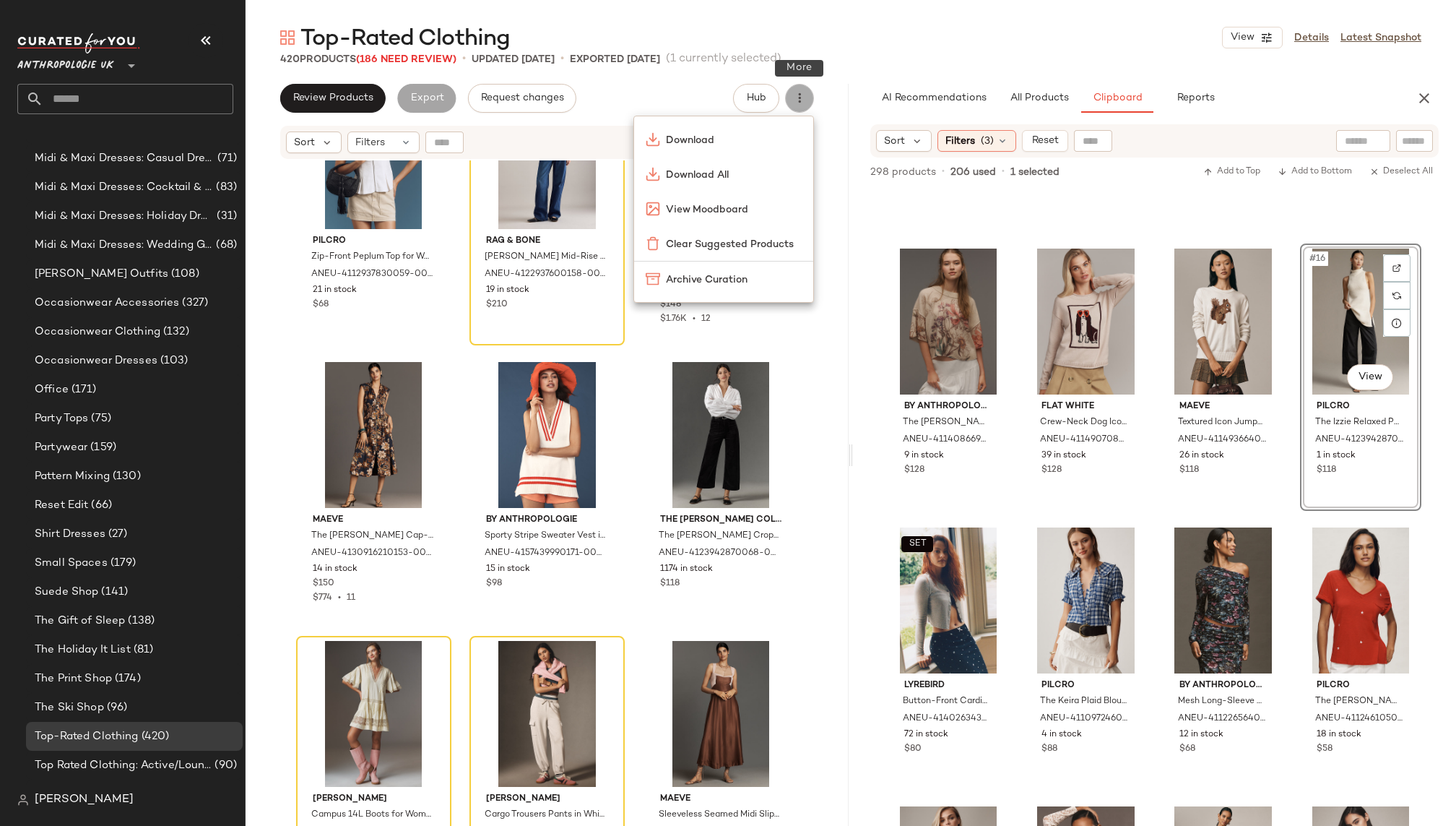
click at [804, 98] on icon "button" at bounding box center [799, 98] width 15 height 15
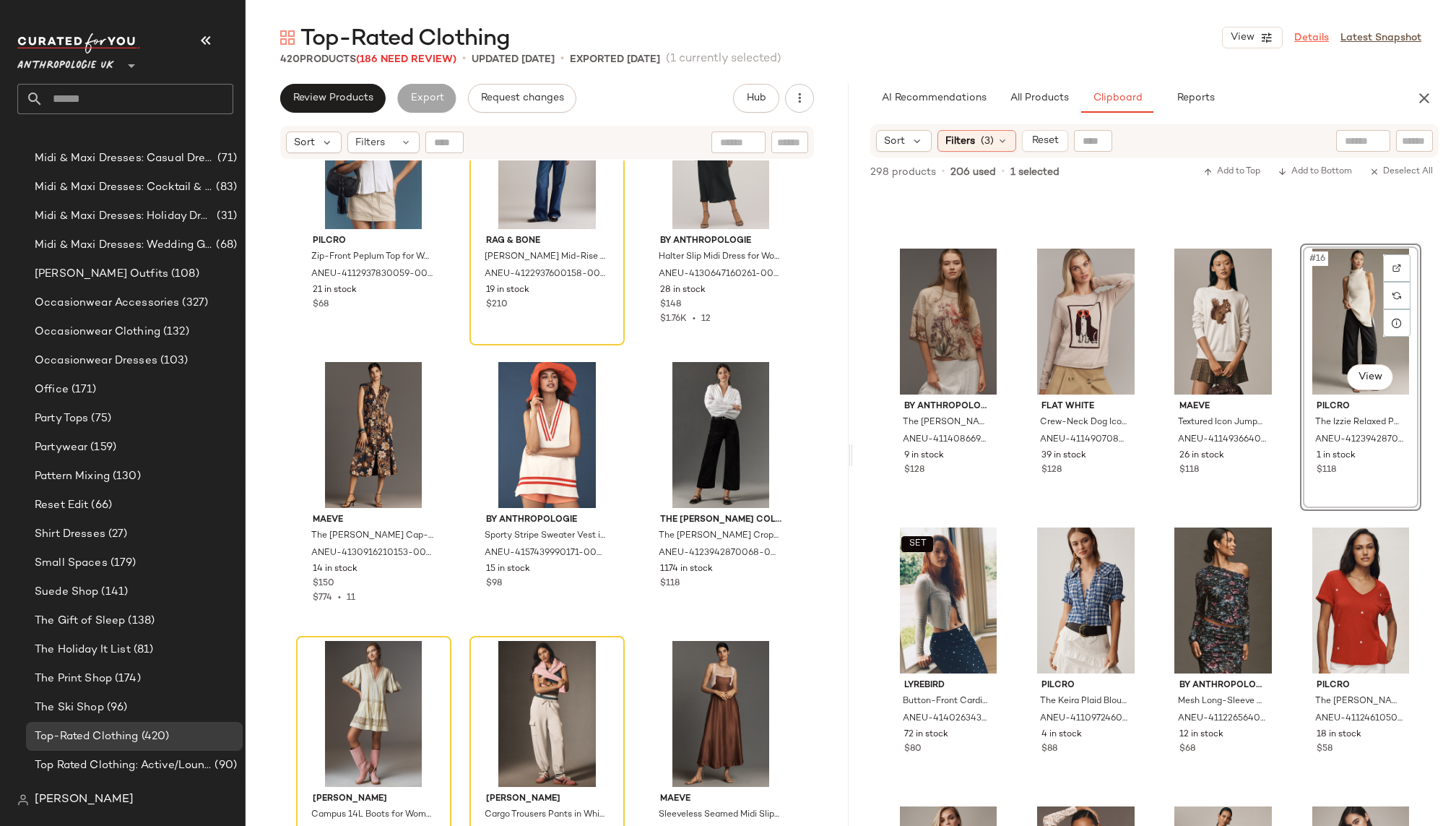
click at [1307, 41] on link "Details" at bounding box center [1311, 38] width 35 height 16
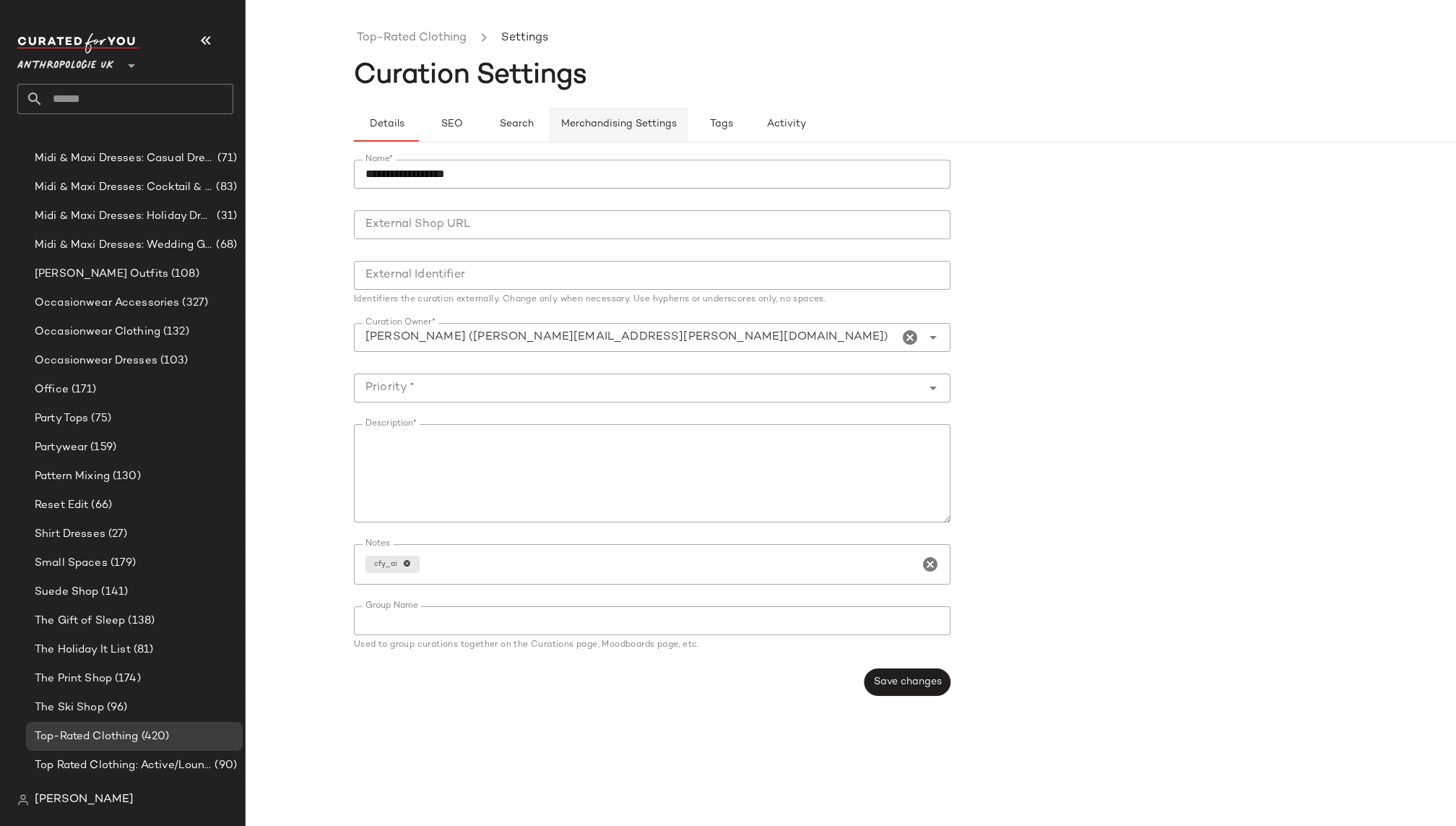
click at [606, 120] on span "Merchandising Settings" at bounding box center [618, 124] width 117 height 11
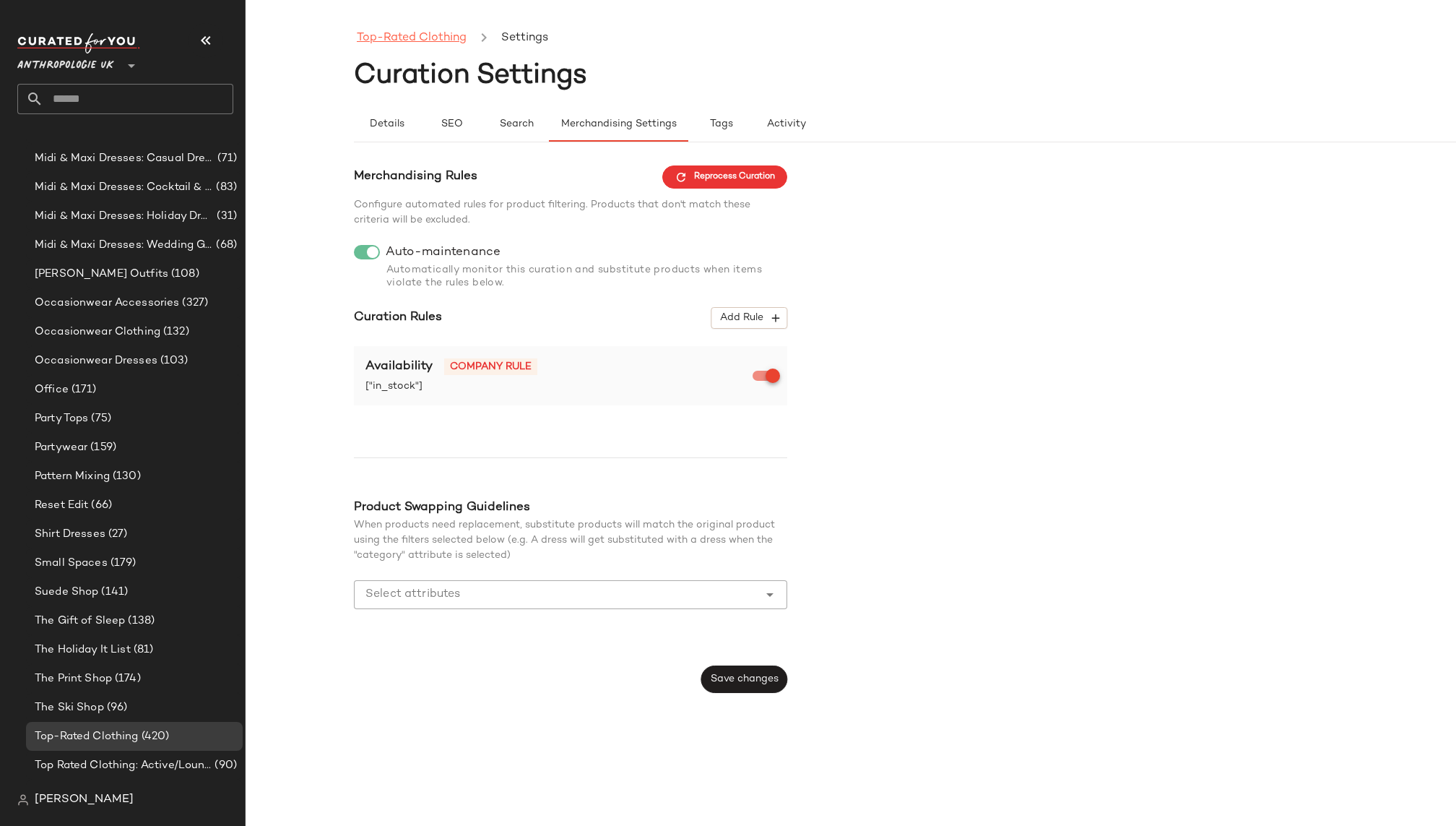
click at [439, 33] on link "Top-Rated Clothing" at bounding box center [411, 38] width 110 height 19
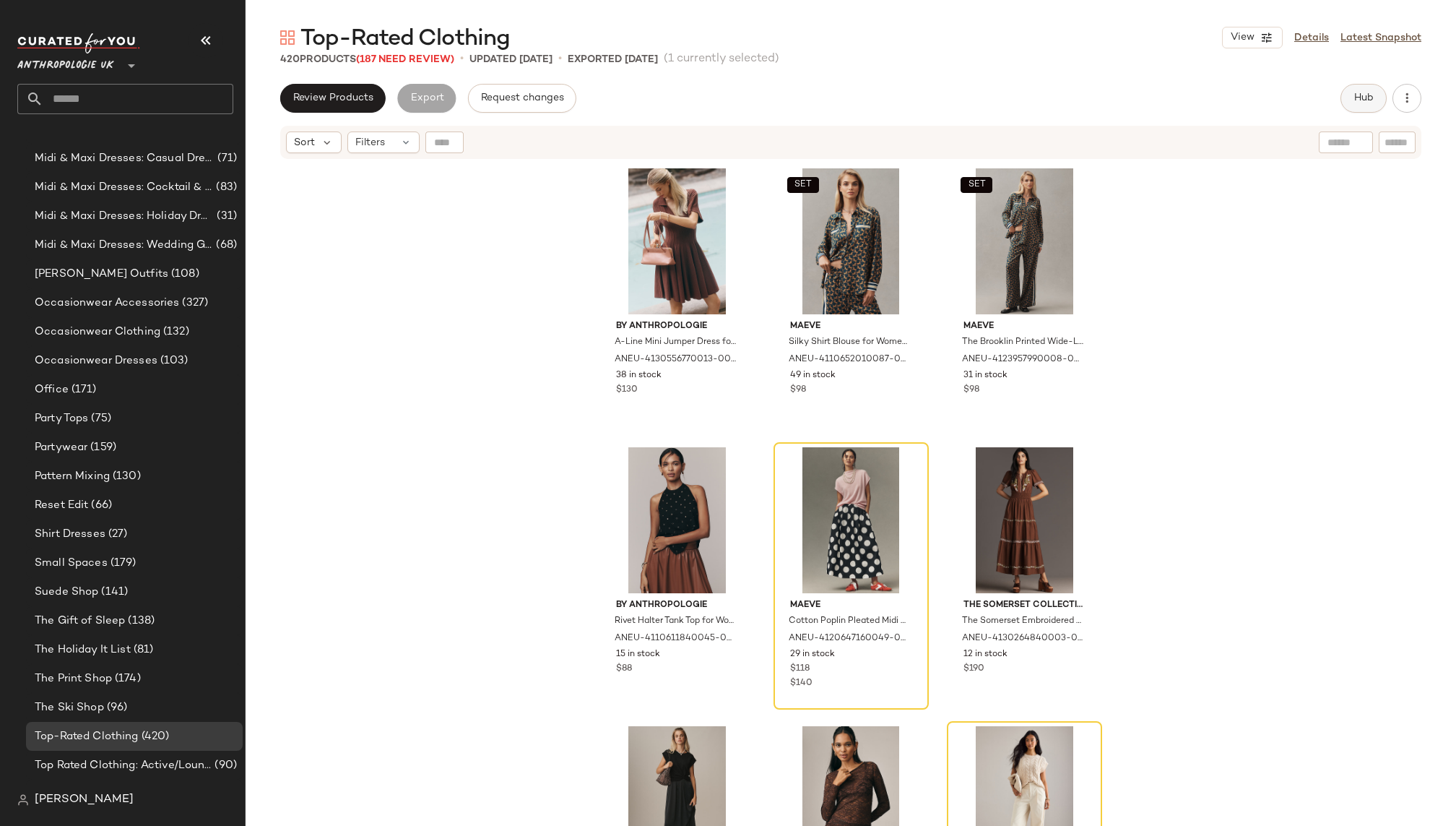
click at [1362, 95] on span "Hub" at bounding box center [1363, 98] width 20 height 11
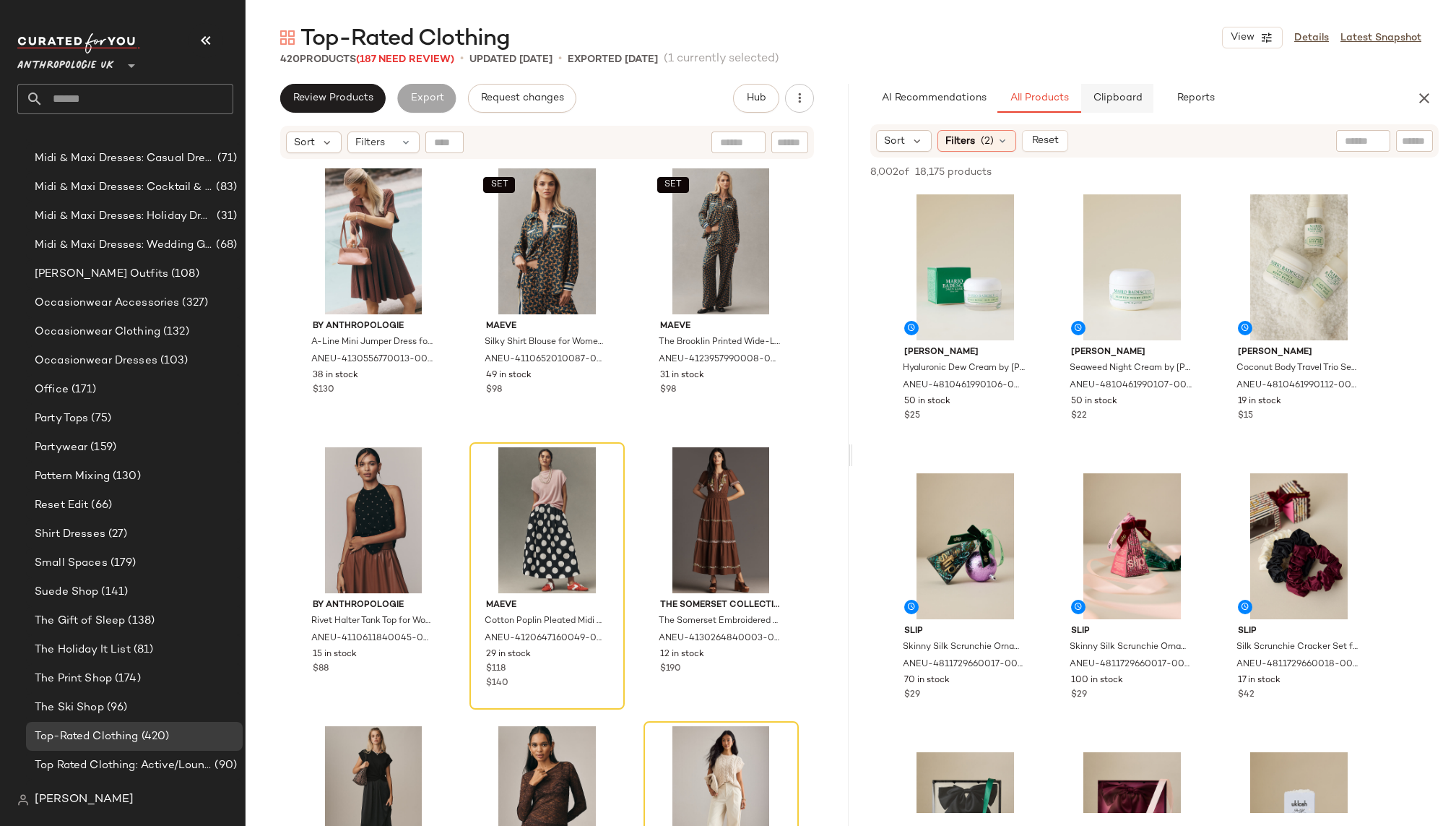
click at [1118, 98] on span "Clipboard" at bounding box center [1117, 98] width 50 height 11
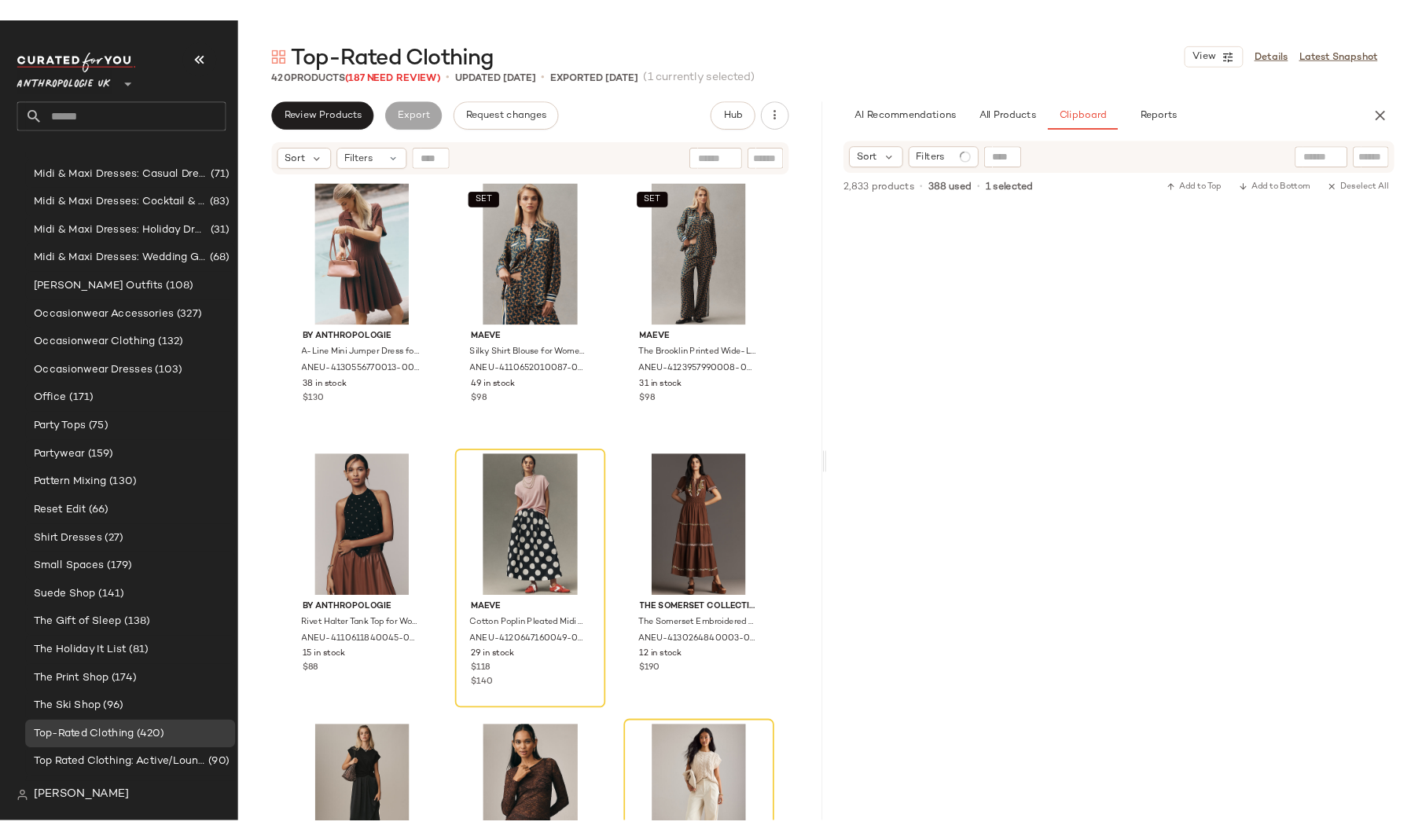
scroll to position [19104, 0]
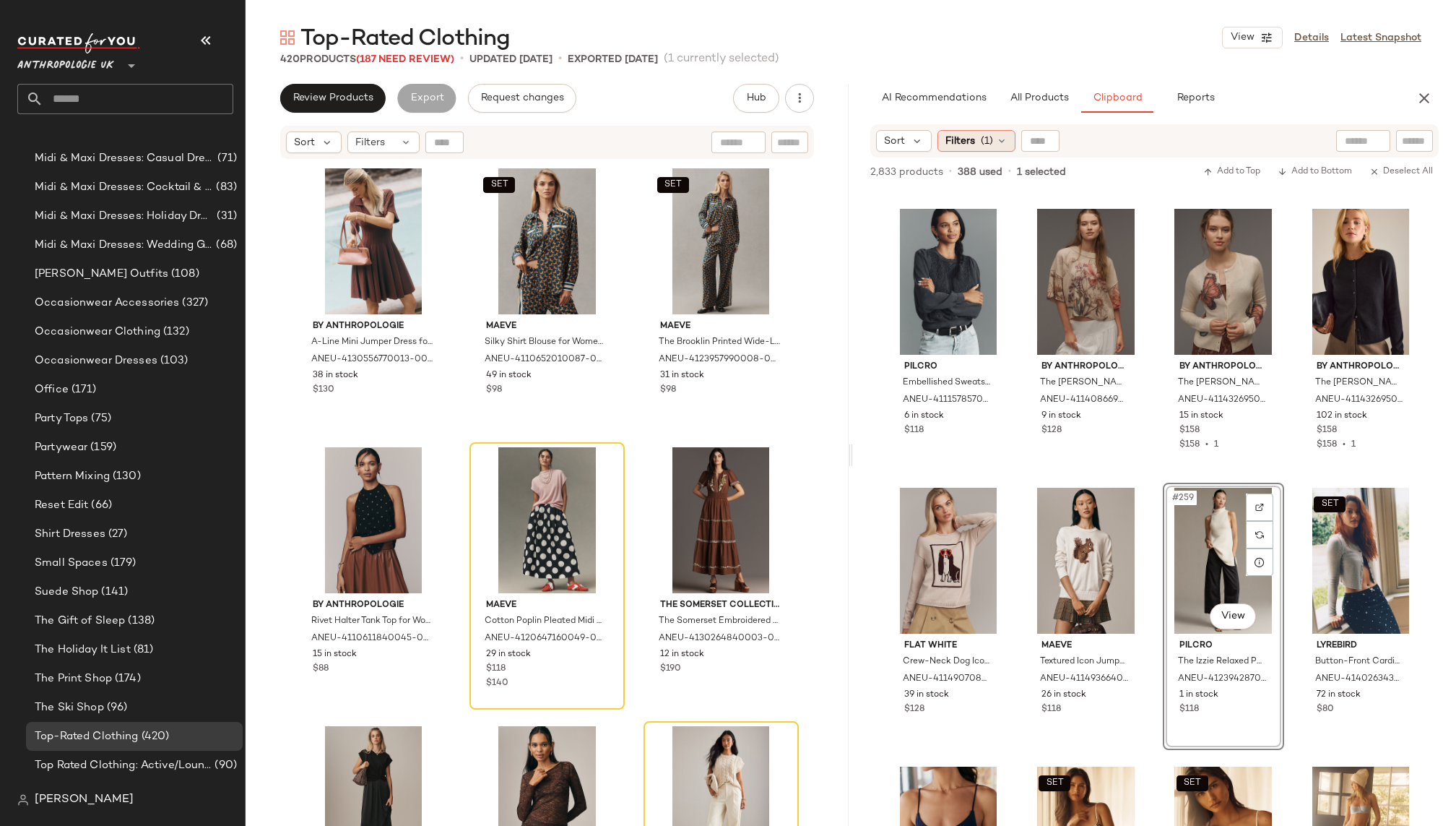
click at [980, 141] on span "(1)" at bounding box center [986, 142] width 12 height 16
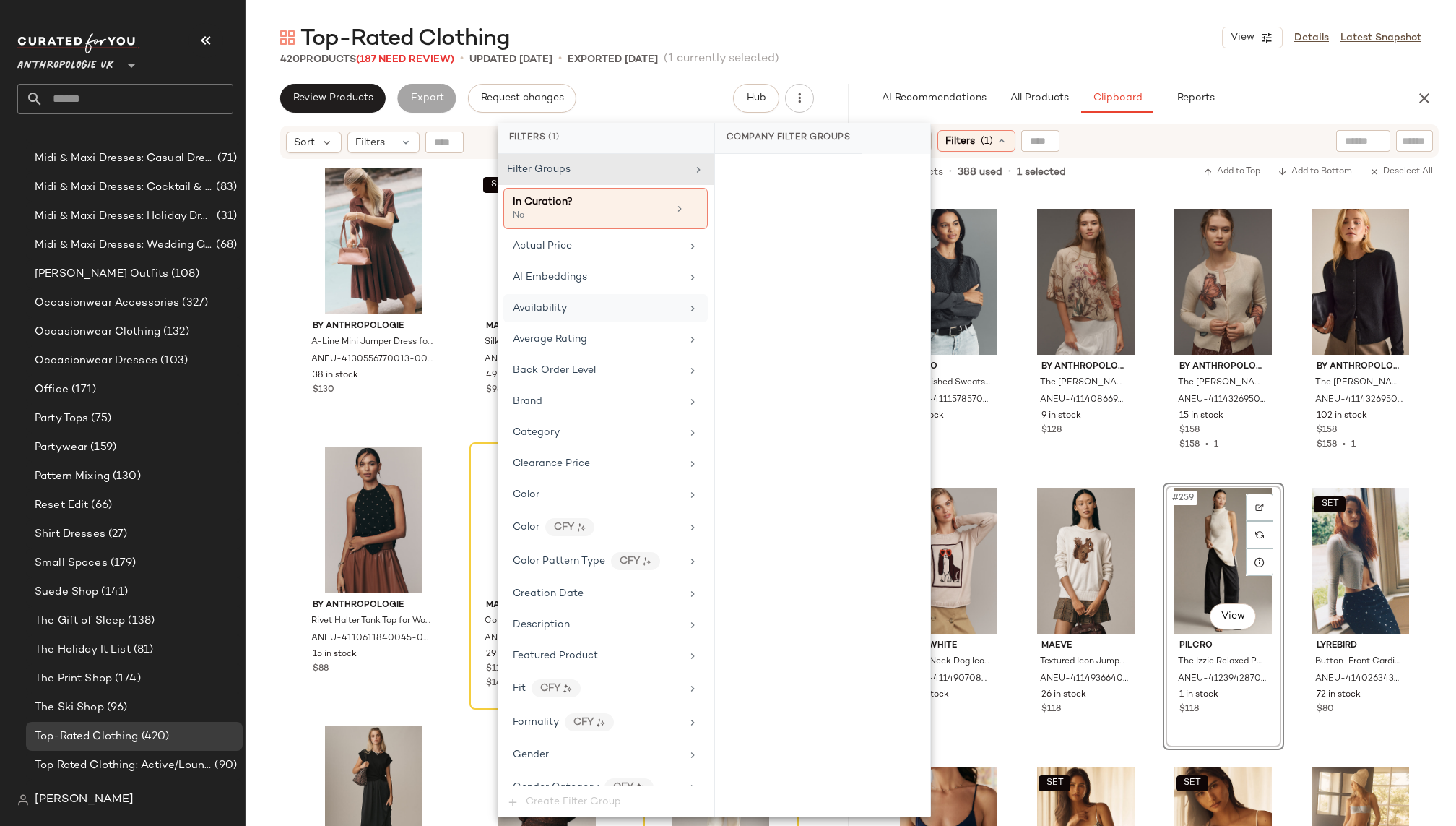
click at [619, 307] on div "Availability" at bounding box center [597, 308] width 168 height 16
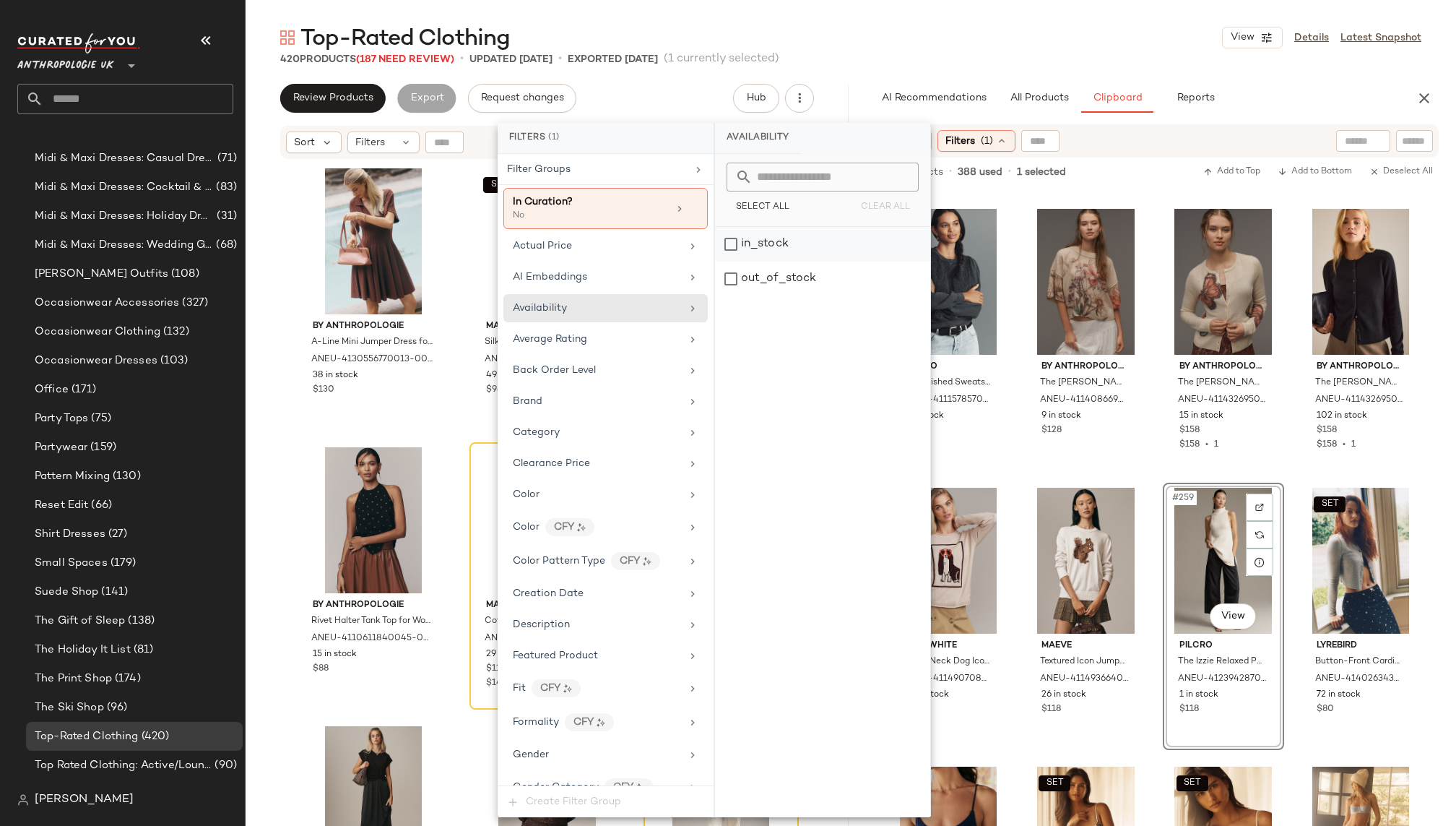
click at [749, 247] on div "in_stock" at bounding box center [822, 245] width 215 height 35
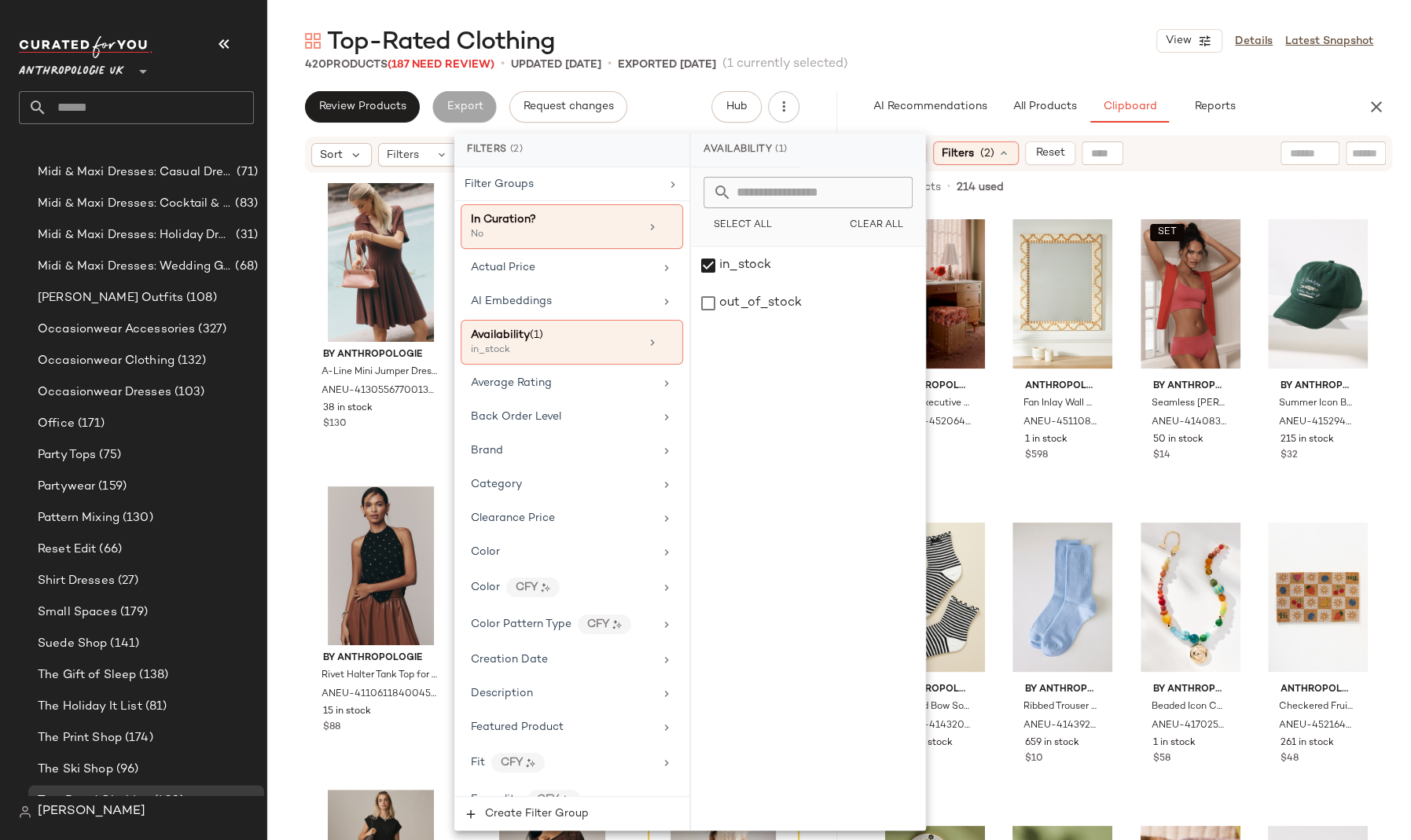
click at [999, 45] on div "Top-Rated Clothing View Details Latest Snapshot" at bounding box center [839, 40] width 1143 height 31
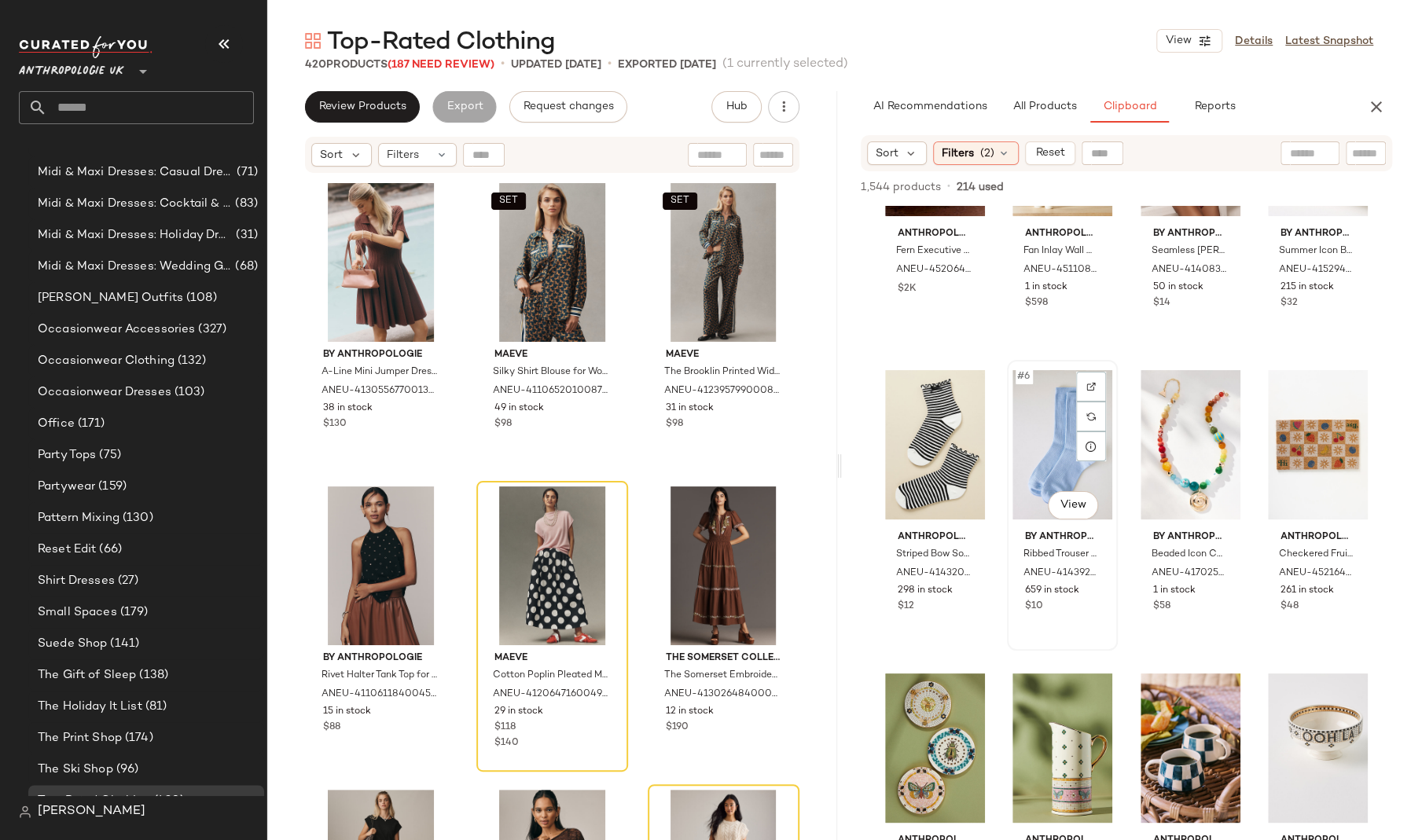
scroll to position [170, 0]
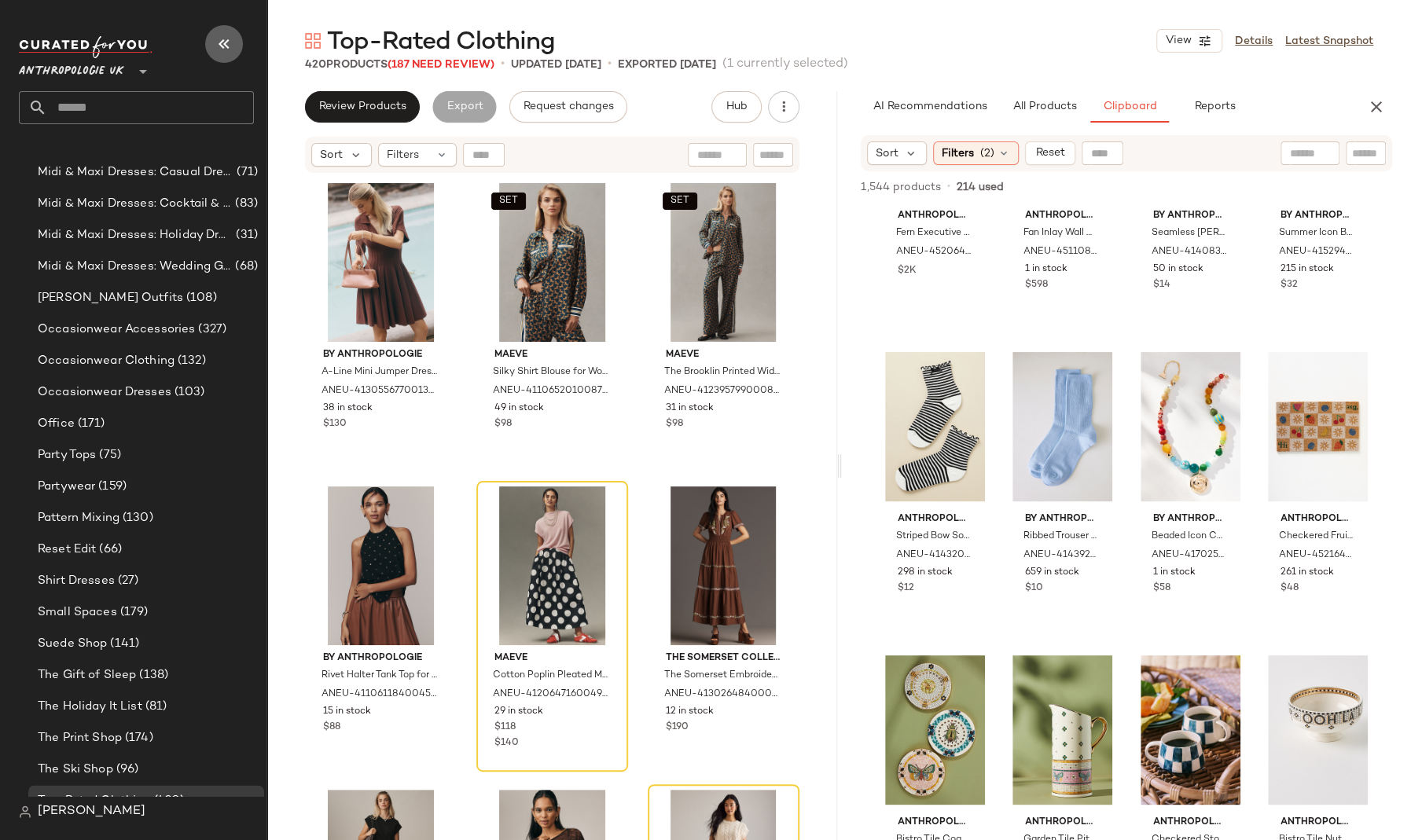
click at [223, 39] on icon "button" at bounding box center [224, 44] width 19 height 19
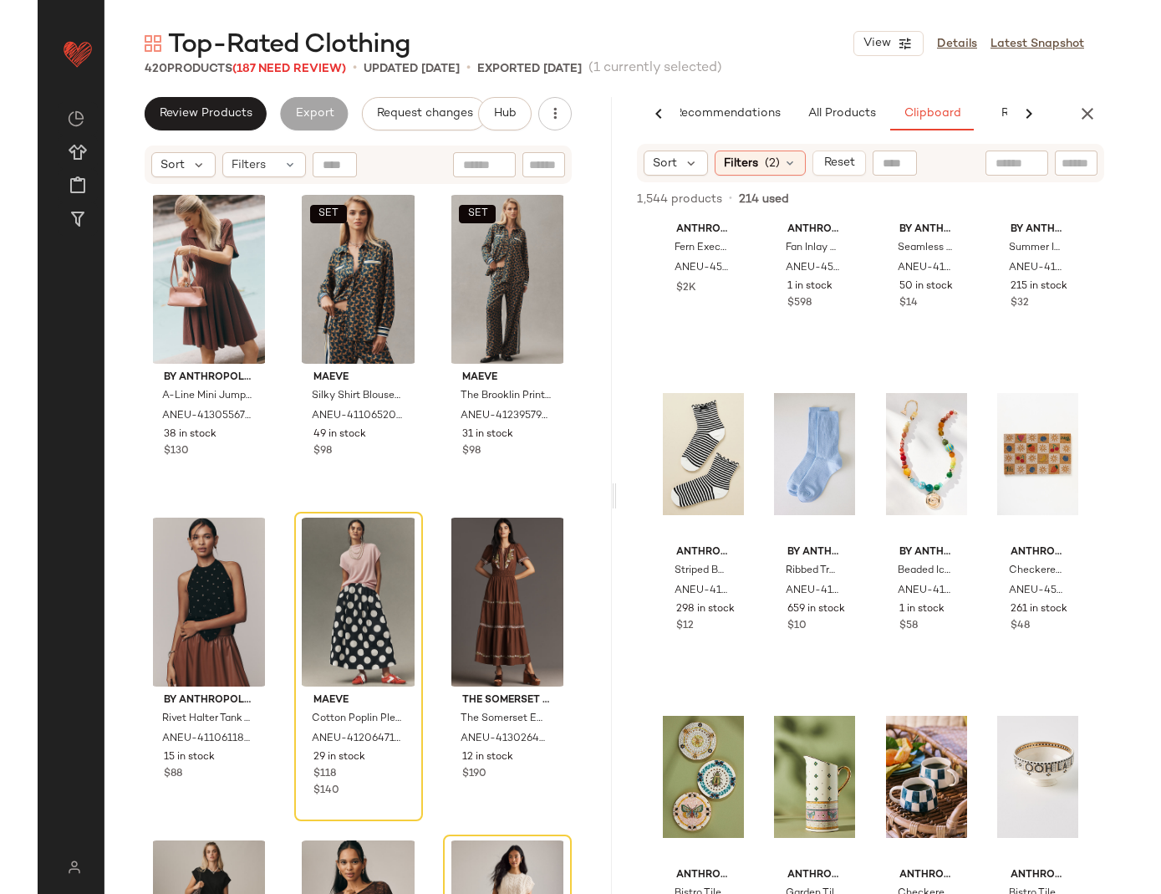
scroll to position [0, 35]
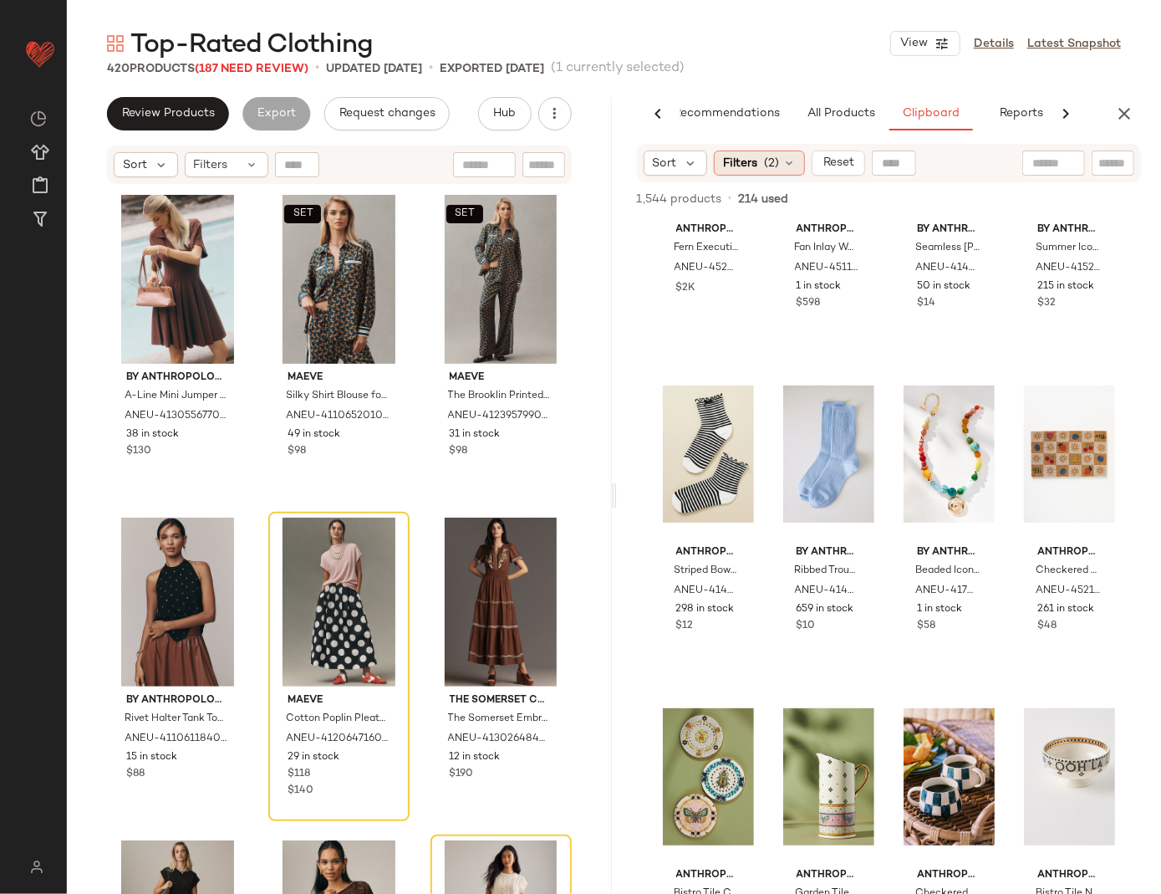
click at [754, 160] on span "Filters" at bounding box center [740, 164] width 34 height 18
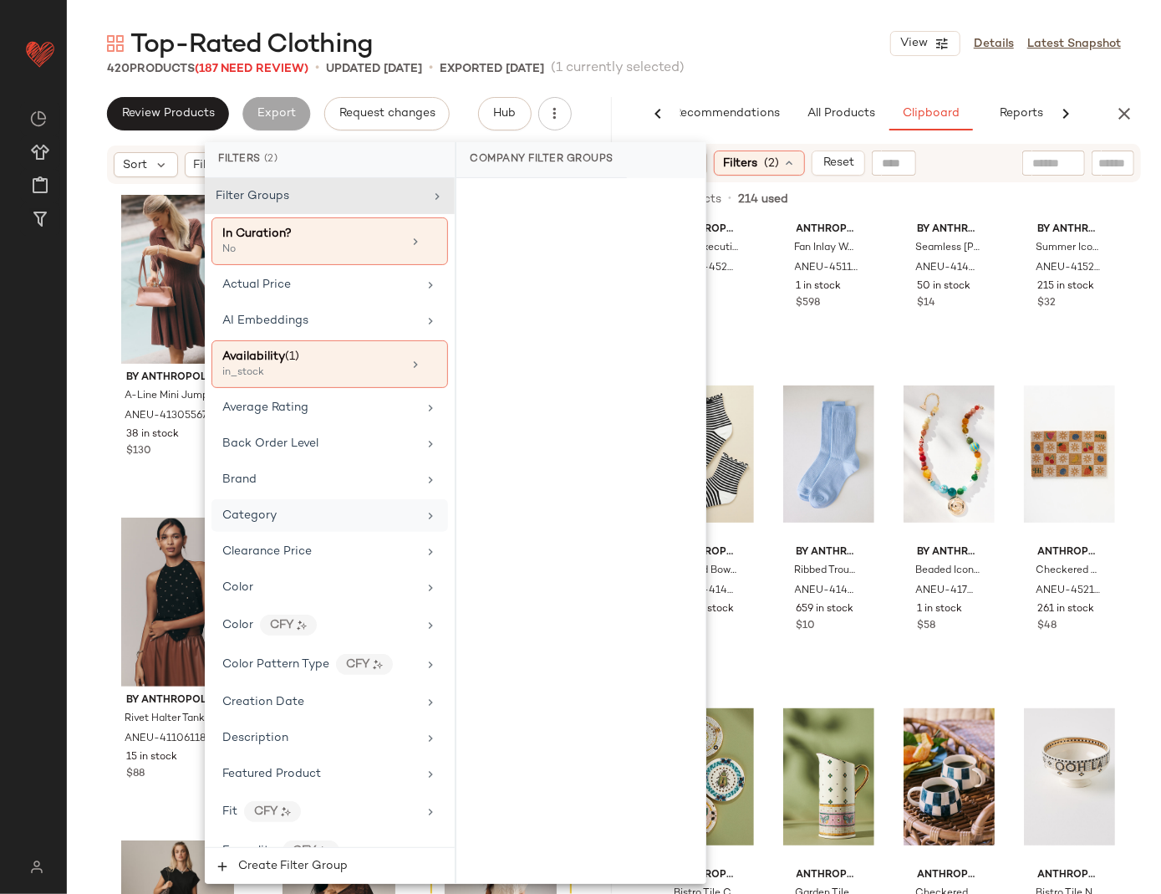
click at [317, 507] on div "Category" at bounding box center [319, 516] width 195 height 18
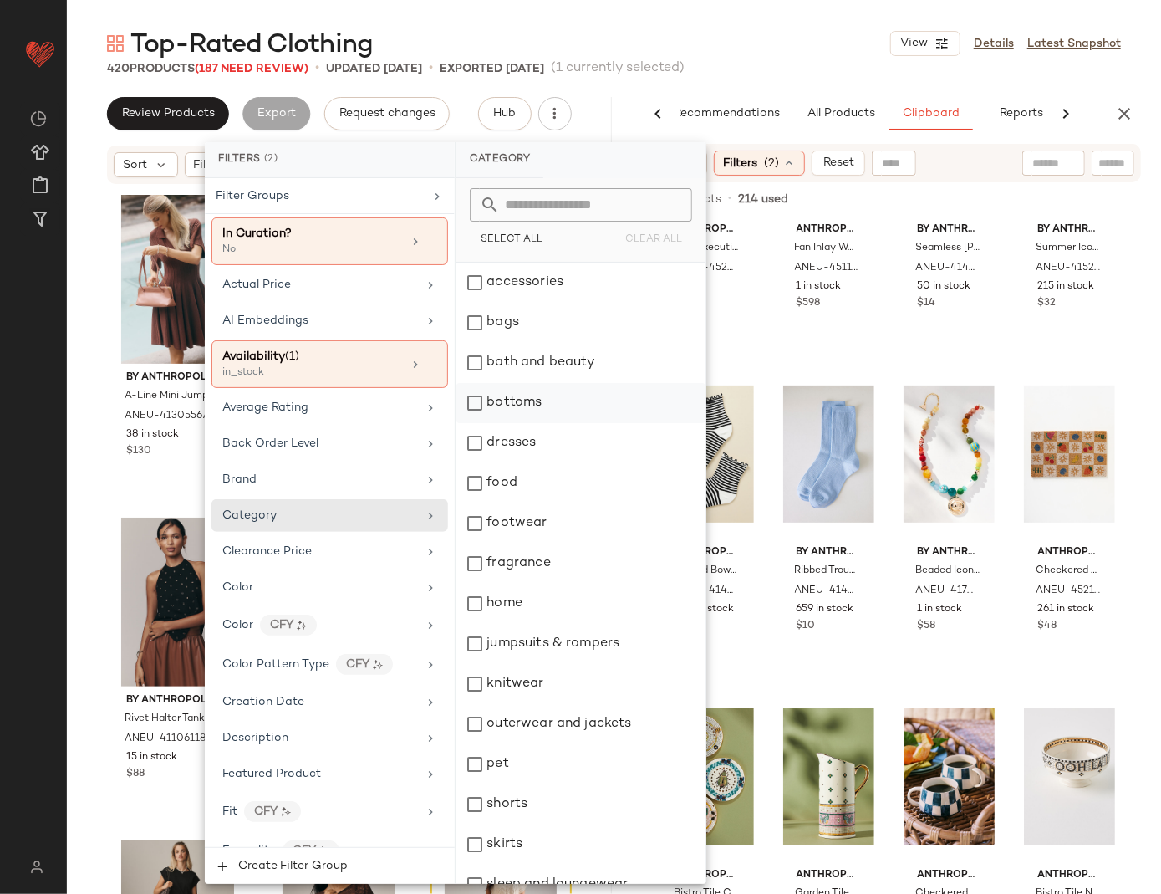
click at [536, 402] on div "bottoms" at bounding box center [580, 403] width 249 height 40
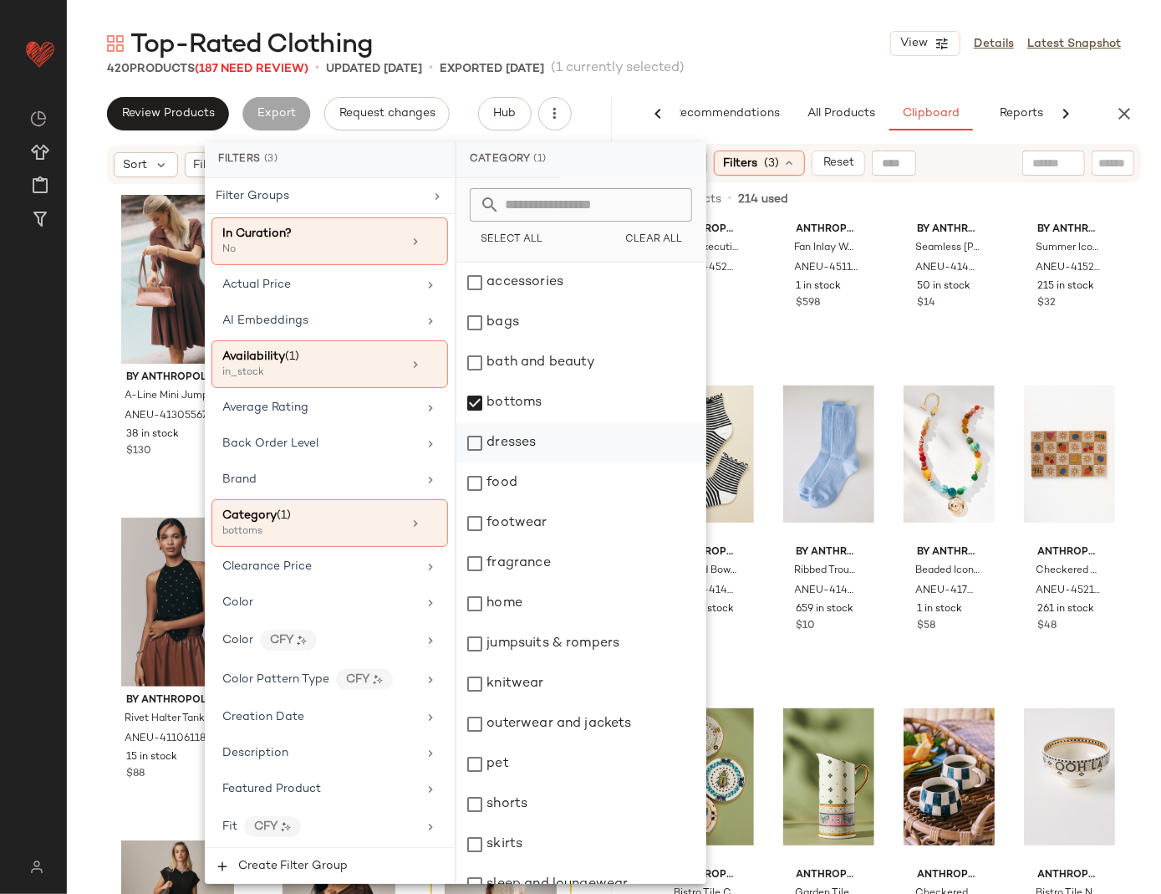
click at [532, 456] on div "dresses" at bounding box center [580, 443] width 249 height 40
click at [534, 443] on div "dresses" at bounding box center [580, 443] width 249 height 40
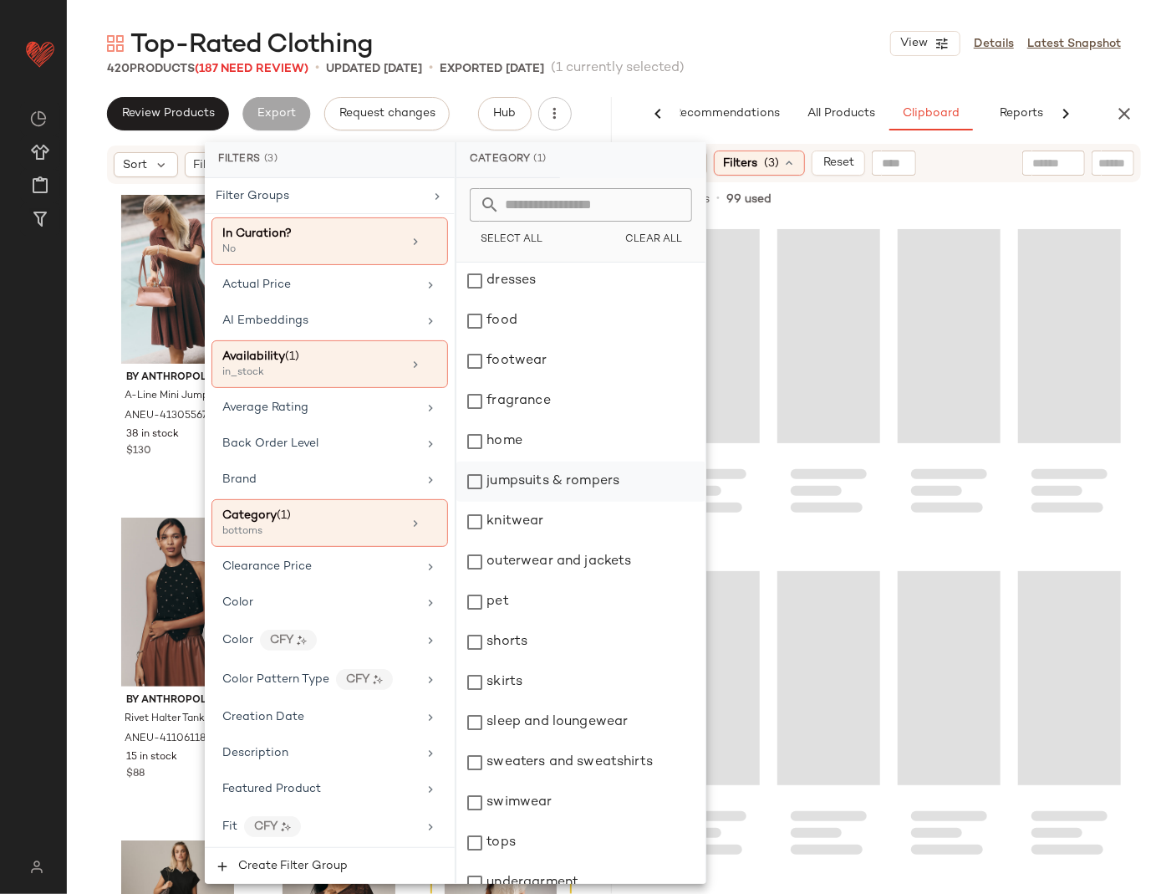
scroll to position [181, 0]
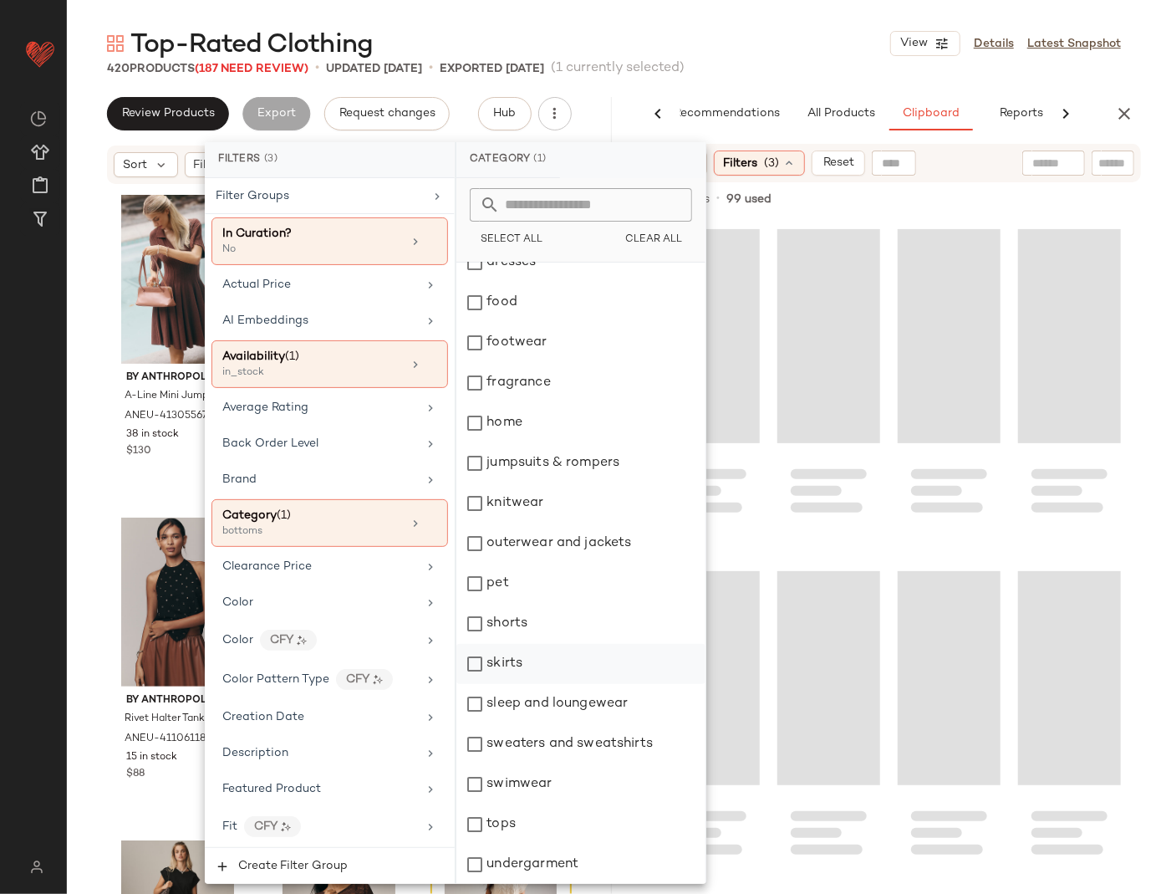
click at [545, 655] on div "skirts" at bounding box center [580, 664] width 249 height 40
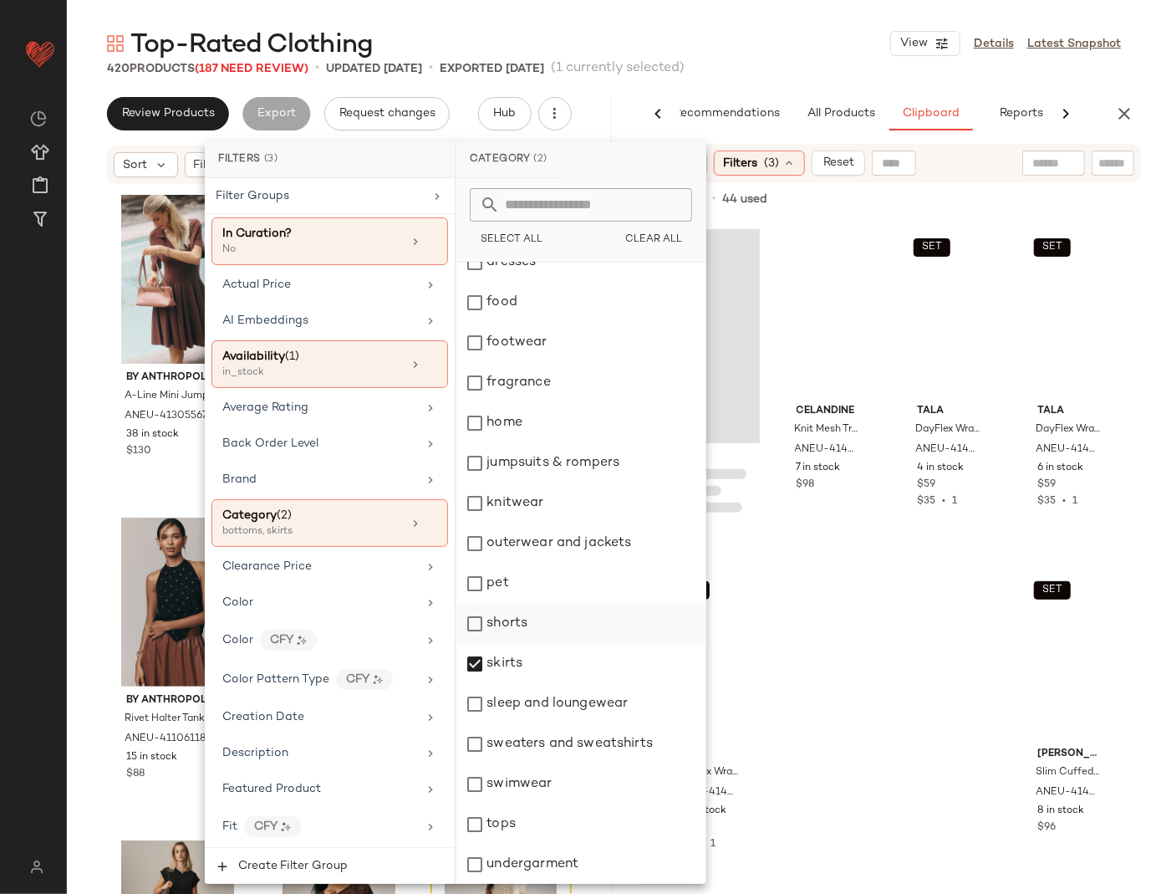
click at [545, 624] on div "shorts" at bounding box center [580, 624] width 249 height 40
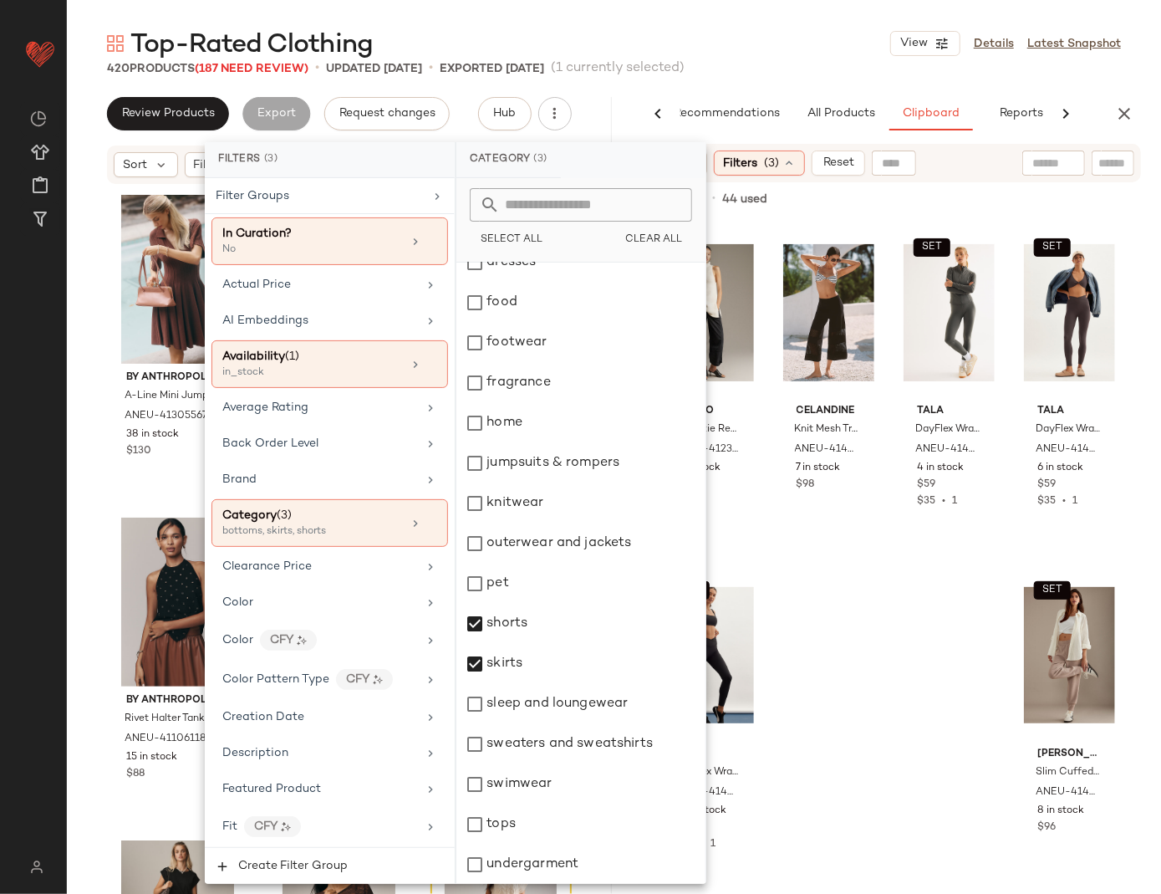
click at [836, 62] on div "420 Products (187 Need Review) • updated [DATE] • Exported [DATE] (1 currently …" at bounding box center [614, 68] width 1094 height 17
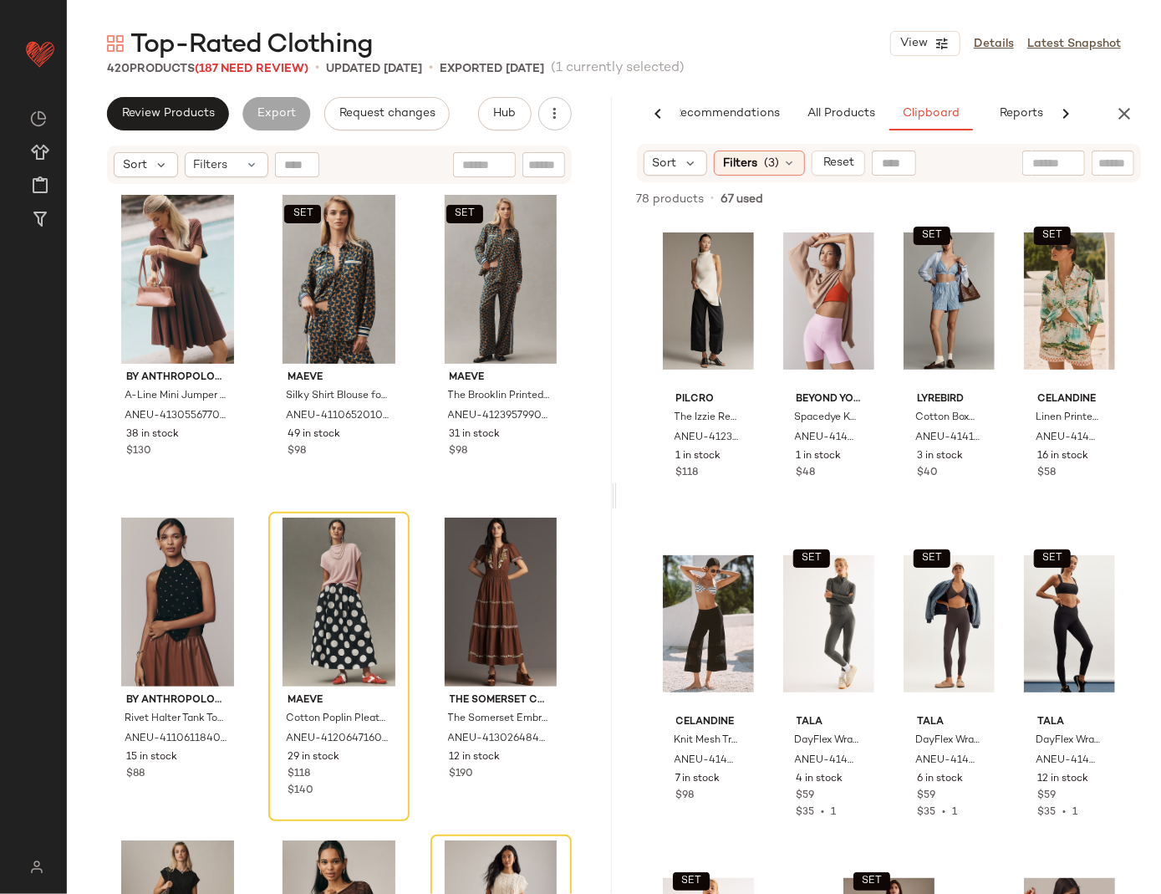
scroll to position [0, 0]
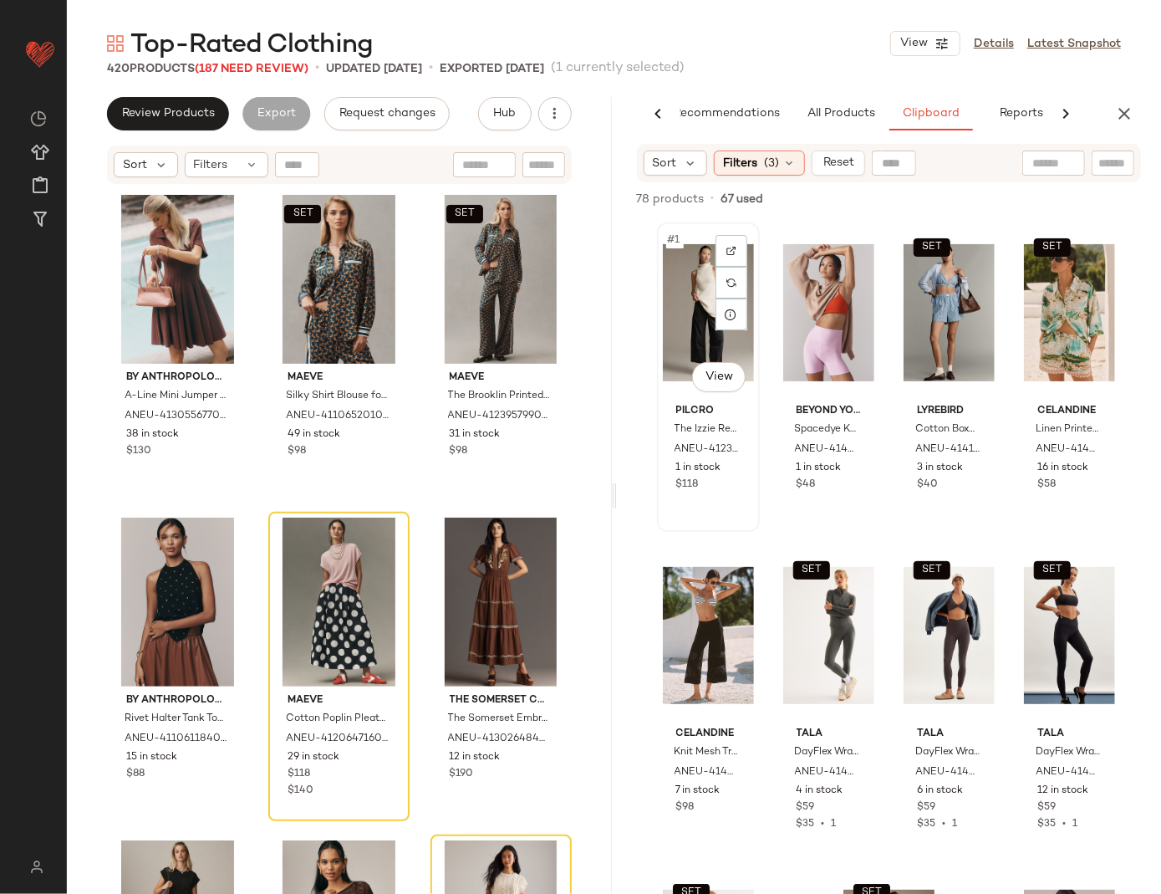
click at [706, 310] on div "#1 View" at bounding box center [708, 312] width 91 height 169
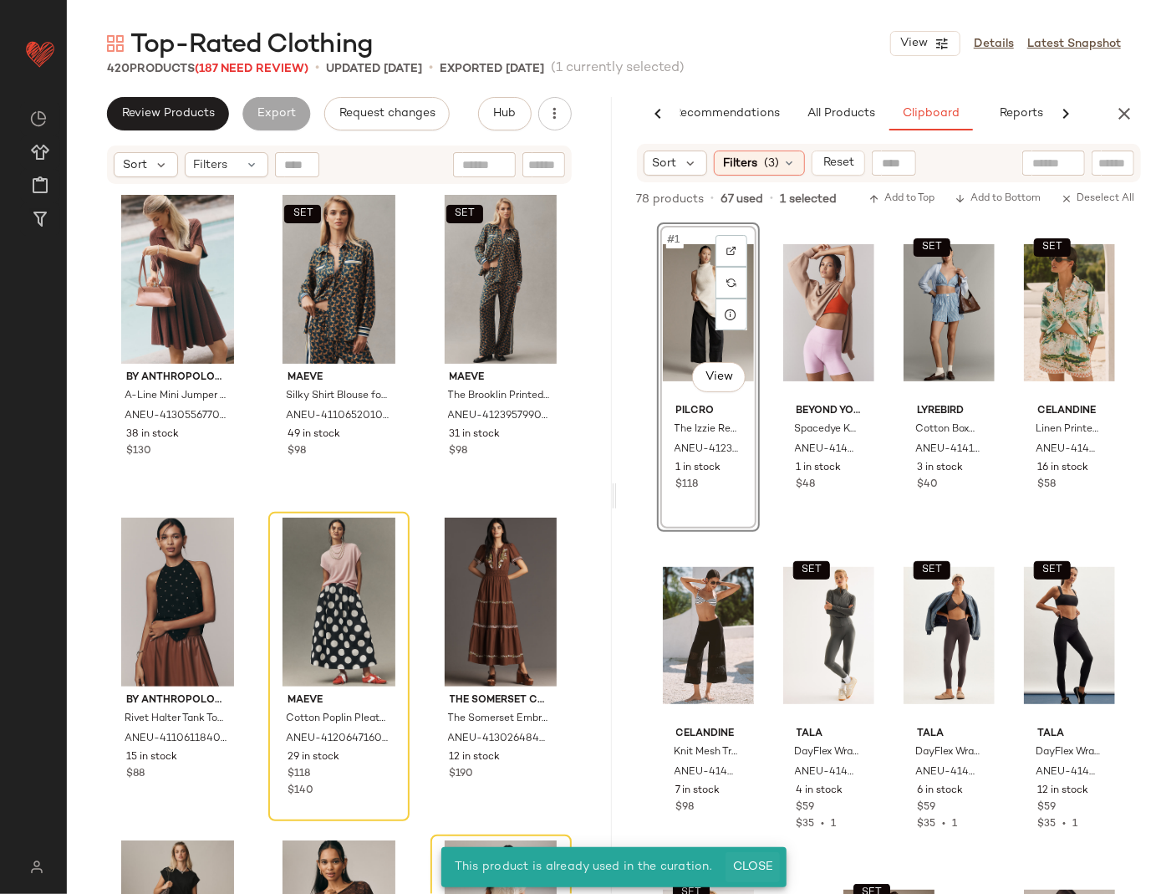
click at [751, 862] on span "Close" at bounding box center [752, 866] width 41 height 13
